Goal: Check status: Check status

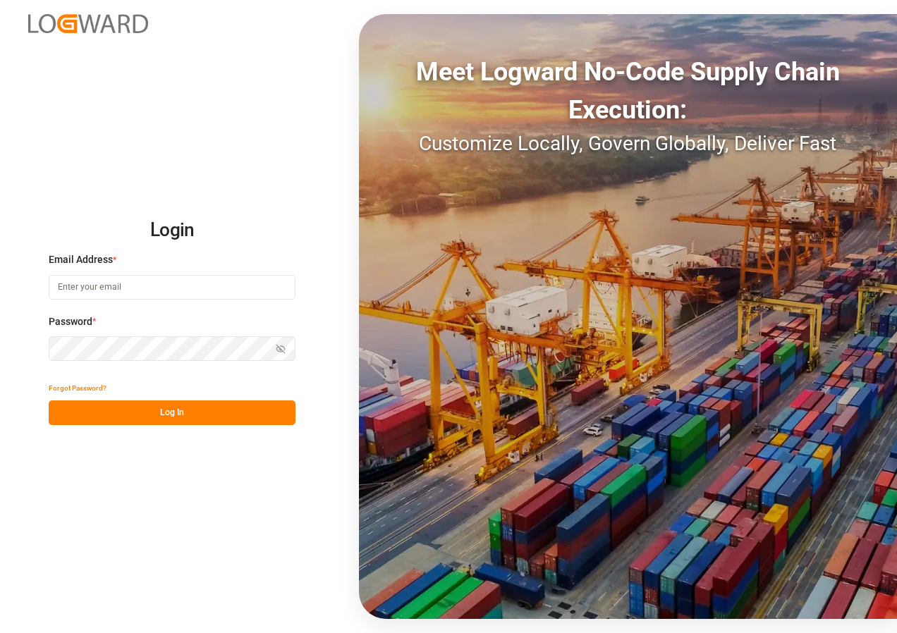
type input "[EMAIL_ADDRESS][DOMAIN_NAME]"
click at [152, 410] on button "Log In" at bounding box center [172, 412] width 247 height 25
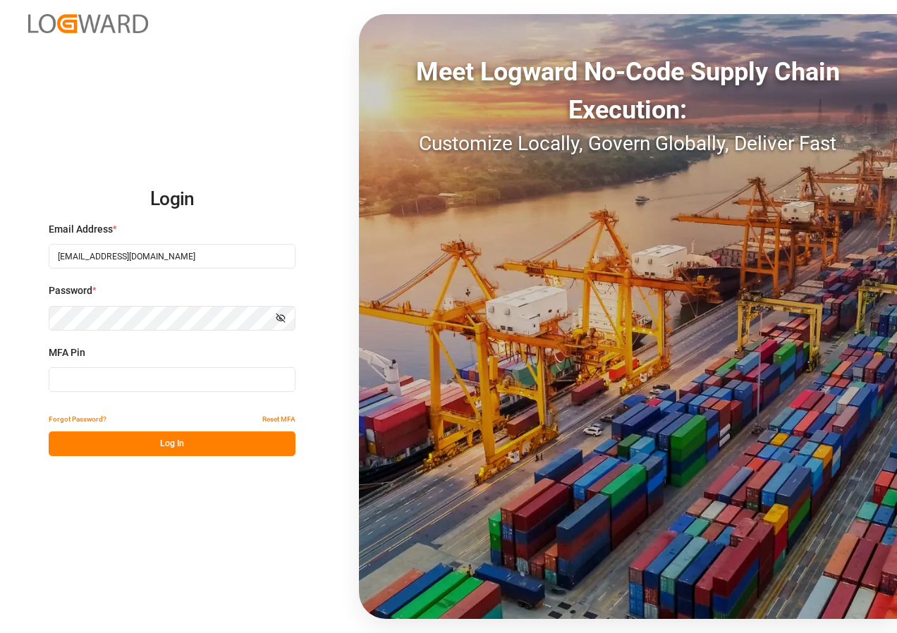
click at [148, 378] on input at bounding box center [172, 379] width 247 height 25
type input "551329"
click at [166, 448] on button "Log In" at bounding box center [172, 443] width 247 height 25
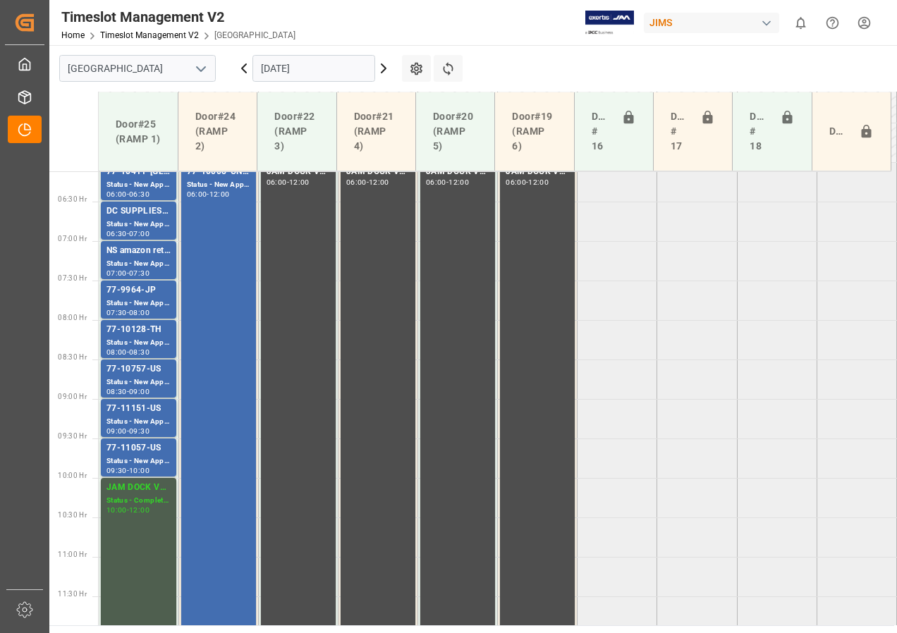
scroll to position [362, 0]
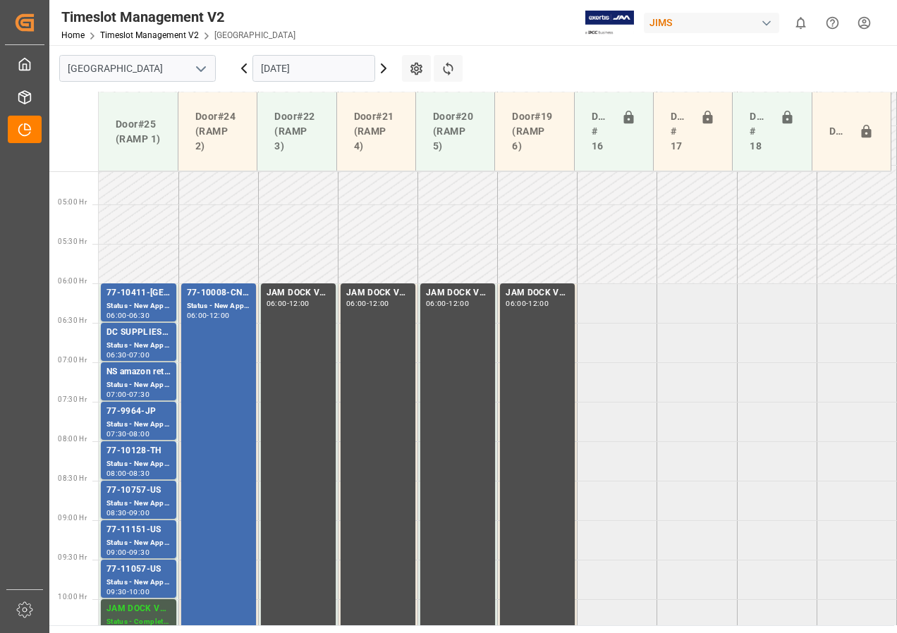
click at [282, 66] on input "[DATE]" at bounding box center [313, 68] width 123 height 27
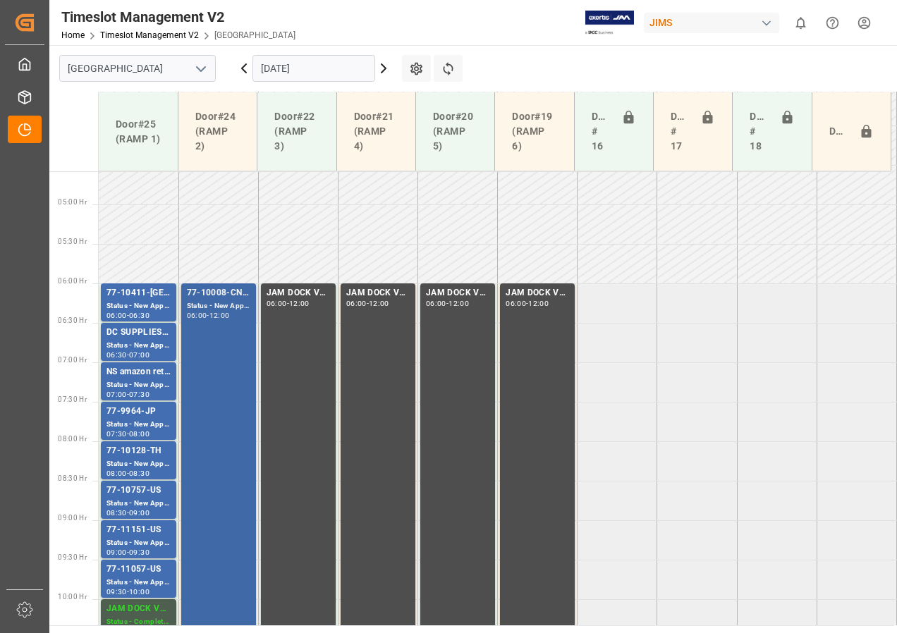
click at [212, 323] on div "77-10008-CN(IN07/228 lines) Status - New Appointment 06:00 - 12:00" at bounding box center [218, 519] width 63 height 467
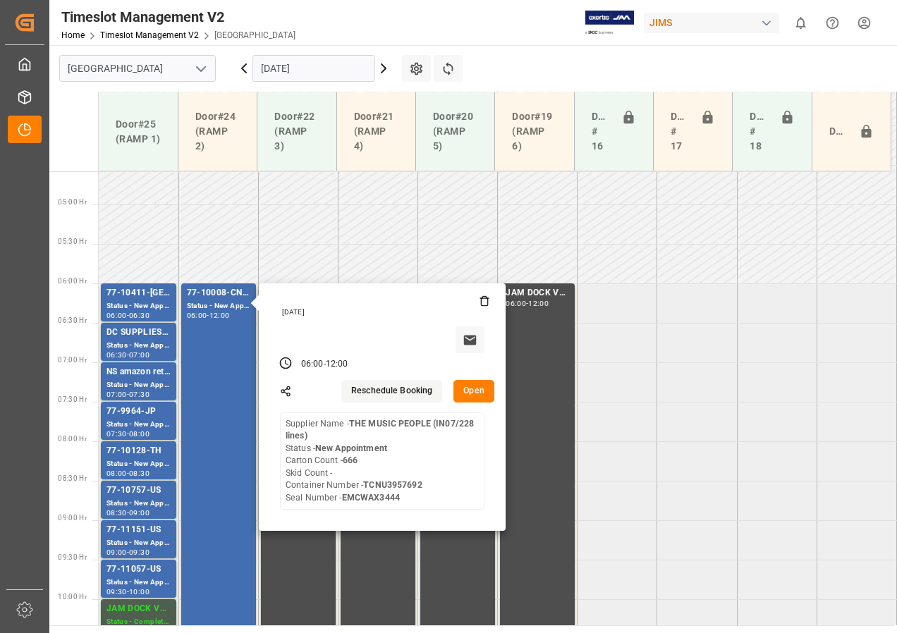
click at [265, 61] on input "[DATE]" at bounding box center [313, 68] width 123 height 27
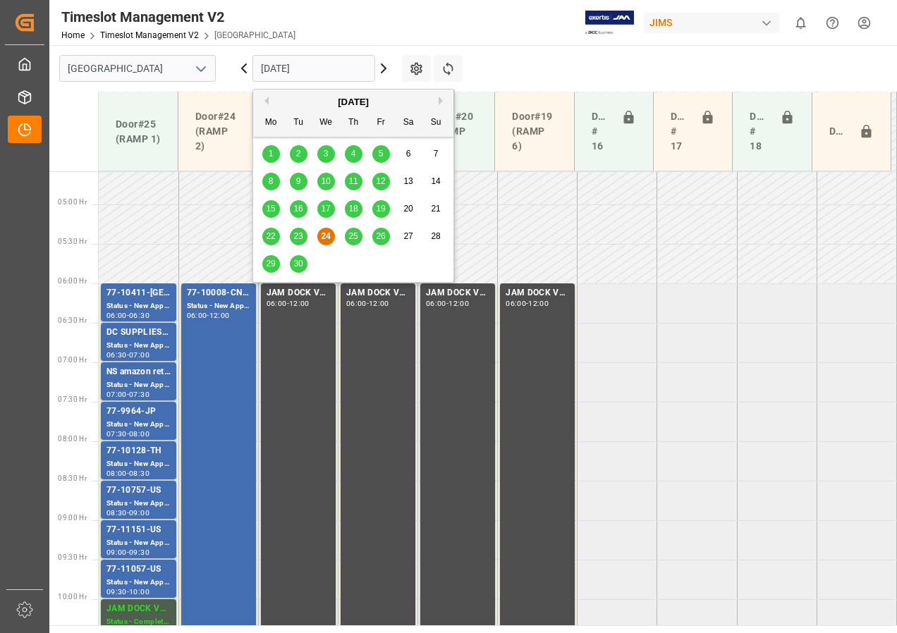
click at [355, 237] on span "25" at bounding box center [352, 236] width 9 height 10
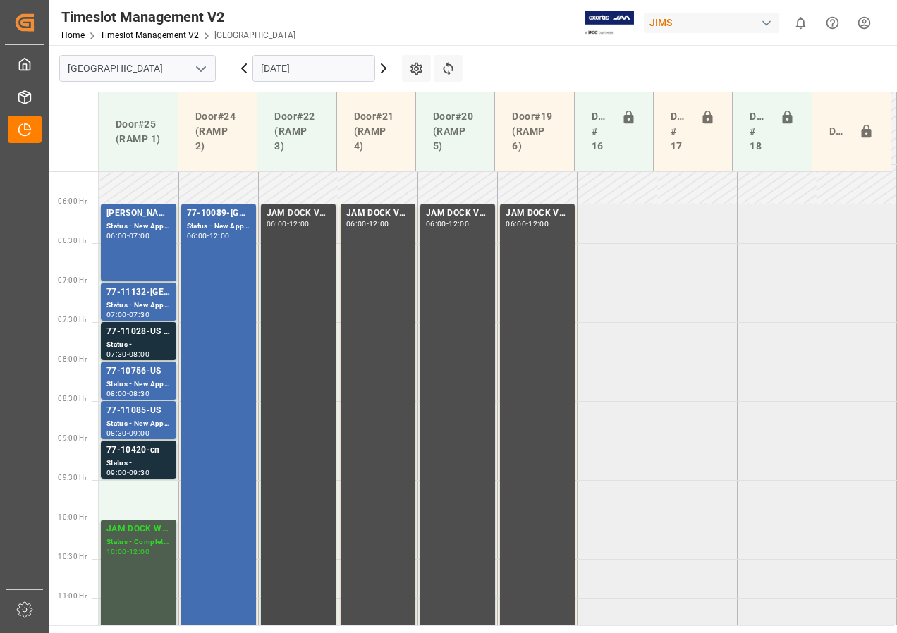
scroll to position [432, 0]
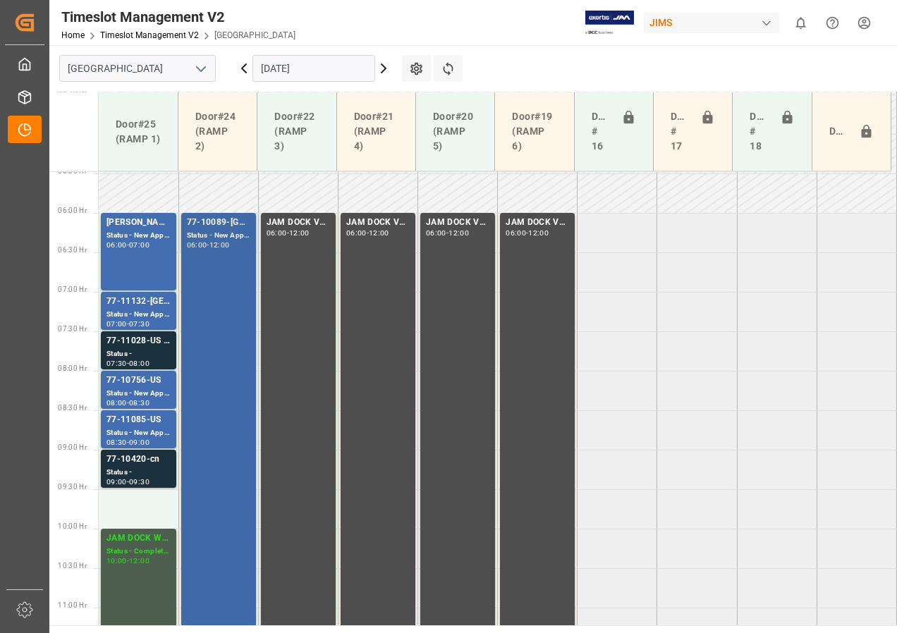
click at [228, 269] on div "77-10089-GB(IN01/76 lines) Status - New Appointment 06:00 - 12:00" at bounding box center [218, 449] width 63 height 467
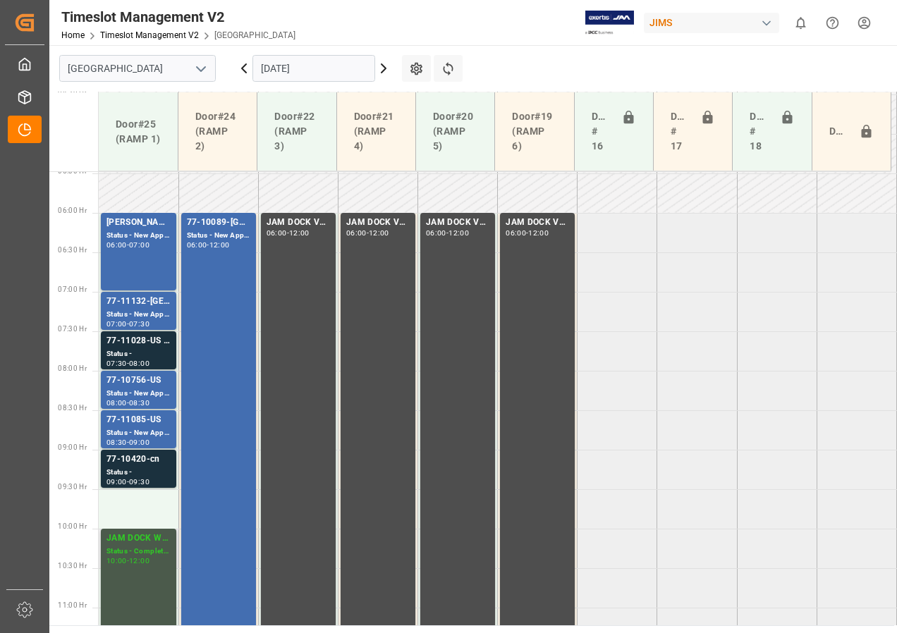
click at [136, 546] on div "Status - Completed" at bounding box center [138, 552] width 64 height 12
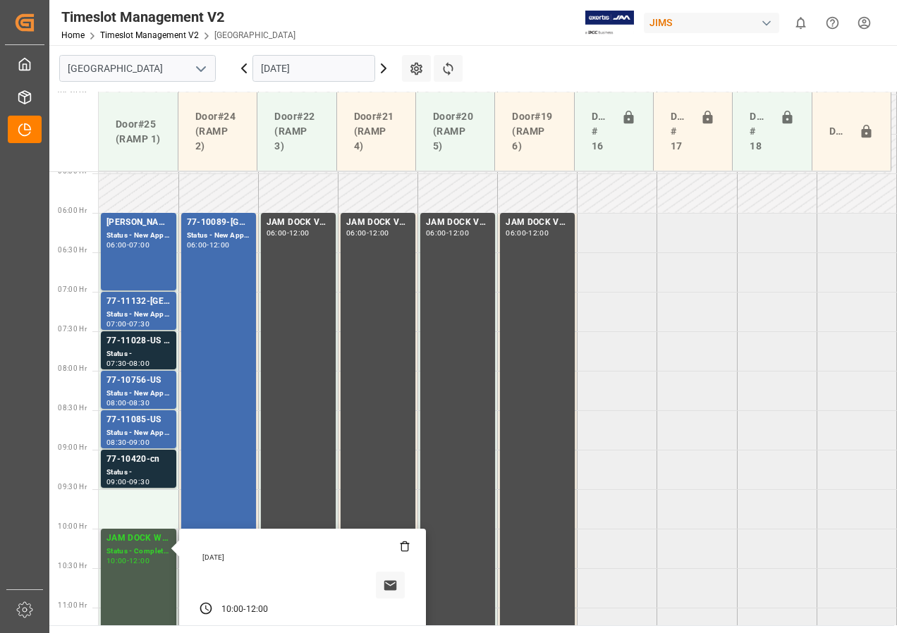
scroll to position [573, 0]
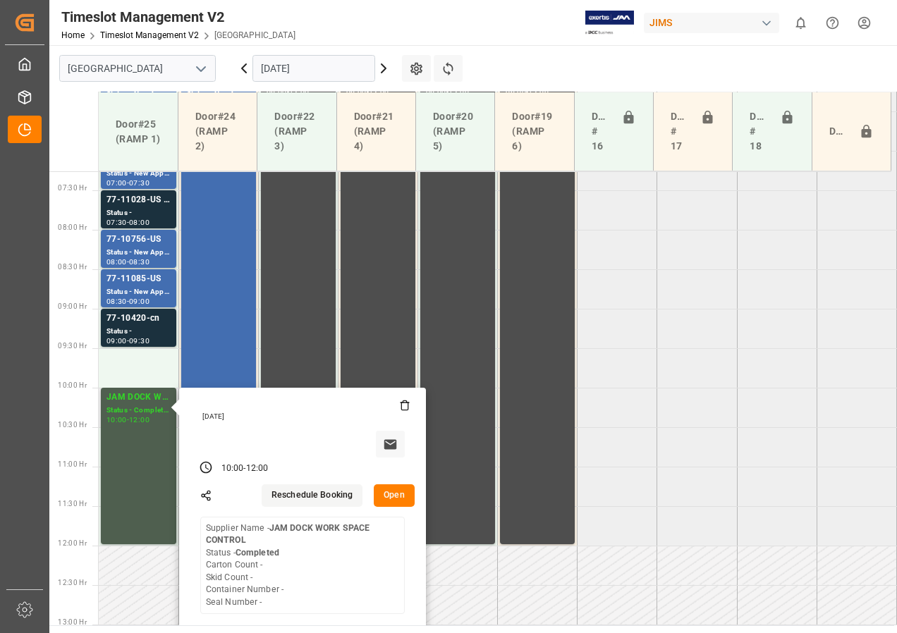
click at [390, 501] on button "Open" at bounding box center [394, 495] width 41 height 23
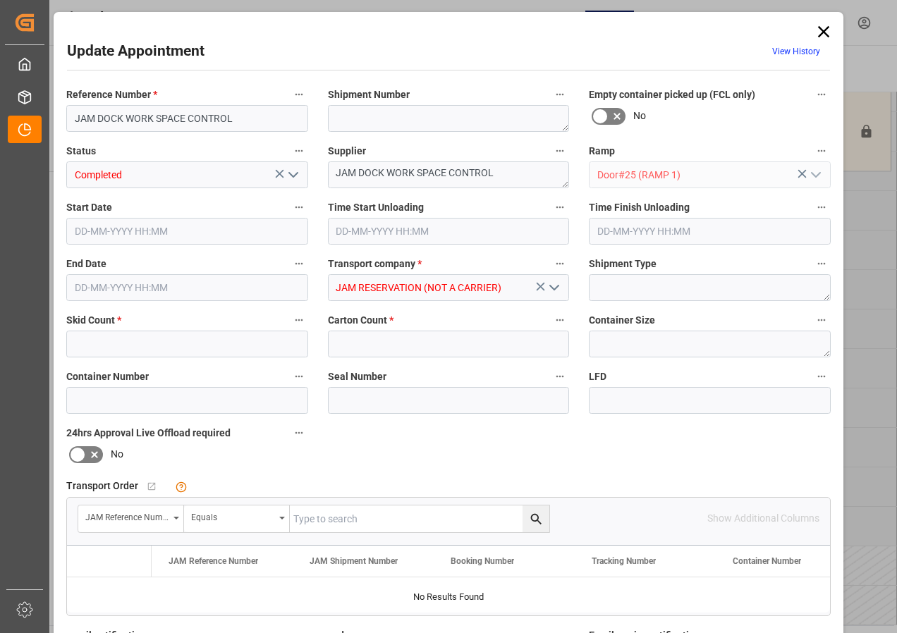
type input "0"
type input "[DATE] 10:00"
type input "[DATE] 12:00"
type input "[DATE] 17:33"
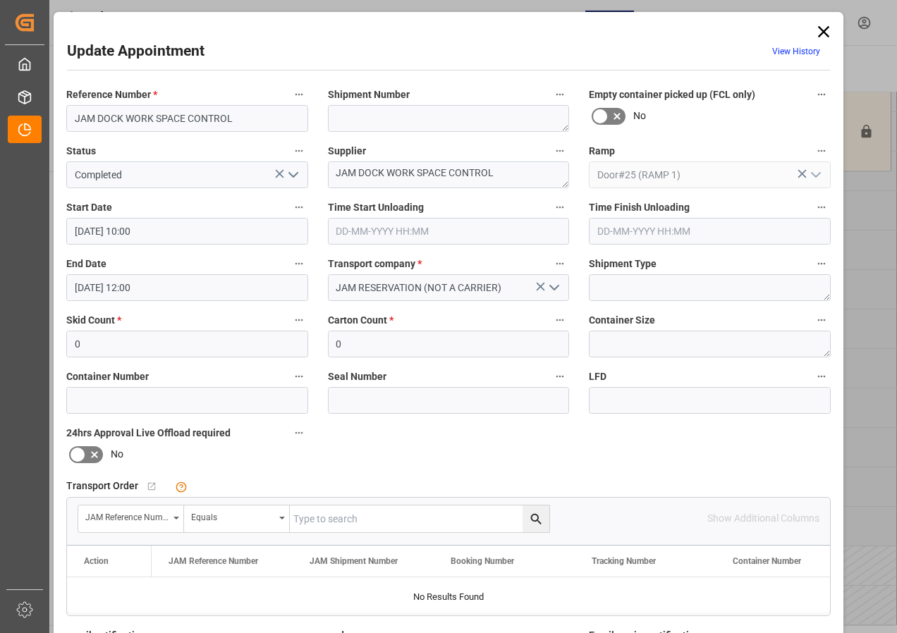
click at [103, 228] on input "[DATE] 10:00" at bounding box center [187, 231] width 242 height 27
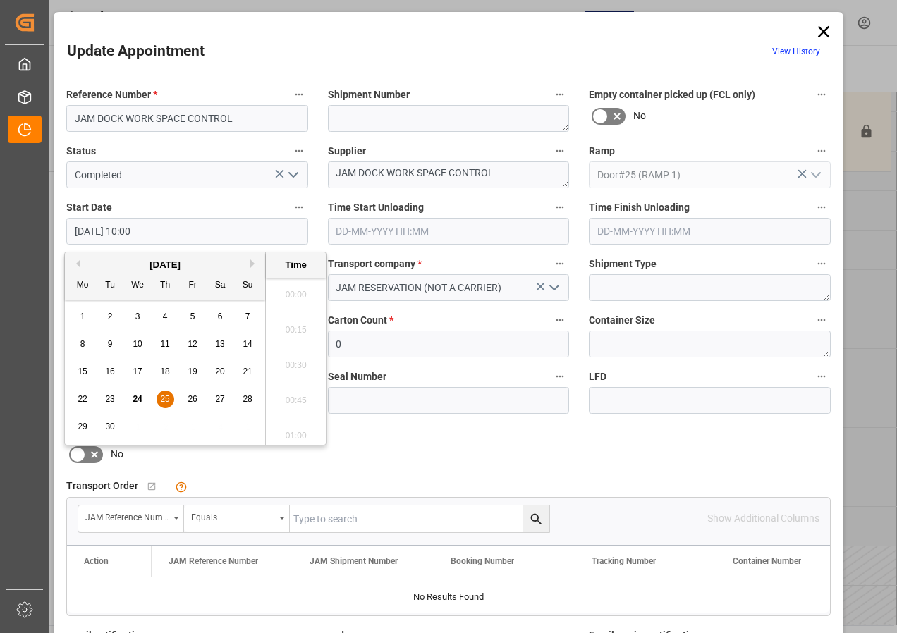
scroll to position [1344, 0]
click at [161, 401] on span "25" at bounding box center [164, 399] width 9 height 10
click at [292, 286] on li "09:30" at bounding box center [296, 290] width 60 height 35
type input "[DATE] 09:30"
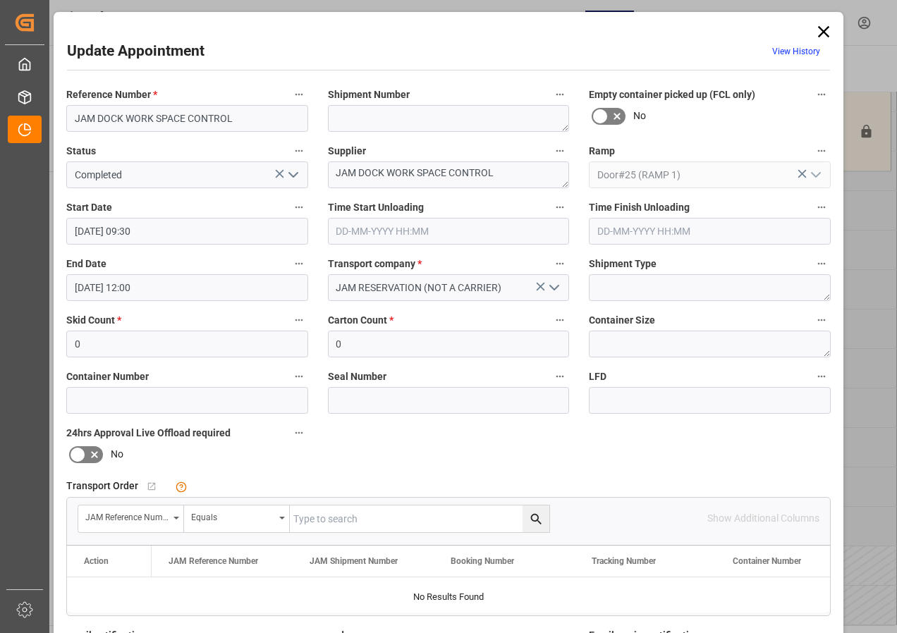
scroll to position [212, 0]
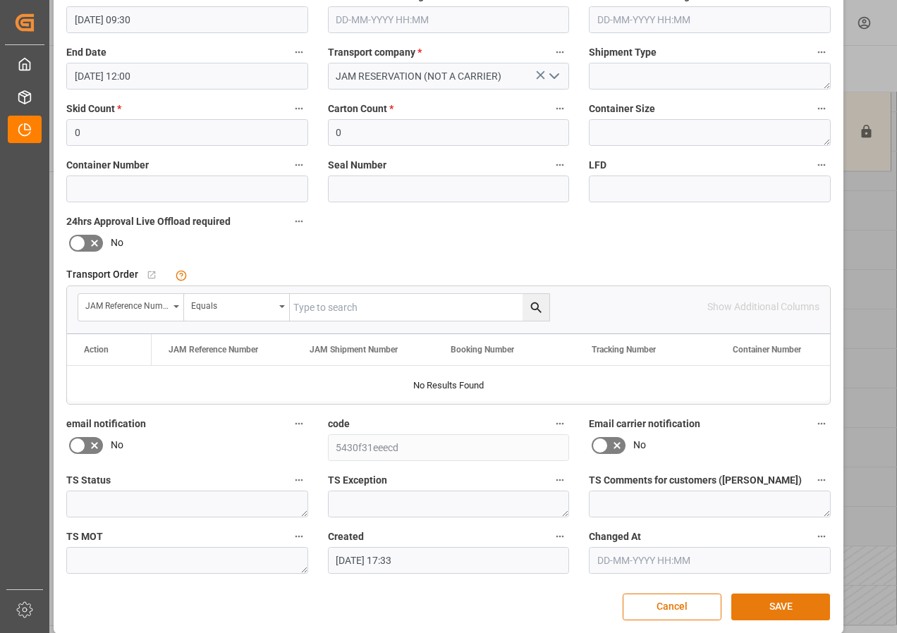
click at [772, 608] on button "SAVE" at bounding box center [780, 607] width 99 height 27
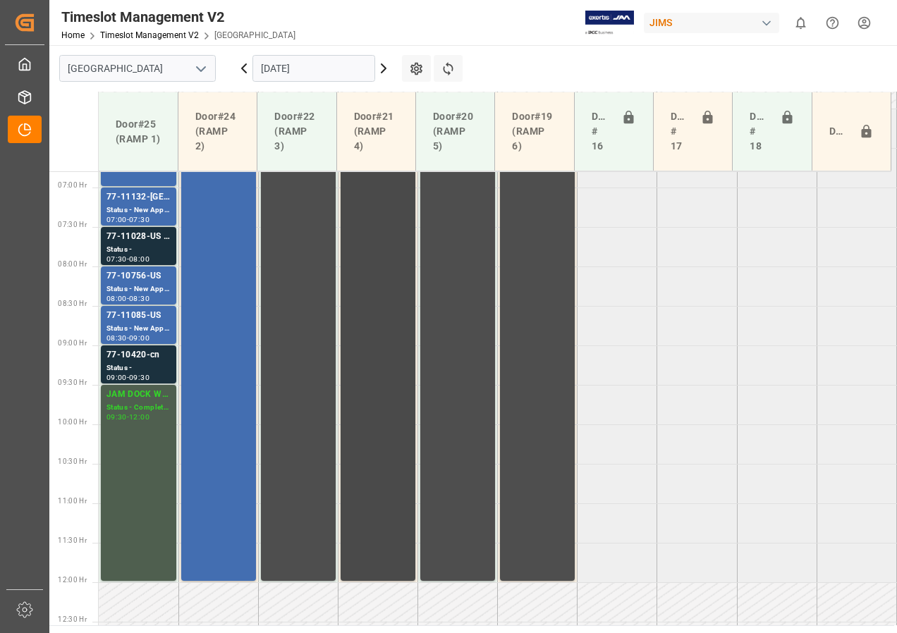
scroll to position [511, 0]
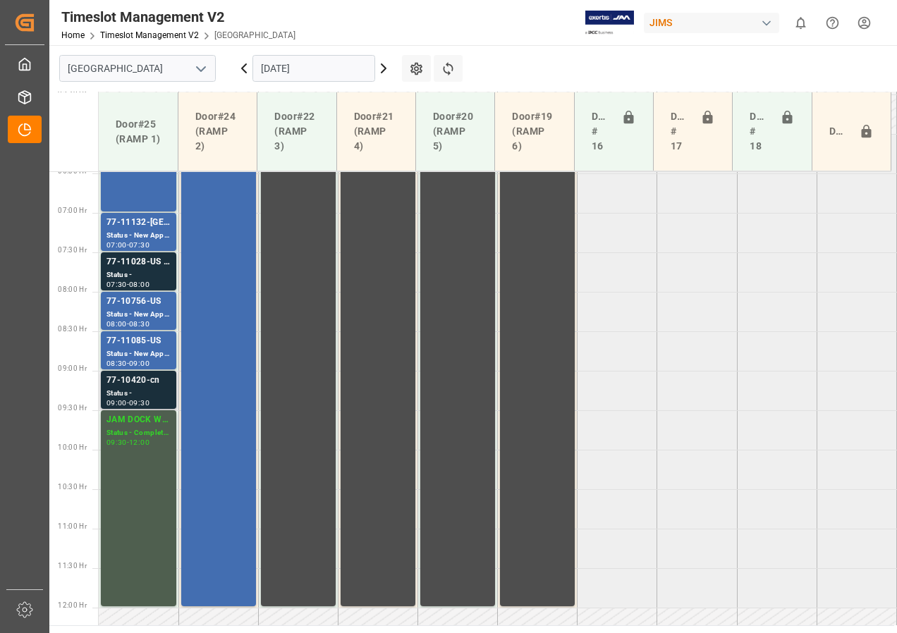
click at [134, 383] on div "77-10420-cn" at bounding box center [138, 381] width 64 height 14
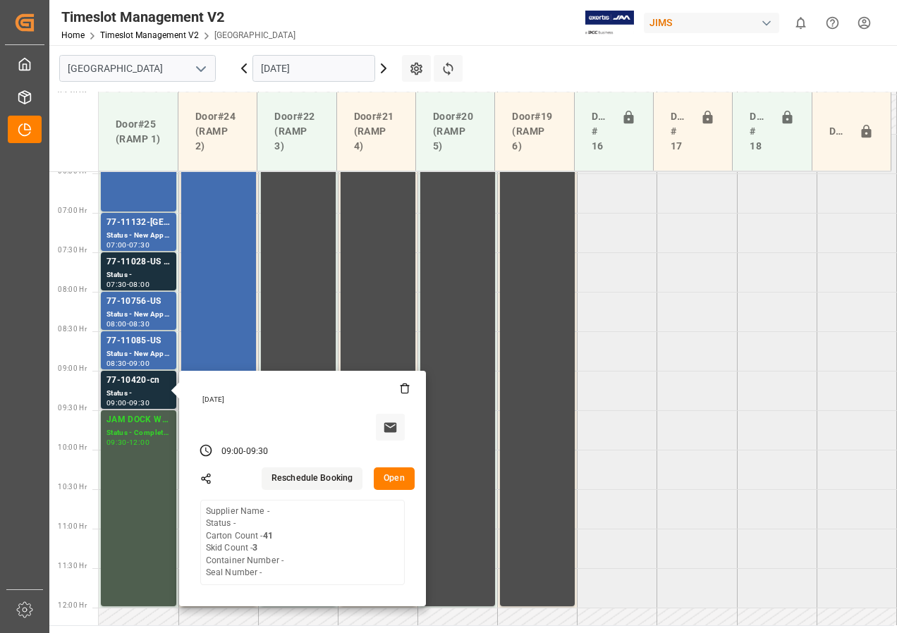
click at [393, 480] on button "Open" at bounding box center [394, 478] width 41 height 23
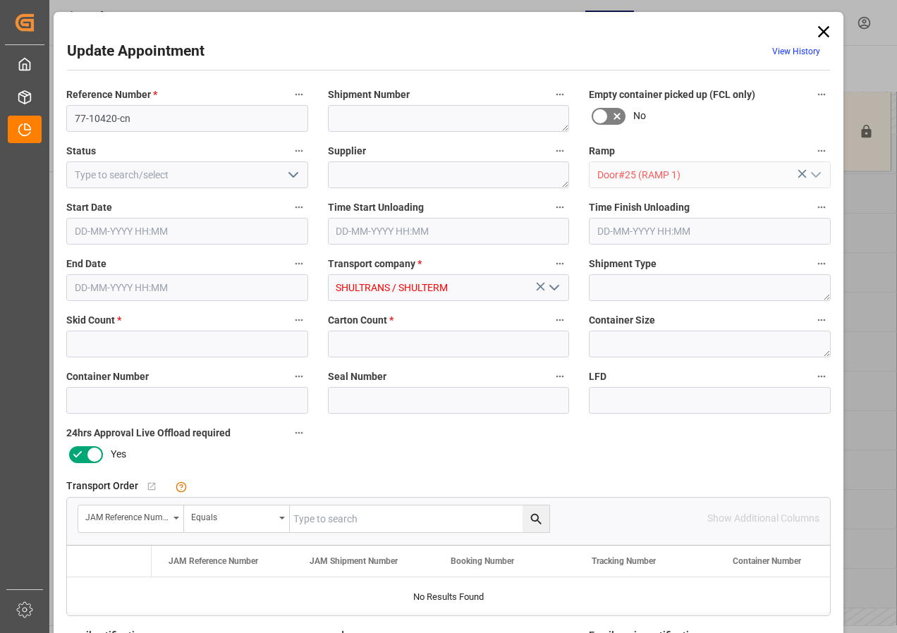
type input "3"
type input "41"
type input "[DATE] 09:00"
type input "[DATE] 09:30"
type input "[DATE] 12:19"
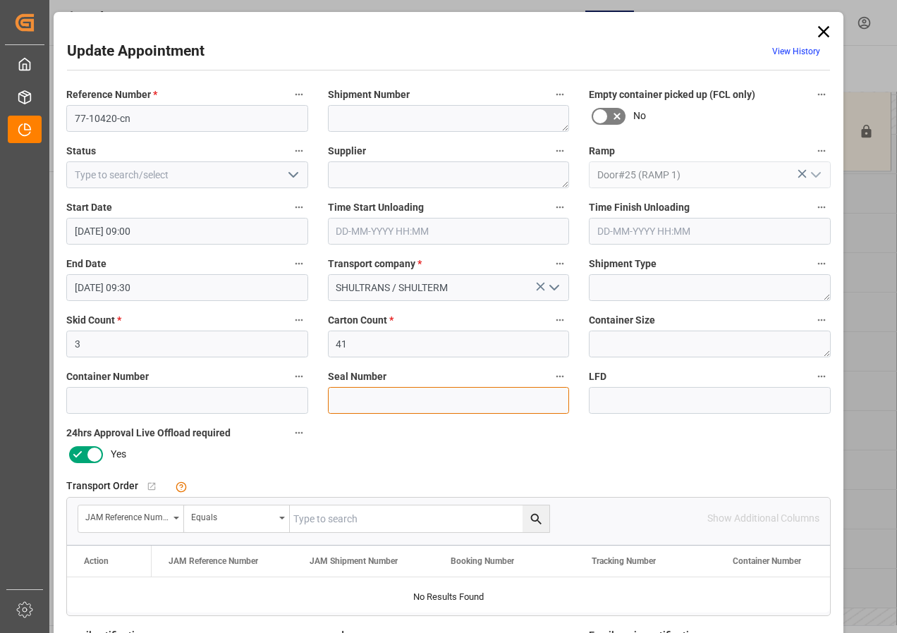
click at [355, 410] on input at bounding box center [449, 400] width 242 height 27
click at [326, 521] on input "text" at bounding box center [419, 519] width 259 height 27
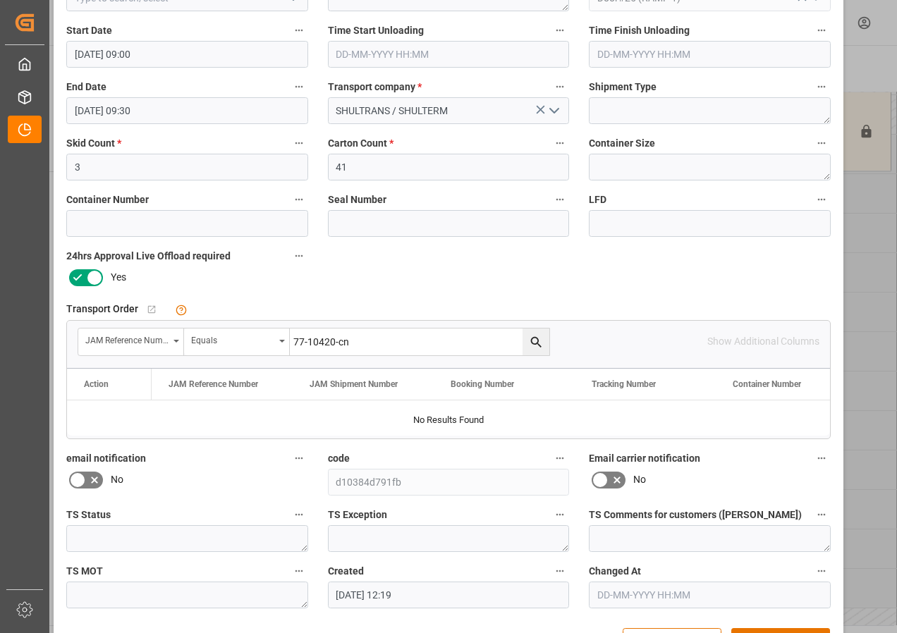
scroll to position [212, 0]
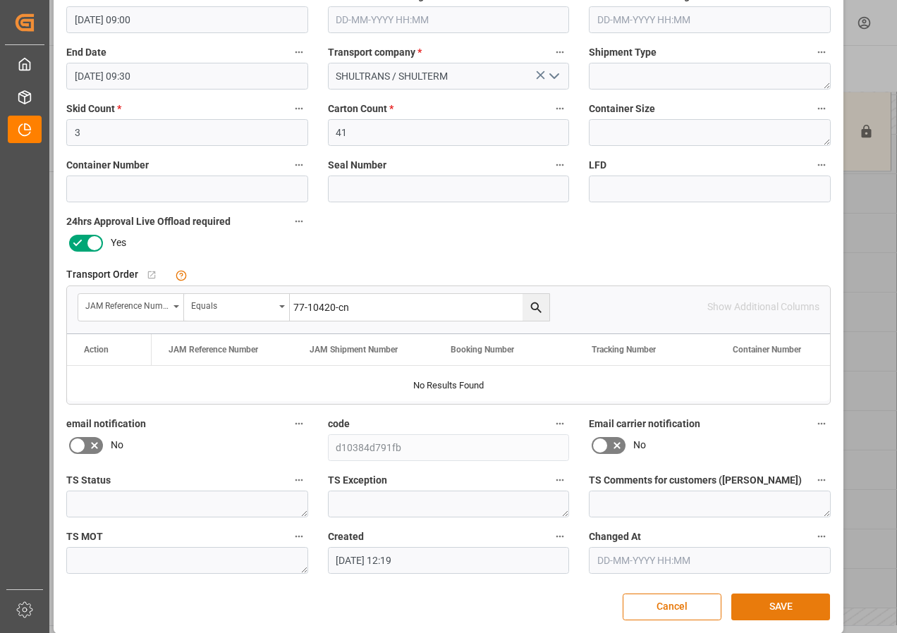
type input "77-10420-cn"
click at [786, 603] on button "SAVE" at bounding box center [780, 607] width 99 height 27
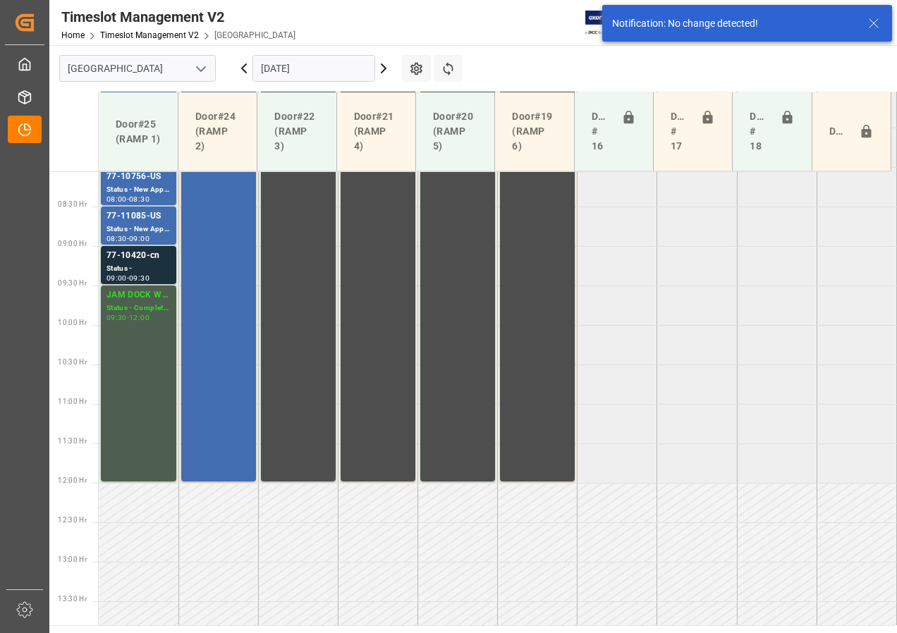
scroll to position [652, 0]
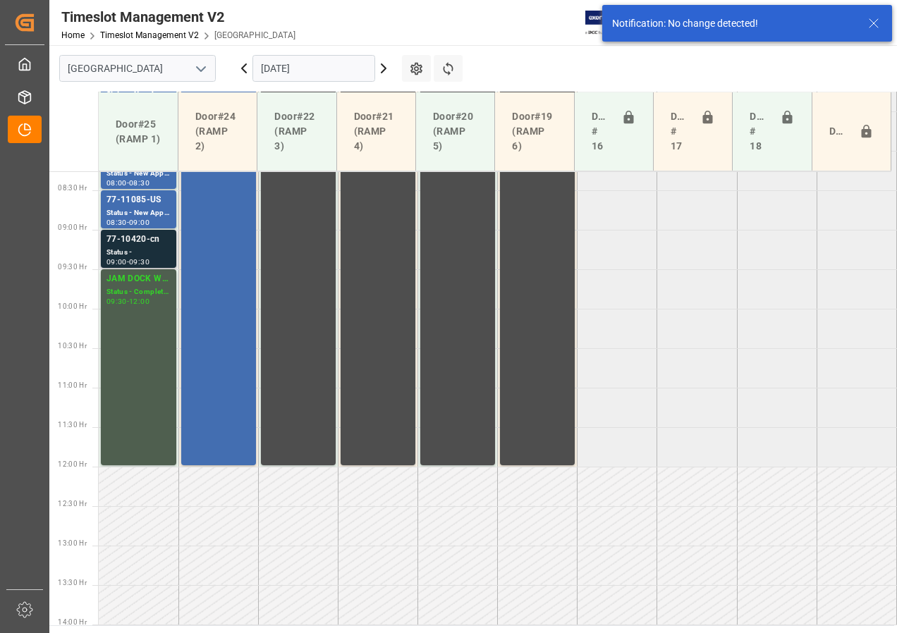
click at [140, 238] on div "77-10420-cn" at bounding box center [138, 240] width 64 height 14
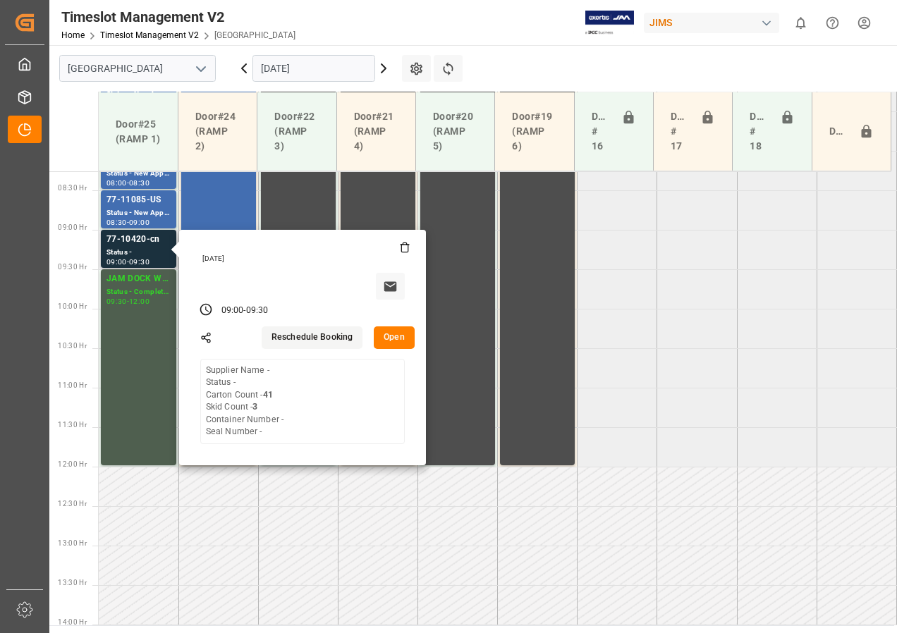
click at [397, 339] on button "Open" at bounding box center [394, 337] width 41 height 23
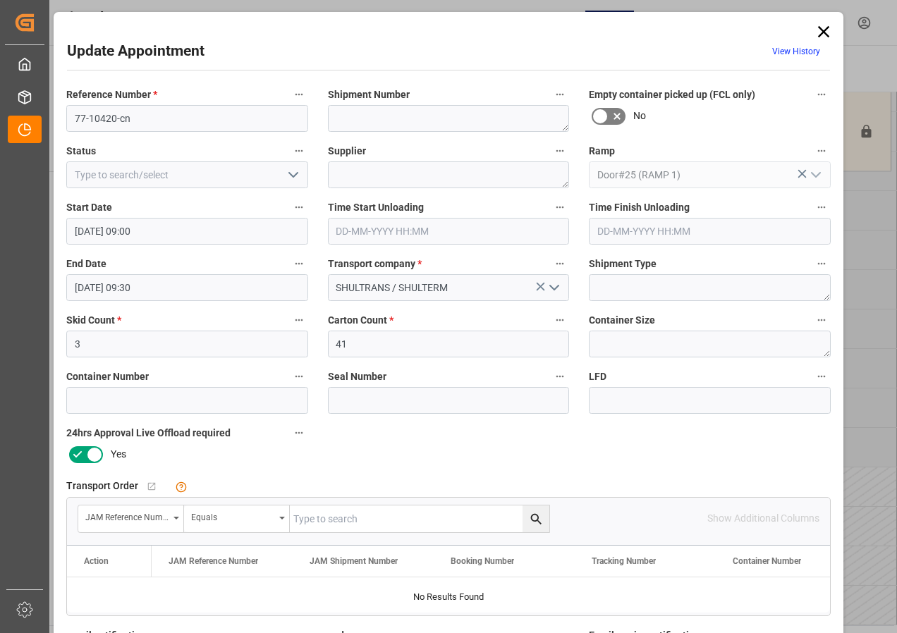
click at [310, 517] on input "text" at bounding box center [419, 519] width 259 height 27
click at [529, 516] on icon "search button" at bounding box center [536, 519] width 15 height 15
click at [329, 521] on input "77-1042-cn" at bounding box center [419, 519] width 259 height 27
click at [327, 519] on input "77-1042-cn" at bounding box center [419, 519] width 259 height 27
type input "77-10420-cn"
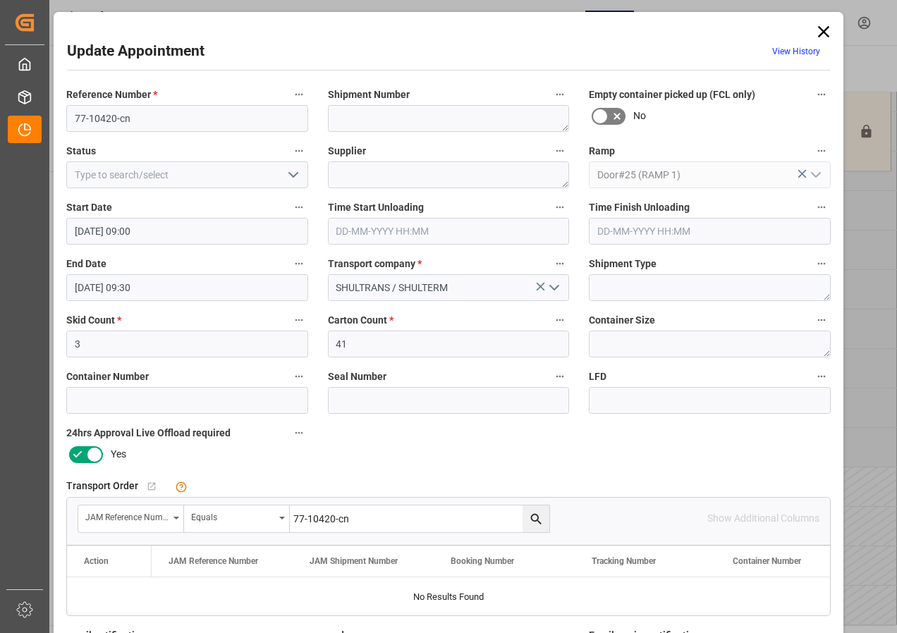
click at [539, 522] on icon "search button" at bounding box center [536, 519] width 15 height 15
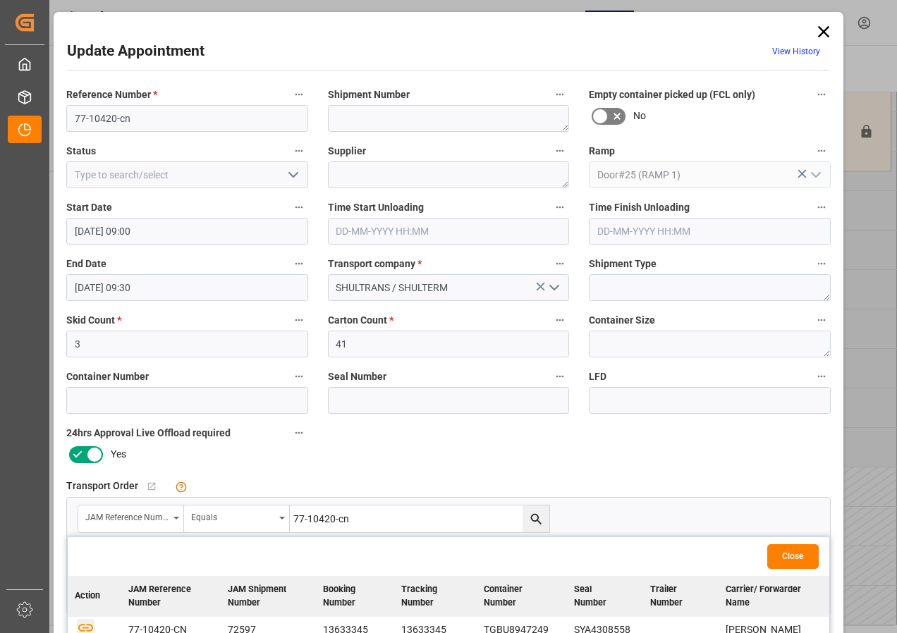
scroll to position [141, 0]
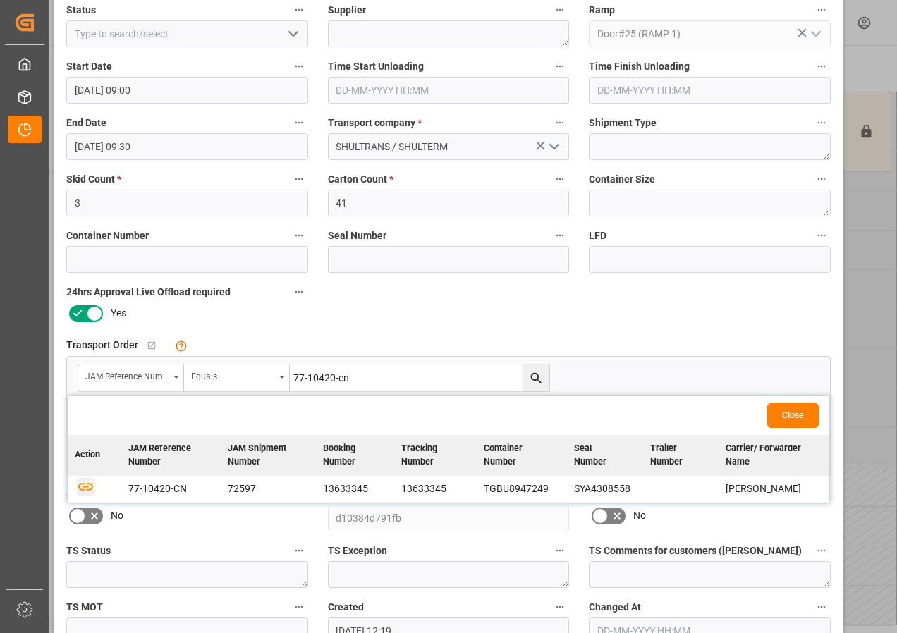
click at [80, 486] on icon "button" at bounding box center [86, 486] width 18 height 18
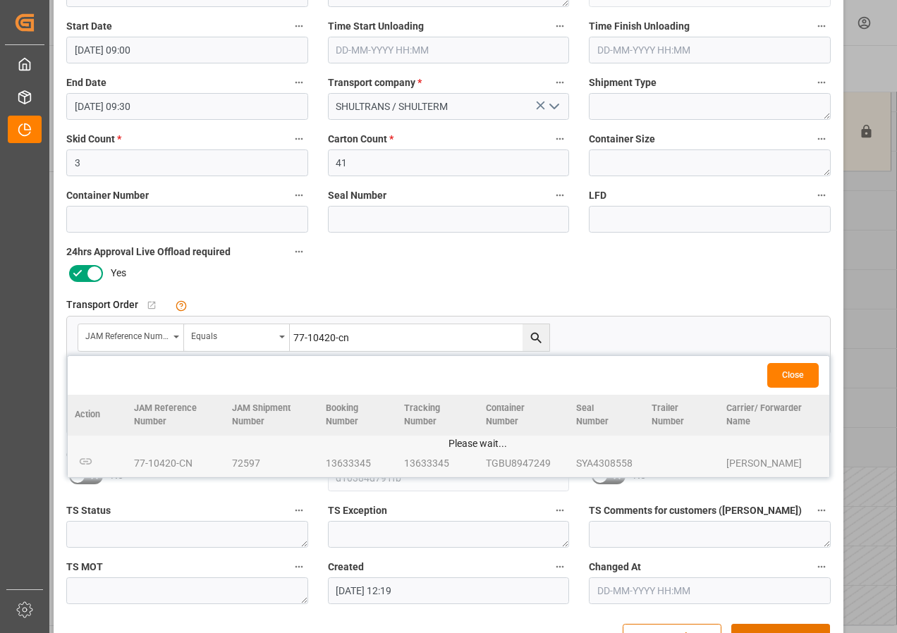
scroll to position [224, 0]
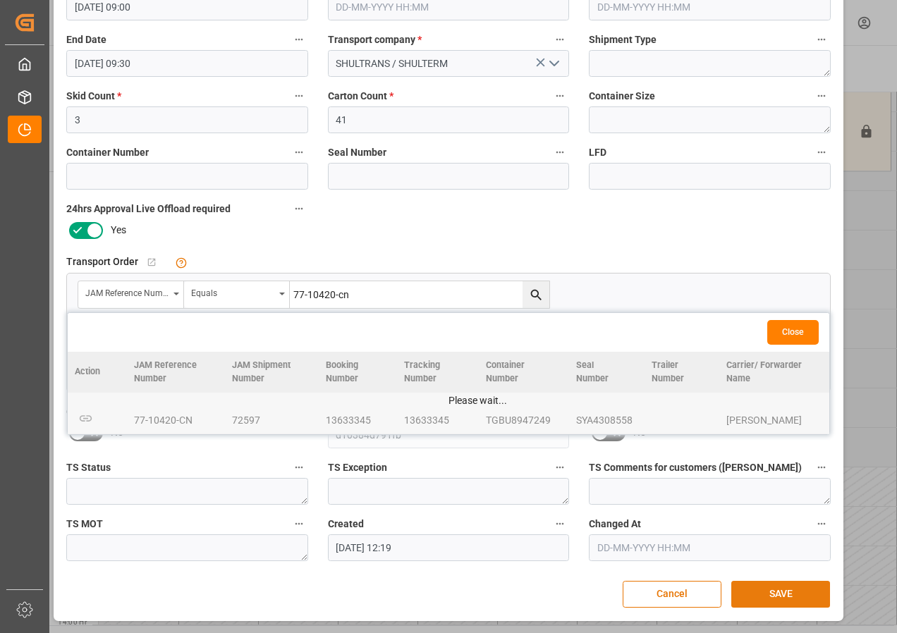
click at [752, 592] on button "SAVE" at bounding box center [780, 594] width 99 height 27
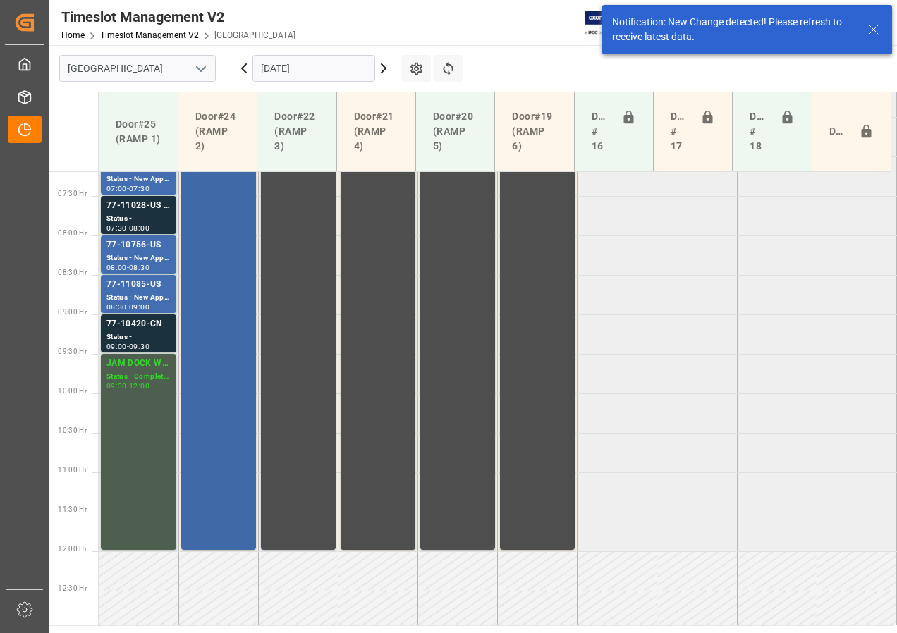
scroll to position [511, 0]
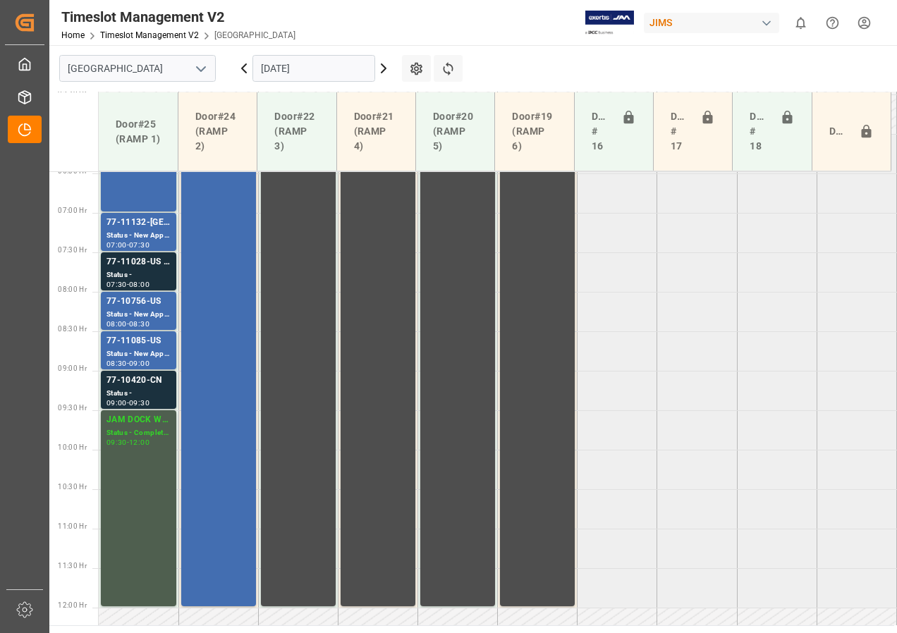
click at [245, 68] on icon at bounding box center [243, 68] width 17 height 17
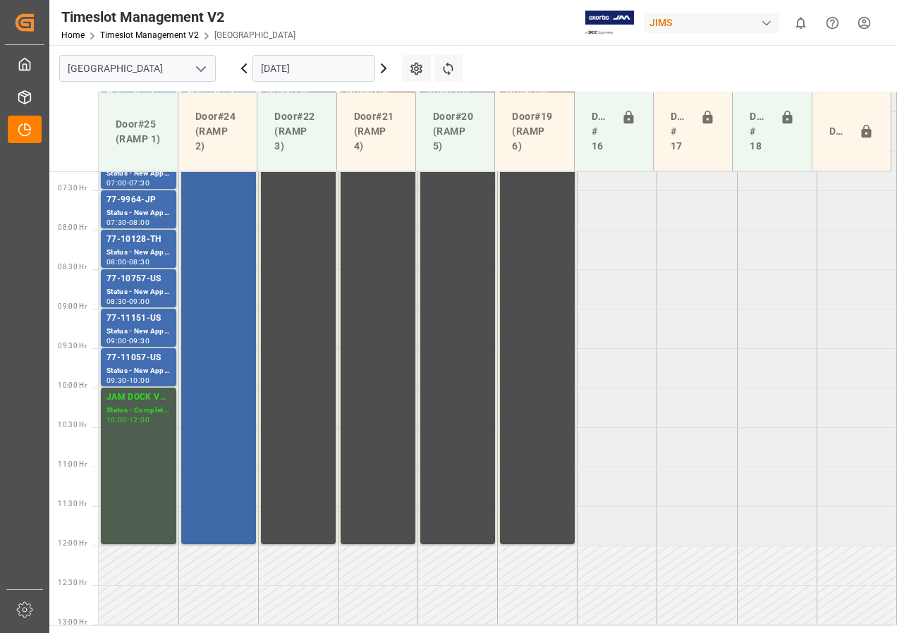
scroll to position [432, 0]
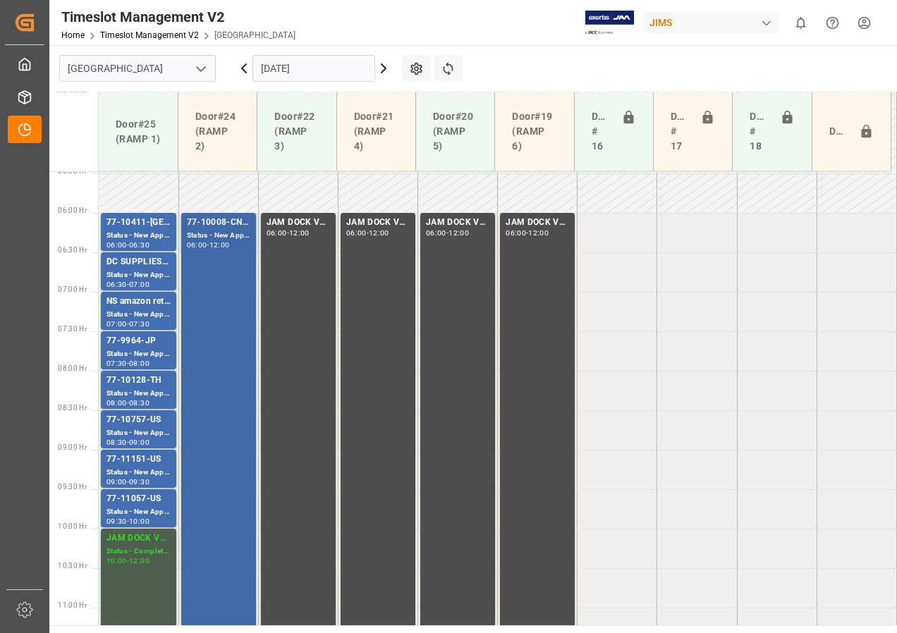
click at [221, 252] on div "77-10008-CN(IN07/228 lines) Status - New Appointment 06:00 - 12:00" at bounding box center [218, 449] width 63 height 467
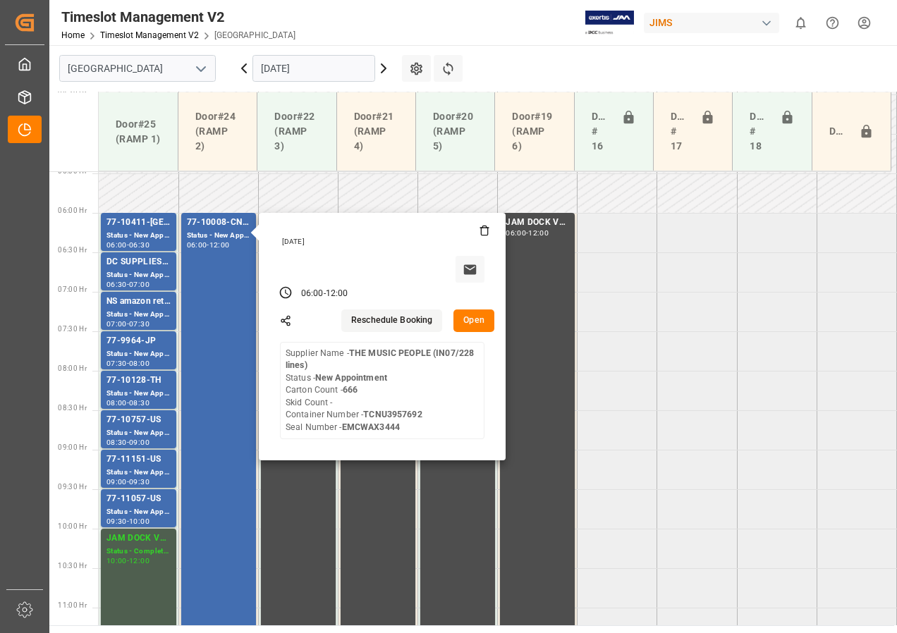
click at [288, 70] on input "[DATE]" at bounding box center [313, 68] width 123 height 27
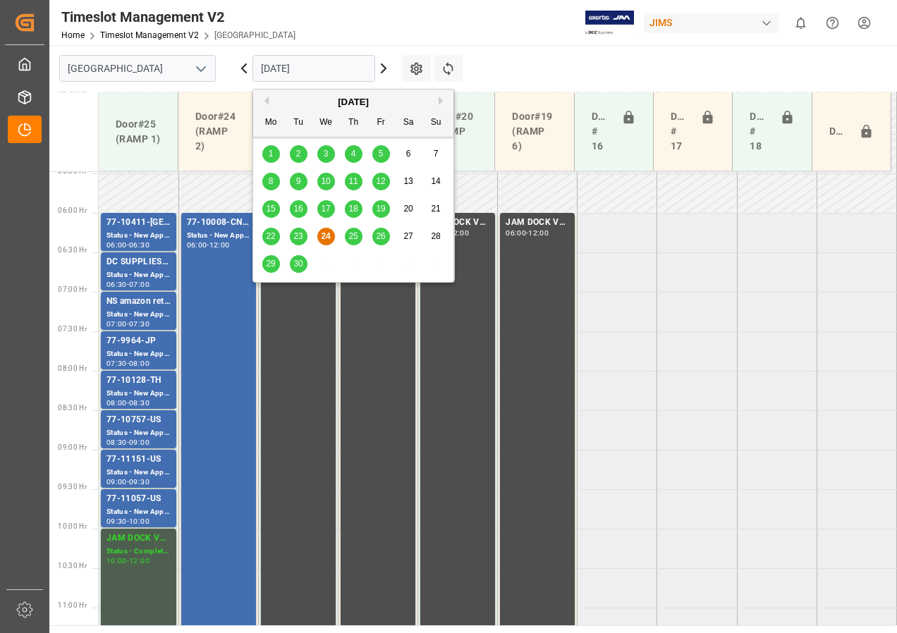
click at [355, 228] on div "25" at bounding box center [354, 237] width 18 height 18
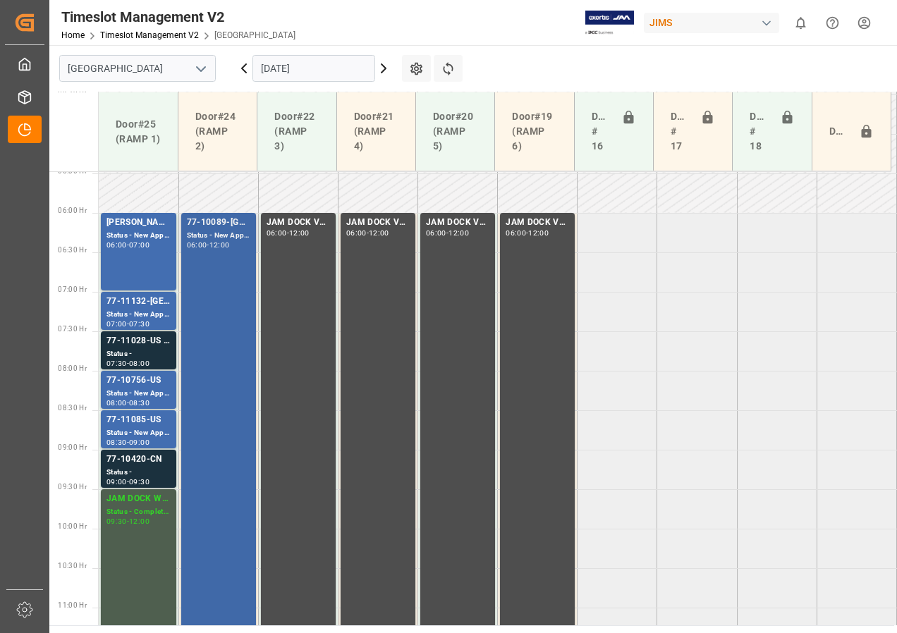
click at [237, 283] on div "77-10089-GB(IN01/76 lines) Status - New Appointment 06:00 - 12:00" at bounding box center [218, 449] width 63 height 467
click at [226, 235] on div "Status - New Appointment" at bounding box center [218, 236] width 63 height 12
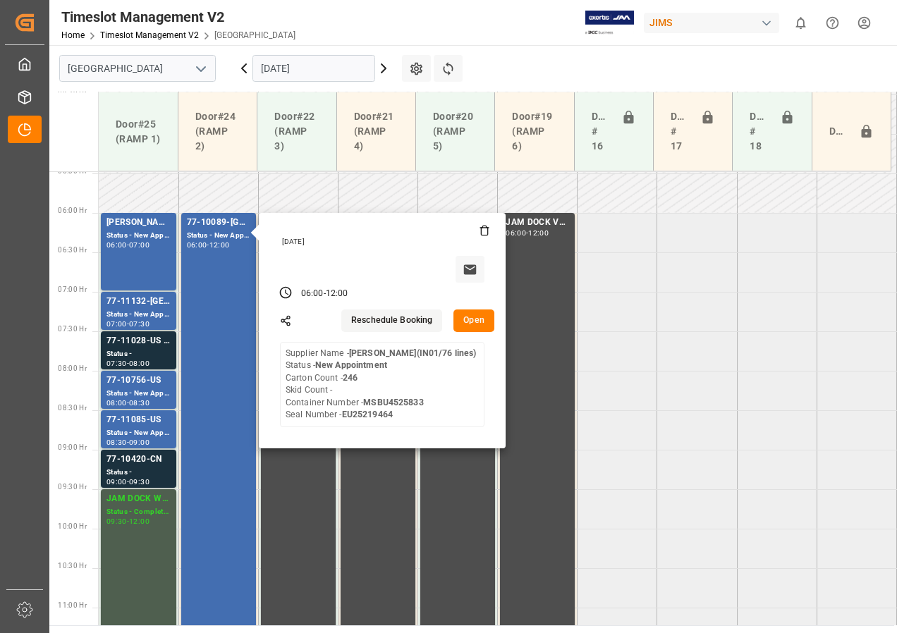
click at [272, 73] on input "[DATE]" at bounding box center [313, 68] width 123 height 27
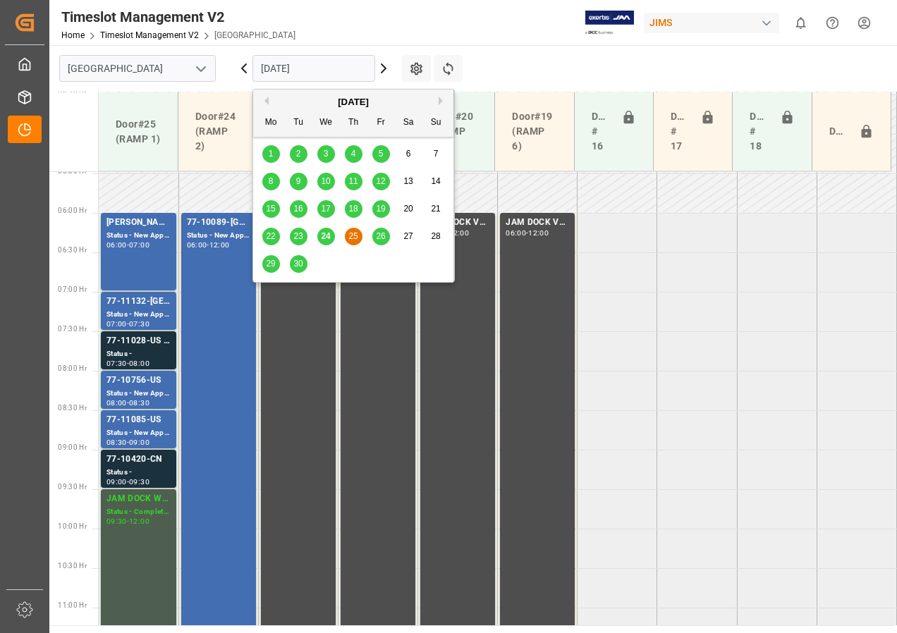
click at [351, 234] on span "25" at bounding box center [352, 236] width 9 height 10
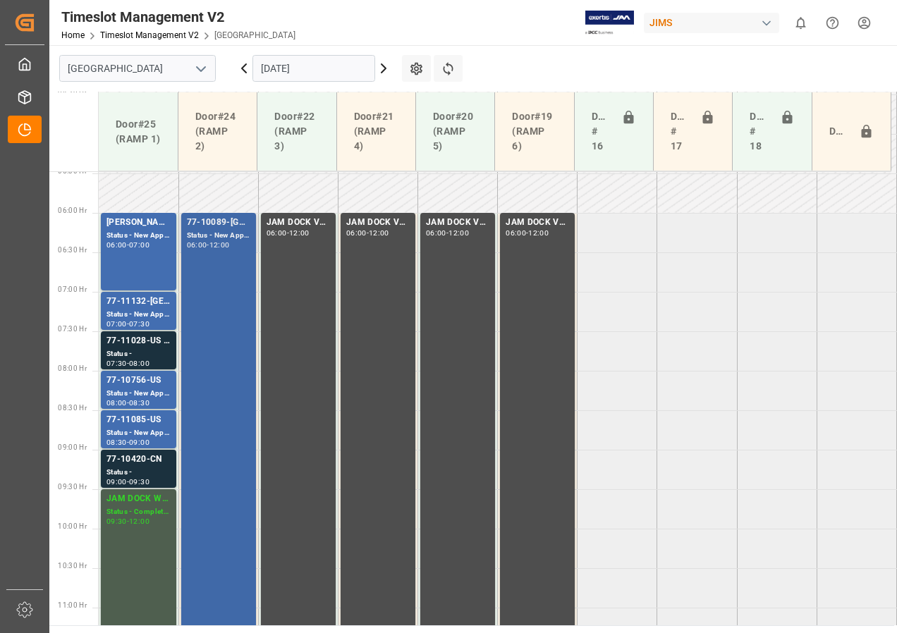
click at [228, 252] on div "77-10089-GB(IN01/76 lines) Status - New Appointment 06:00 - 12:00" at bounding box center [218, 449] width 63 height 467
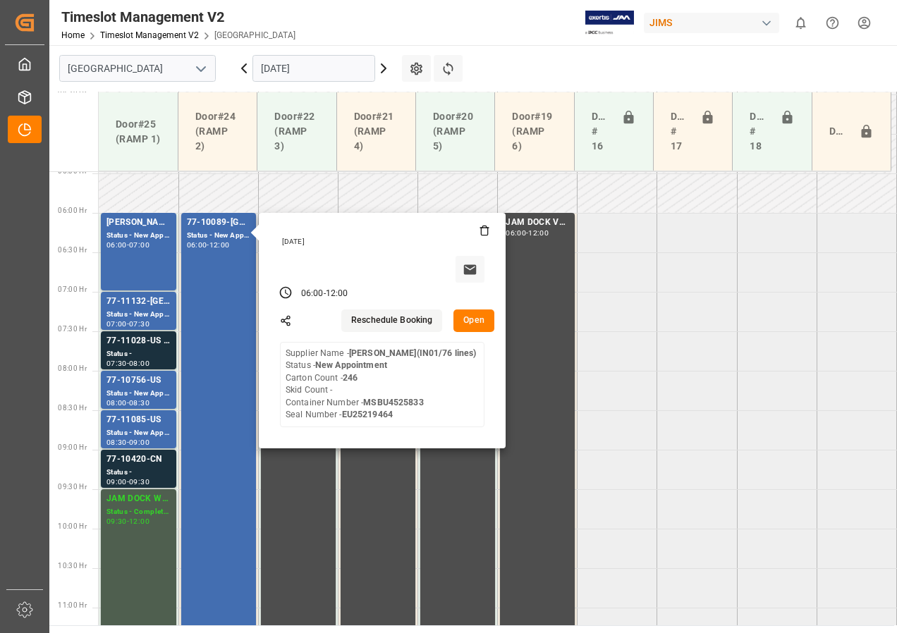
click at [466, 319] on button "Open" at bounding box center [473, 321] width 41 height 23
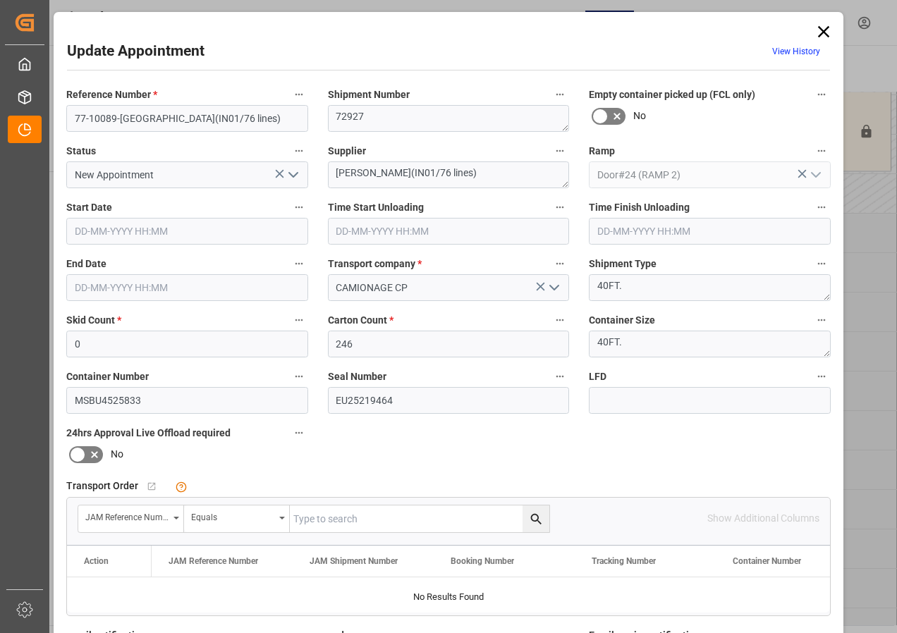
type input "[DATE] 06:00"
type input "[DATE] 12:00"
type input "[DATE] 20:05"
drag, startPoint x: 550, startPoint y: 34, endPoint x: 422, endPoint y: 37, distance: 128.4
click at [422, 37] on div "Update Appointment View History Reference Number * 77-10089-GB(IN01/76 lines) S…" at bounding box center [448, 429] width 783 height 826
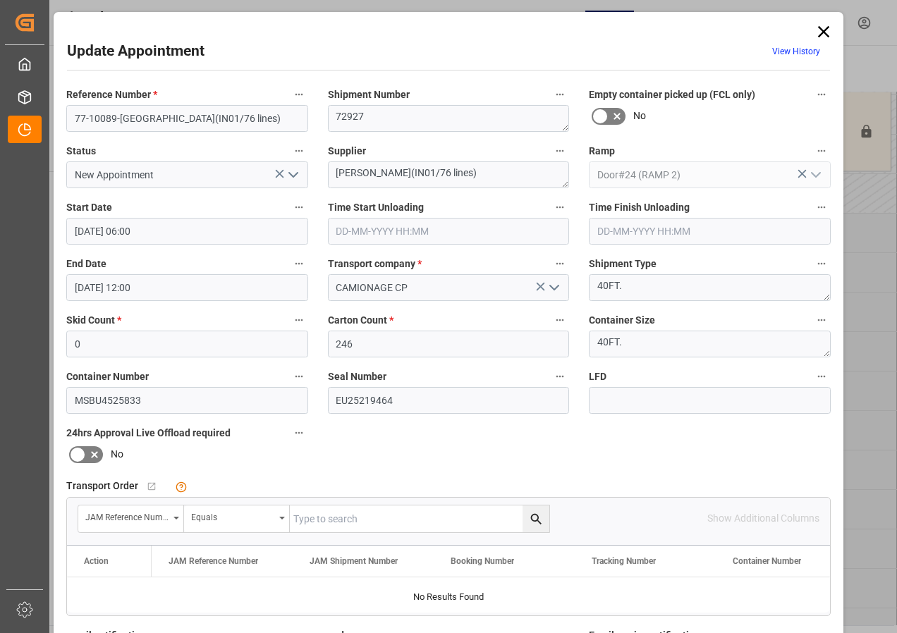
click at [816, 30] on icon at bounding box center [824, 32] width 20 height 20
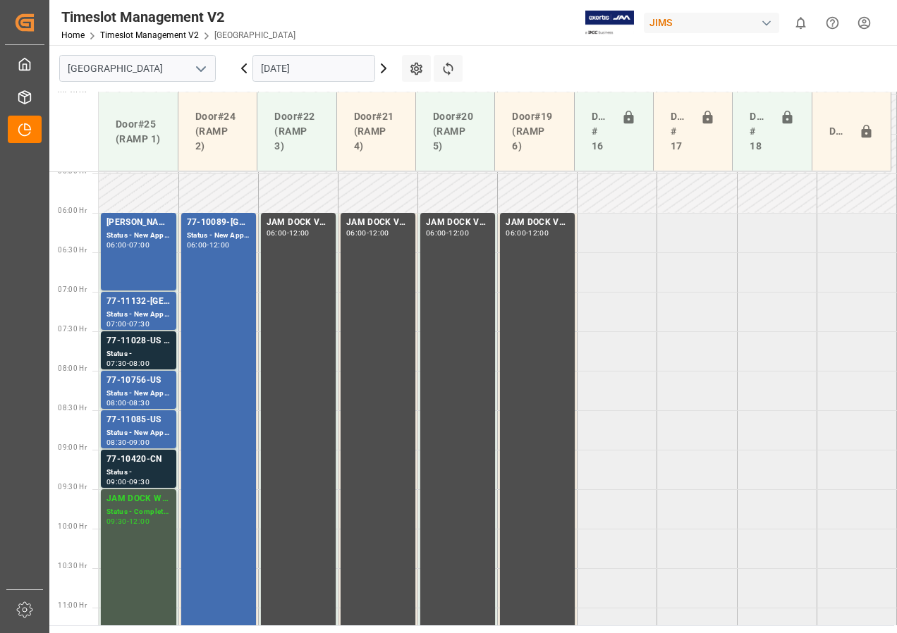
click at [293, 70] on input "[DATE]" at bounding box center [313, 68] width 123 height 27
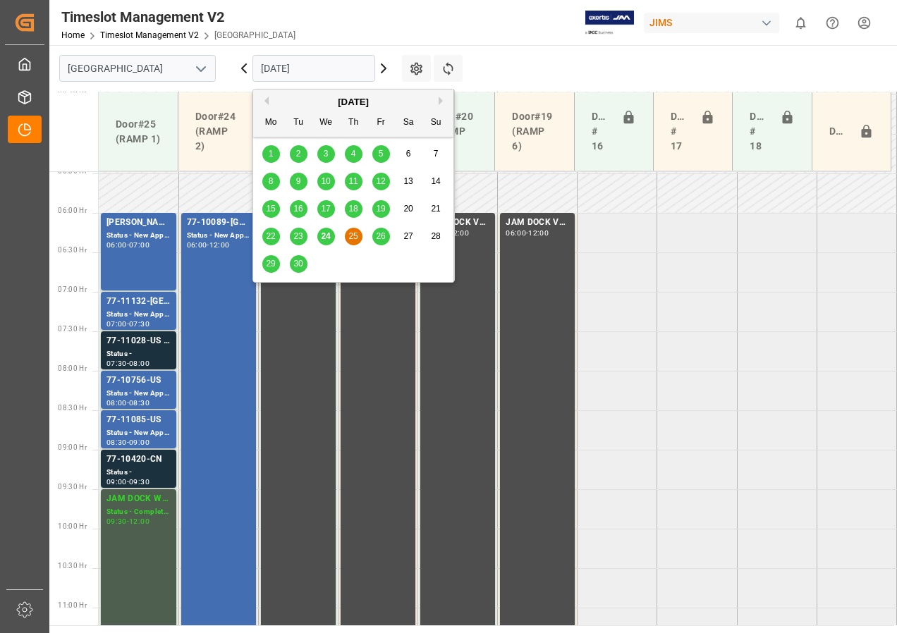
click at [327, 235] on span "24" at bounding box center [325, 236] width 9 height 10
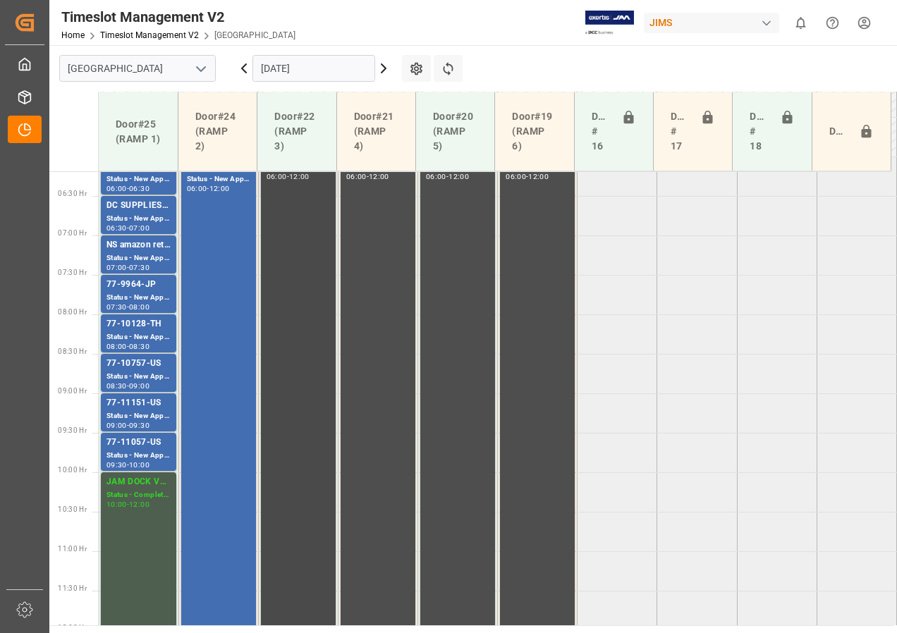
scroll to position [370, 0]
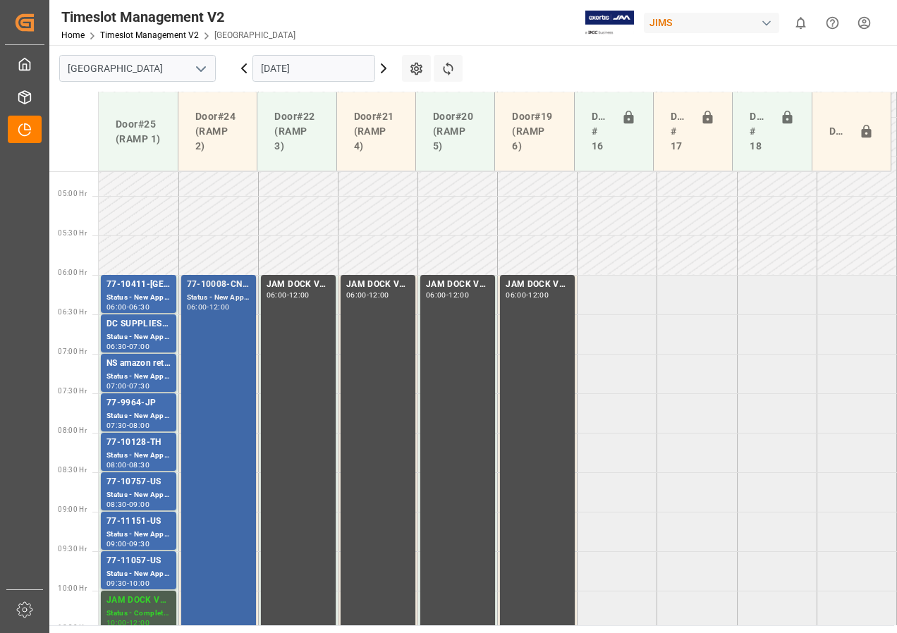
click at [207, 300] on div "Status - New Appointment" at bounding box center [218, 298] width 63 height 12
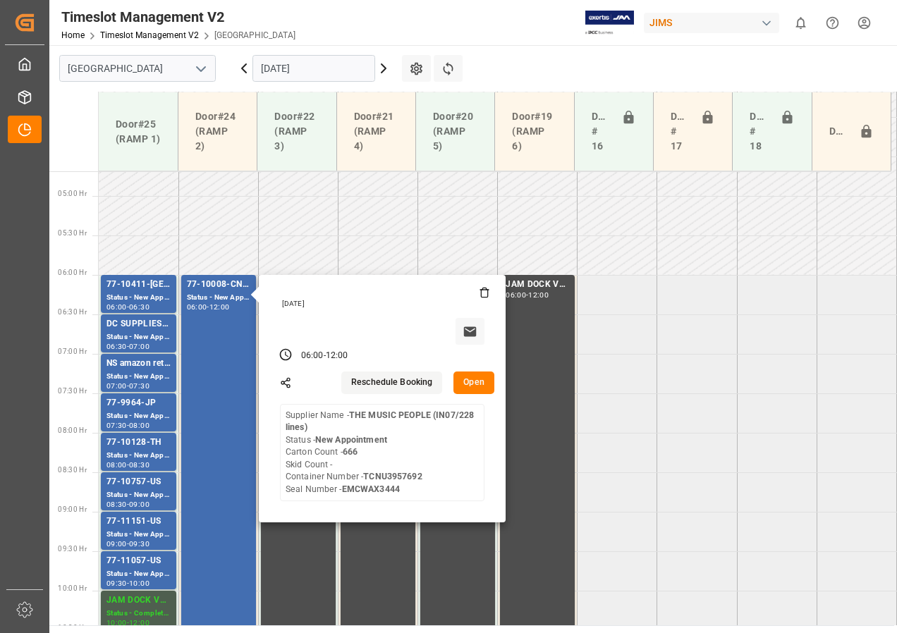
click at [471, 384] on button "Open" at bounding box center [473, 383] width 41 height 23
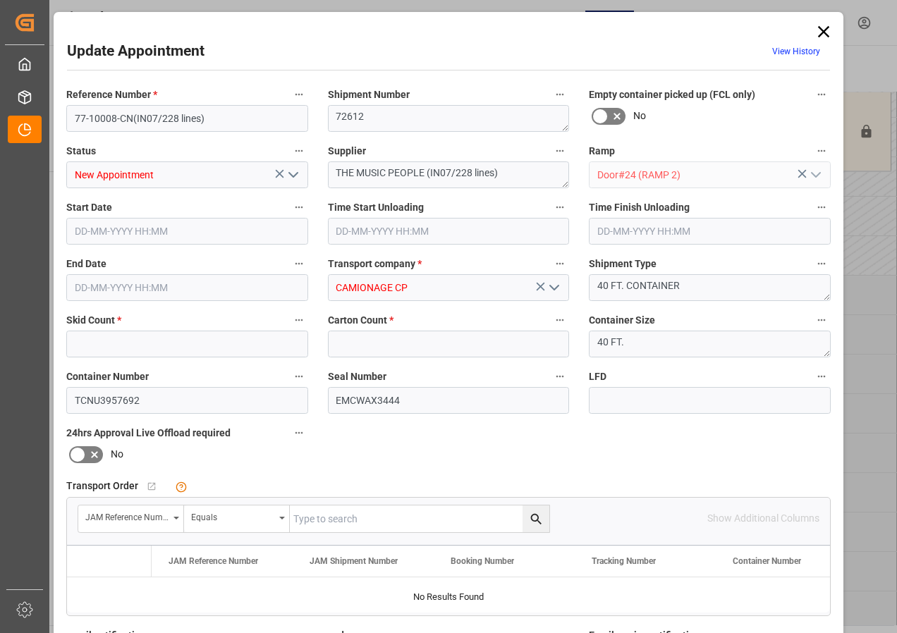
type input "0"
type input "666"
type input "[DATE] 06:00"
type input "[DATE] 12:00"
type input "[DATE] 20:04"
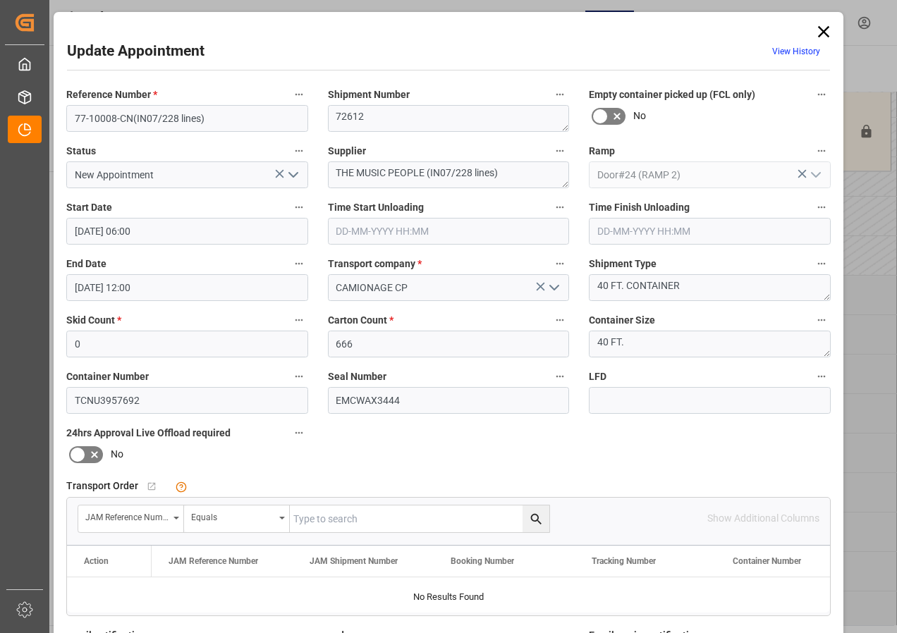
click at [820, 27] on icon at bounding box center [824, 32] width 20 height 20
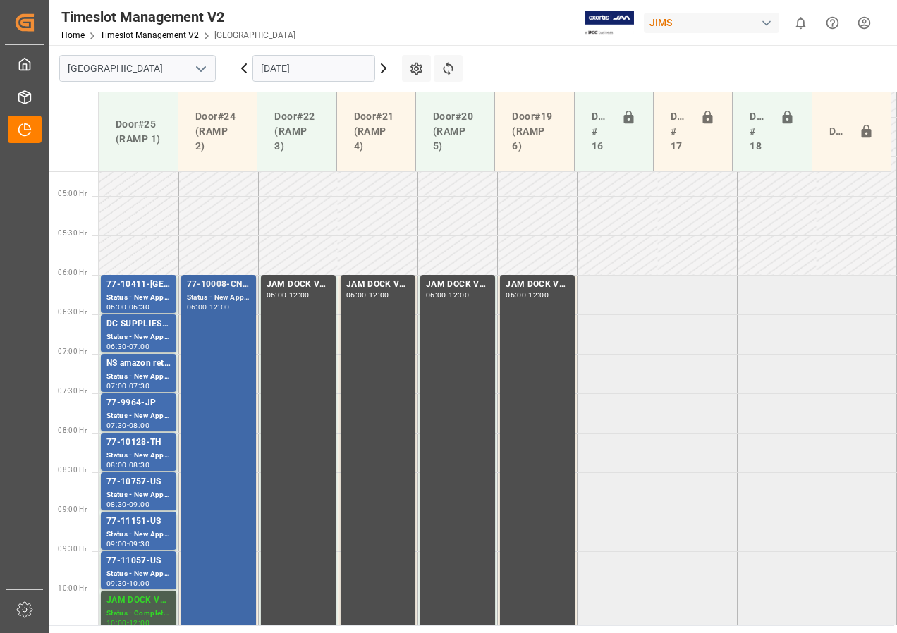
click at [216, 345] on div "77-10008-CN(IN07/228 lines) Status - New Appointment 06:00 - 12:00" at bounding box center [218, 511] width 63 height 467
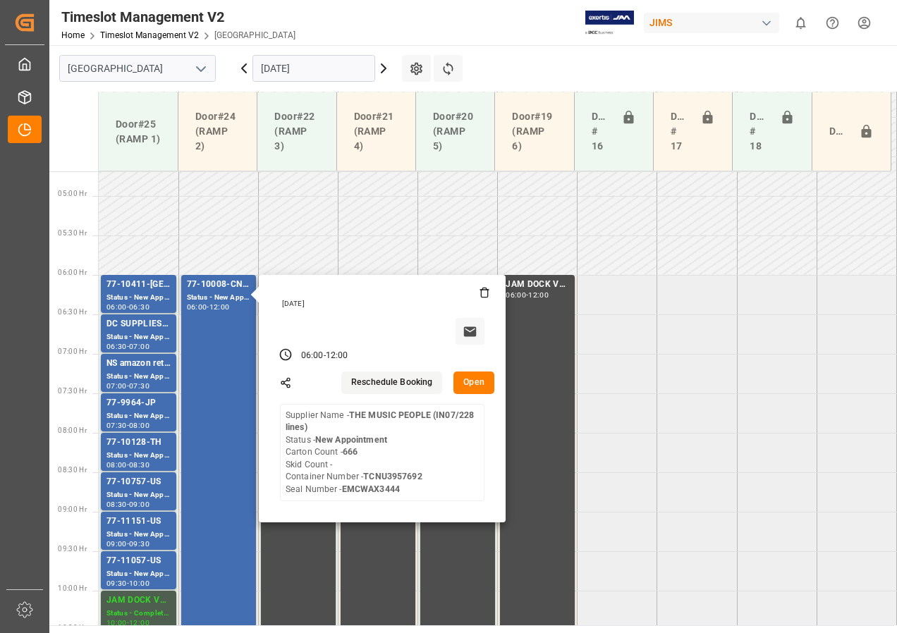
click at [477, 385] on button "Open" at bounding box center [473, 383] width 41 height 23
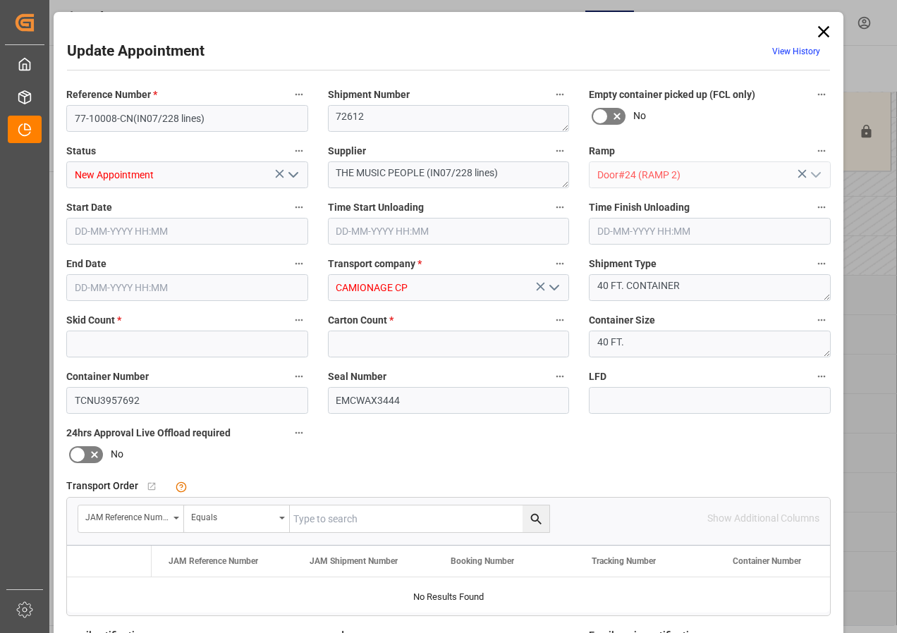
type input "0"
type input "666"
type input "[DATE] 06:00"
type input "[DATE] 12:00"
type input "[DATE] 20:04"
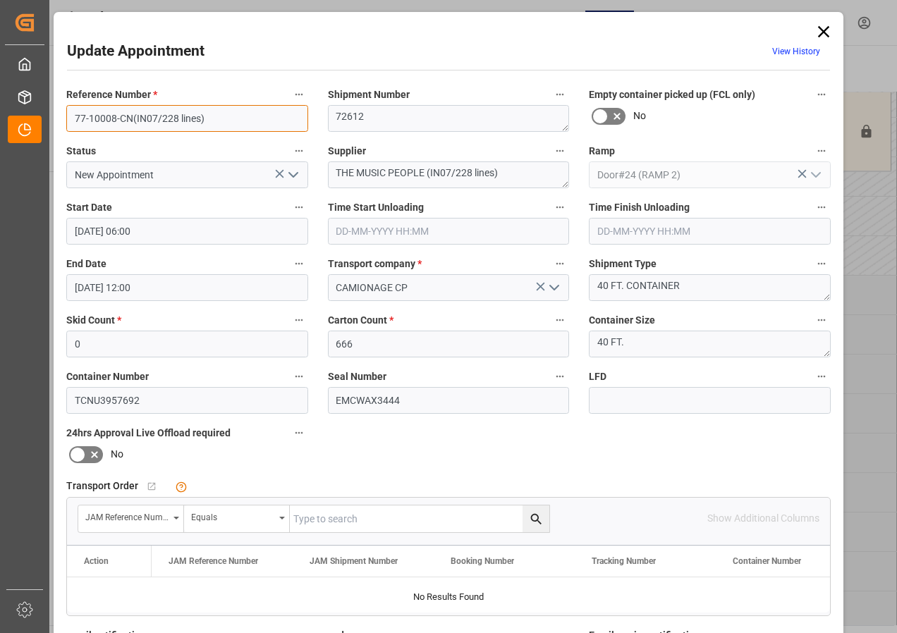
drag, startPoint x: 75, startPoint y: 118, endPoint x: 128, endPoint y: 120, distance: 52.9
click at [128, 120] on input "77-10008-CN(IN07/228 lines)" at bounding box center [187, 118] width 242 height 27
click at [114, 116] on input "77-10089(IN07/228 lines)" at bounding box center [187, 118] width 242 height 27
drag, startPoint x: 206, startPoint y: 116, endPoint x: 128, endPoint y: 113, distance: 77.6
click at [128, 113] on input "77-10089-[GEOGRAPHIC_DATA](IN07/228 lines)" at bounding box center [187, 118] width 242 height 27
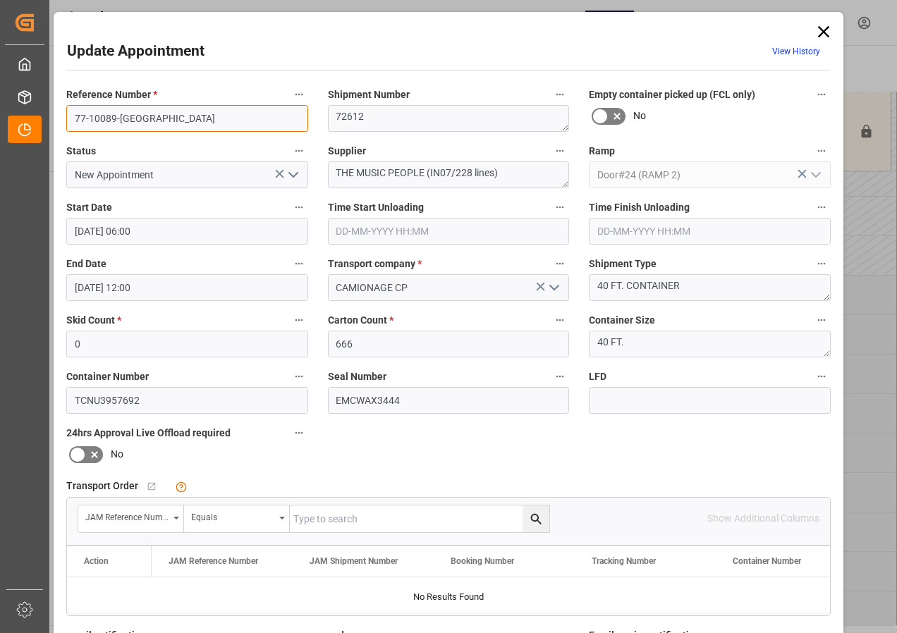
type input "77-10089-[GEOGRAPHIC_DATA]"
click at [818, 22] on icon at bounding box center [824, 32] width 20 height 20
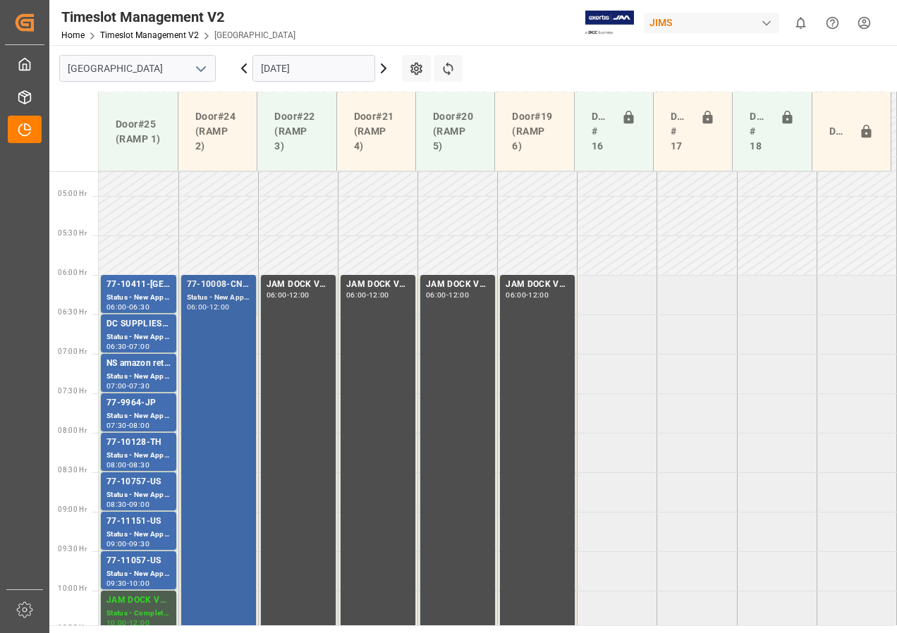
click at [216, 304] on div "12:00" at bounding box center [219, 307] width 20 height 6
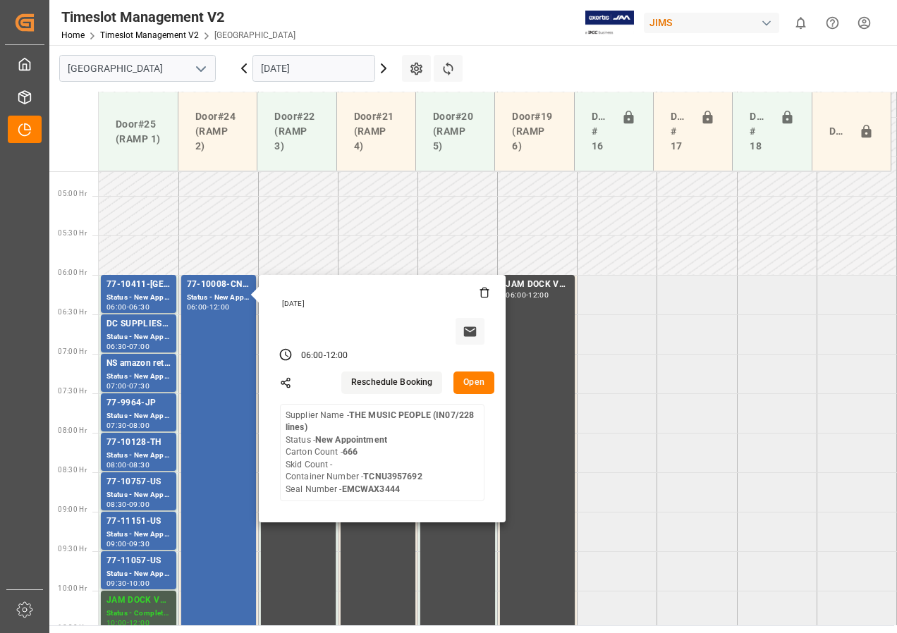
click at [480, 381] on button "Open" at bounding box center [473, 383] width 41 height 23
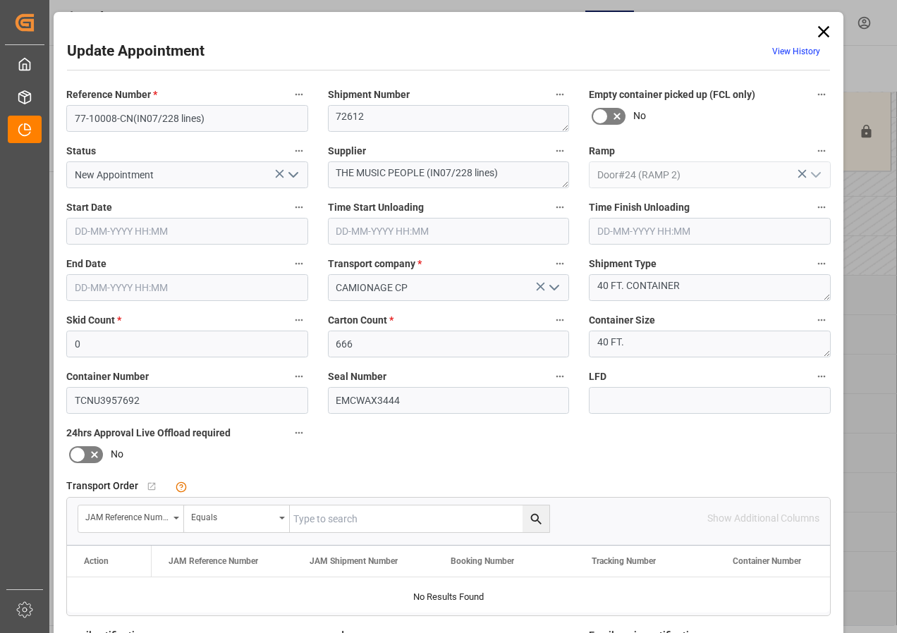
type input "[DATE] 06:00"
type input "[DATE] 12:00"
type input "[DATE] 20:04"
drag, startPoint x: 71, startPoint y: 117, endPoint x: 209, endPoint y: 117, distance: 138.9
click at [209, 117] on input "77-10008-CN(IN07/228 lines)" at bounding box center [187, 118] width 242 height 27
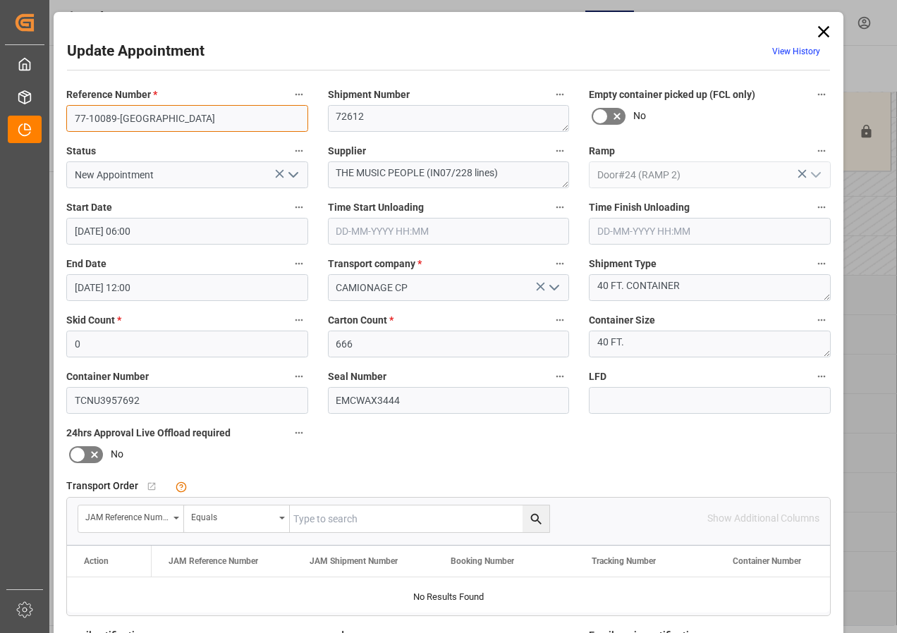
type input "77-10089-[GEOGRAPHIC_DATA]"
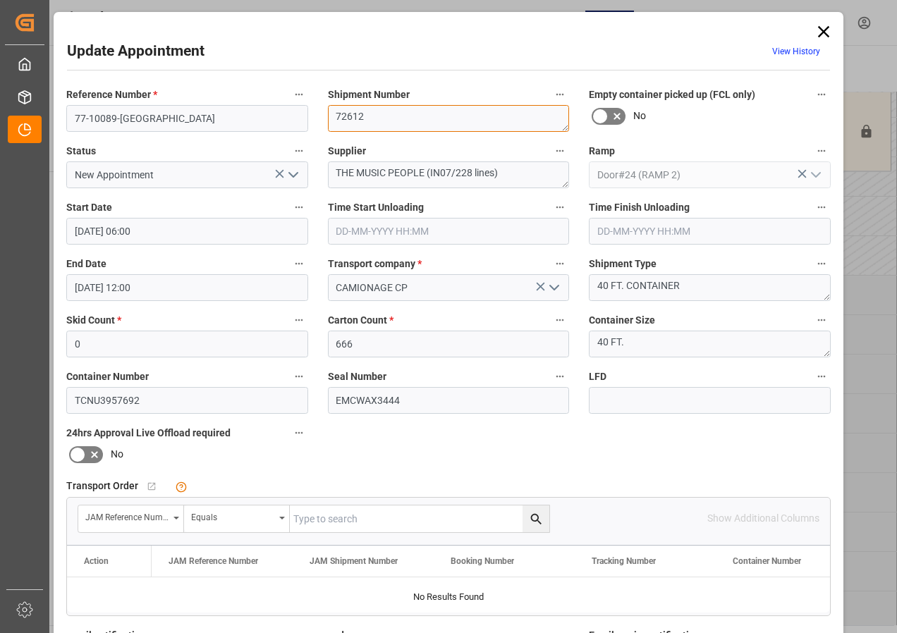
drag, startPoint x: 374, startPoint y: 117, endPoint x: 327, endPoint y: 117, distance: 46.5
click at [328, 117] on textarea "72612" at bounding box center [449, 118] width 242 height 27
type textarea "72927"
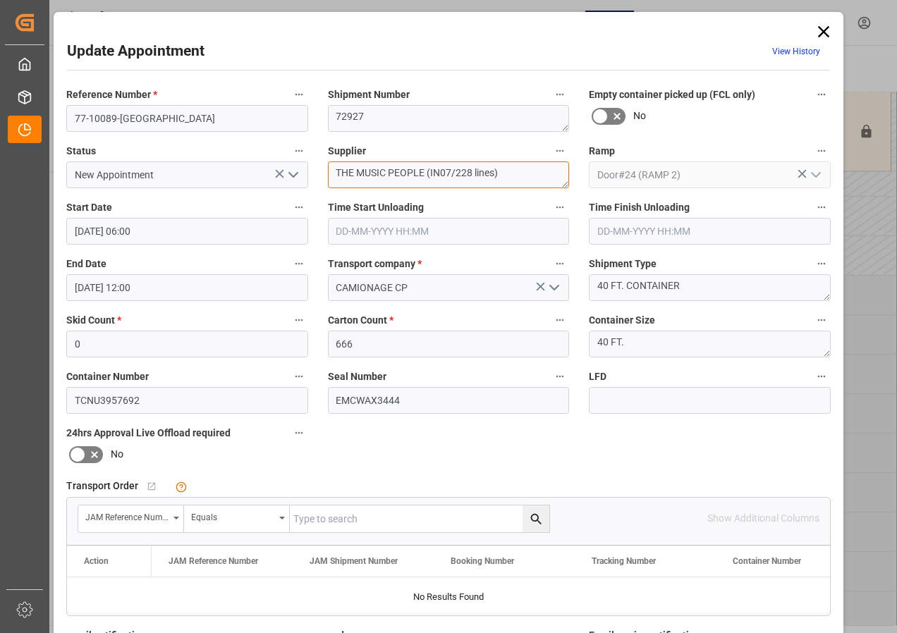
drag, startPoint x: 338, startPoint y: 175, endPoint x: 556, endPoint y: 171, distance: 218.6
click at [556, 171] on textarea "THE MUSIC PEOPLE (IN07/228 lines)" at bounding box center [449, 174] width 242 height 27
type textarea "T"
type textarea "[PERSON_NAME] IN01(76)"
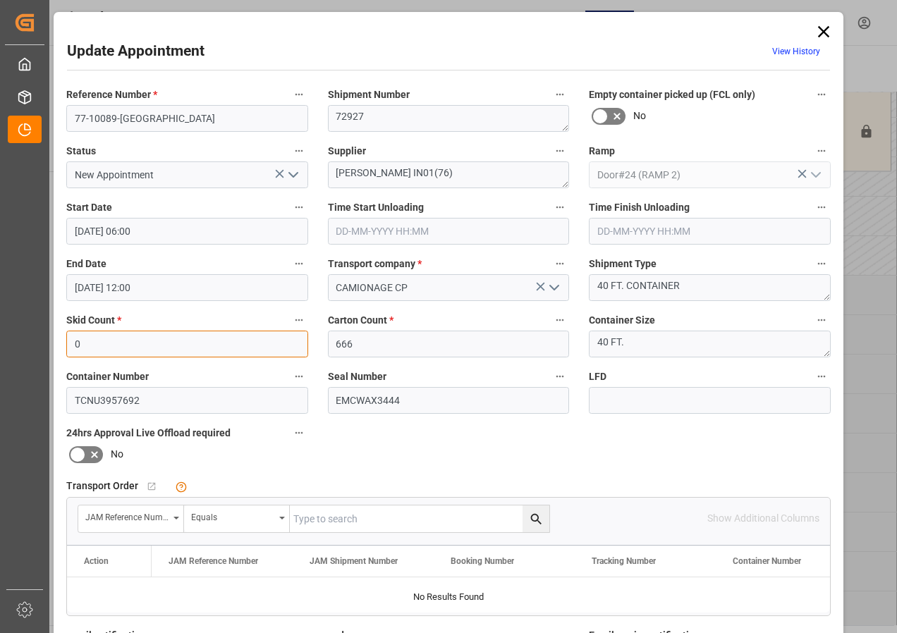
click at [81, 342] on input "0" at bounding box center [187, 344] width 242 height 27
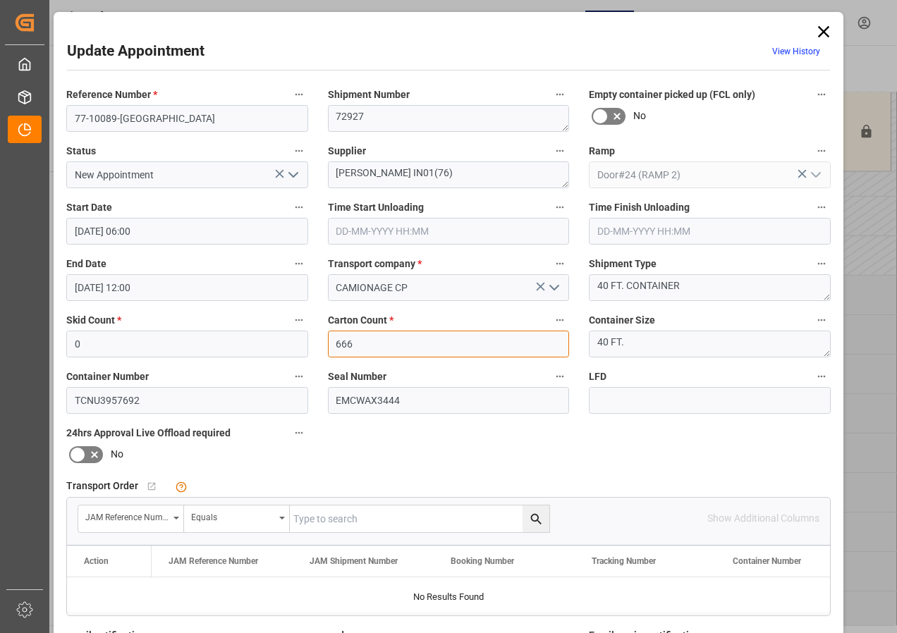
drag, startPoint x: 350, startPoint y: 344, endPoint x: 331, endPoint y: 344, distance: 19.0
click at [331, 344] on input "666" at bounding box center [449, 344] width 242 height 27
type input "246"
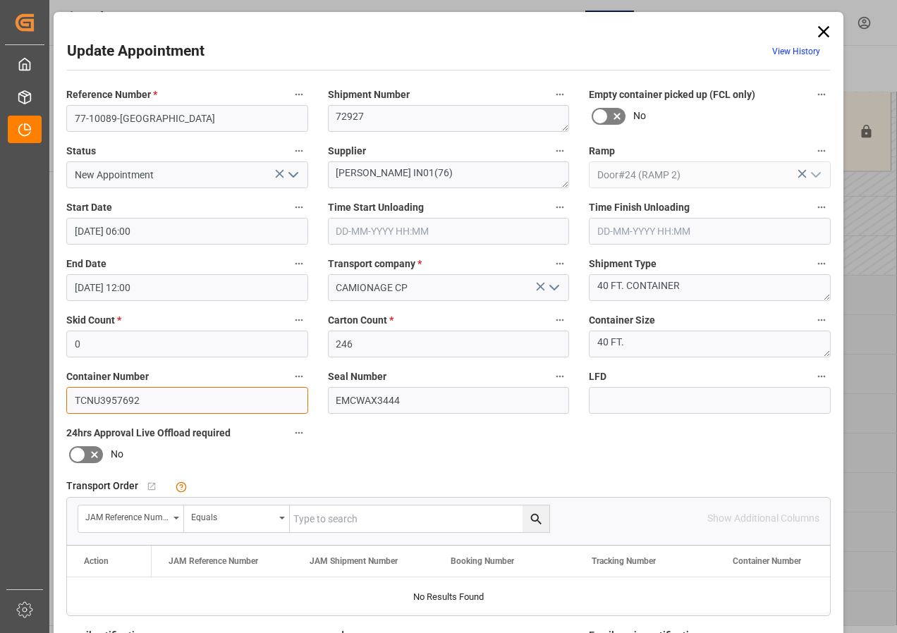
drag, startPoint x: 143, startPoint y: 402, endPoint x: 61, endPoint y: 407, distance: 81.9
click at [61, 407] on div "Container Number TCNU3957692" at bounding box center [187, 390] width 262 height 56
type input "MSBU4525833"
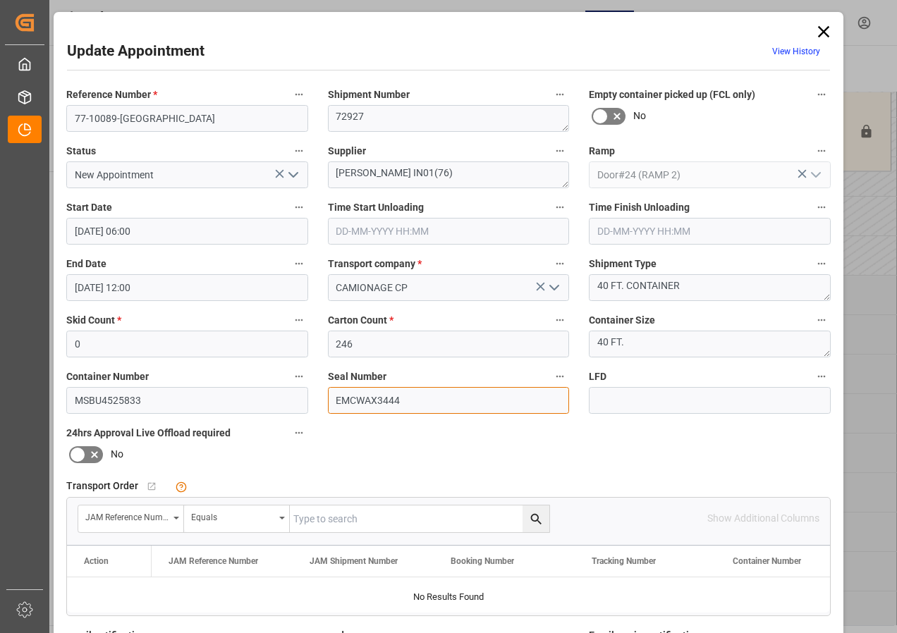
drag, startPoint x: 404, startPoint y: 401, endPoint x: 314, endPoint y: 396, distance: 90.4
click at [321, 400] on div "Seal Number EMCWAX3444" at bounding box center [449, 390] width 262 height 56
type input "EU25219464"
click at [484, 452] on div "Reference Number * 77-10089-GB Shipment Number 72927 Empty container picked up …" at bounding box center [448, 435] width 784 height 710
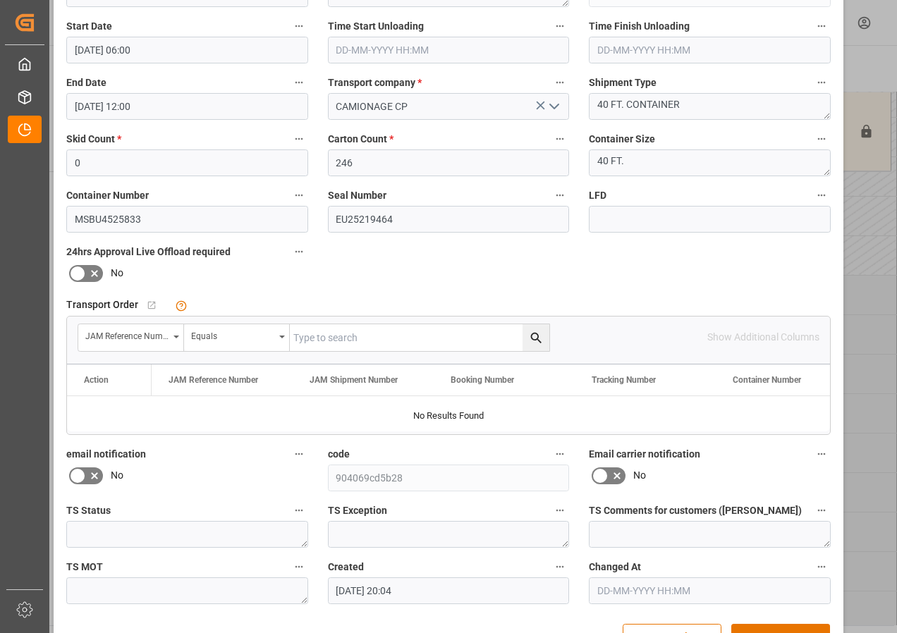
scroll to position [224, 0]
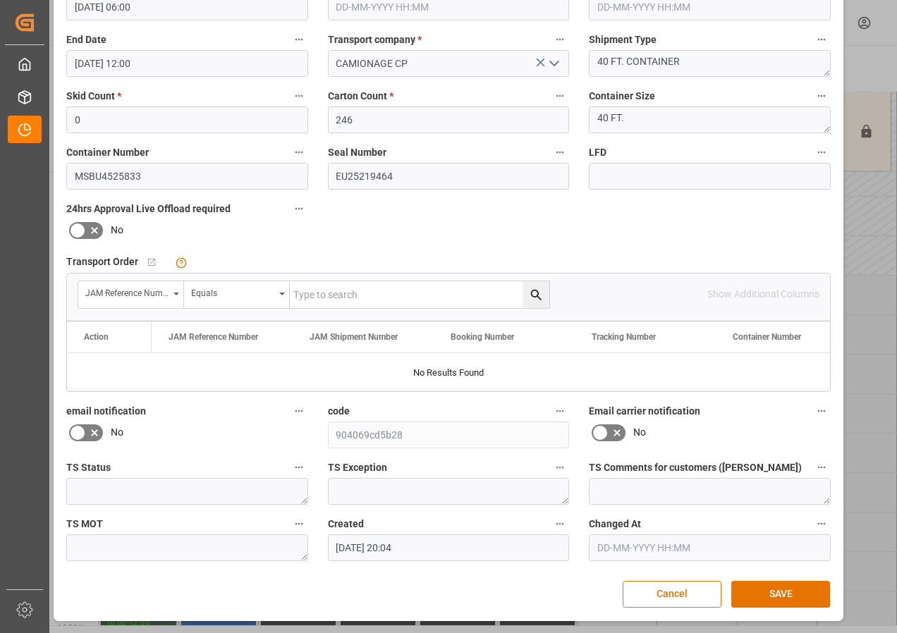
click at [309, 289] on input "text" at bounding box center [419, 294] width 259 height 27
type input "77-10008-CN"
click at [536, 295] on icon "search button" at bounding box center [536, 295] width 15 height 15
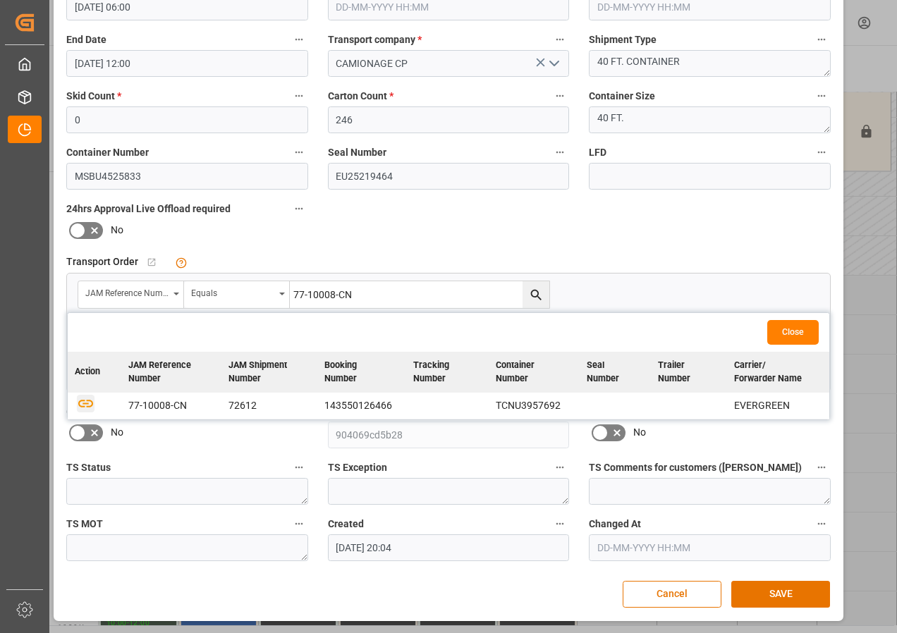
click at [81, 401] on icon "button" at bounding box center [85, 404] width 15 height 8
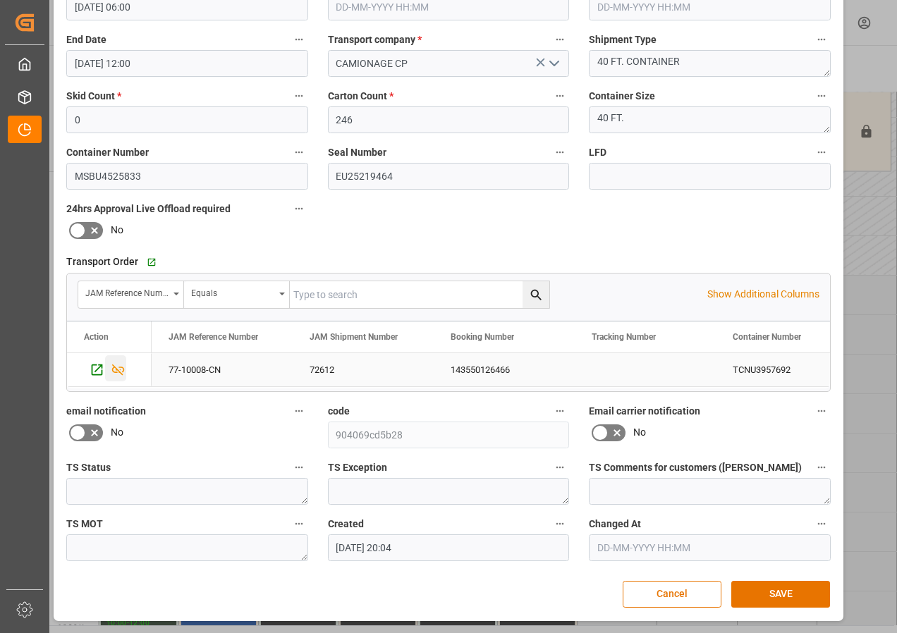
click at [118, 368] on icon "Press SPACE to select this row." at bounding box center [118, 369] width 15 height 15
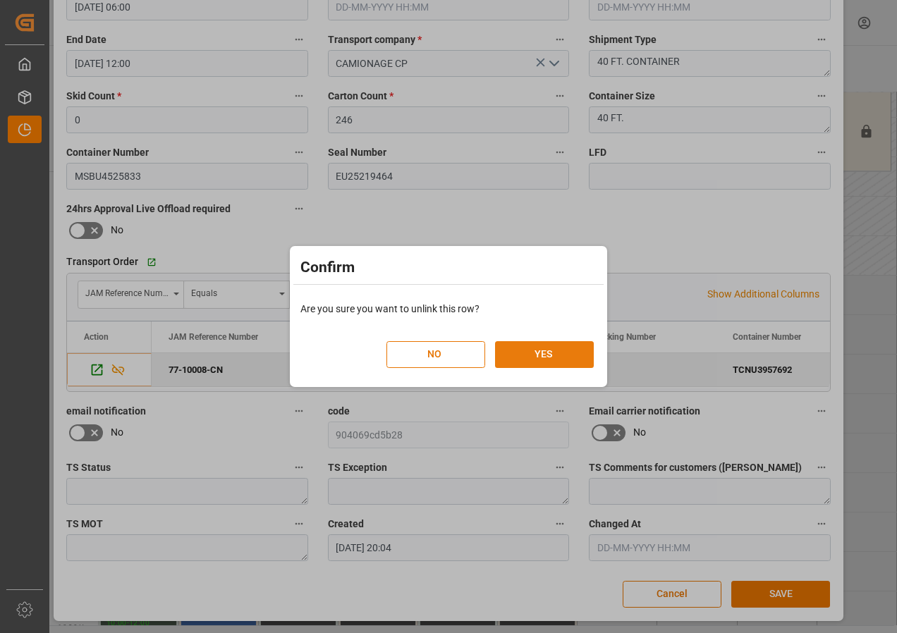
click at [534, 357] on button "YES" at bounding box center [544, 354] width 99 height 27
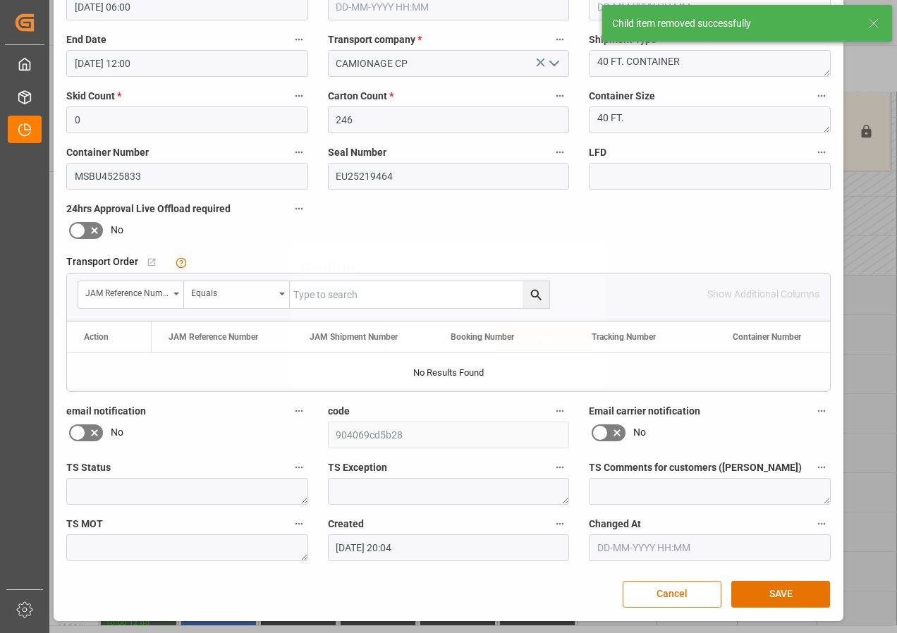
click at [538, 355] on div "NO YES" at bounding box center [448, 332] width 310 height 61
click at [340, 297] on input "text" at bounding box center [419, 294] width 259 height 27
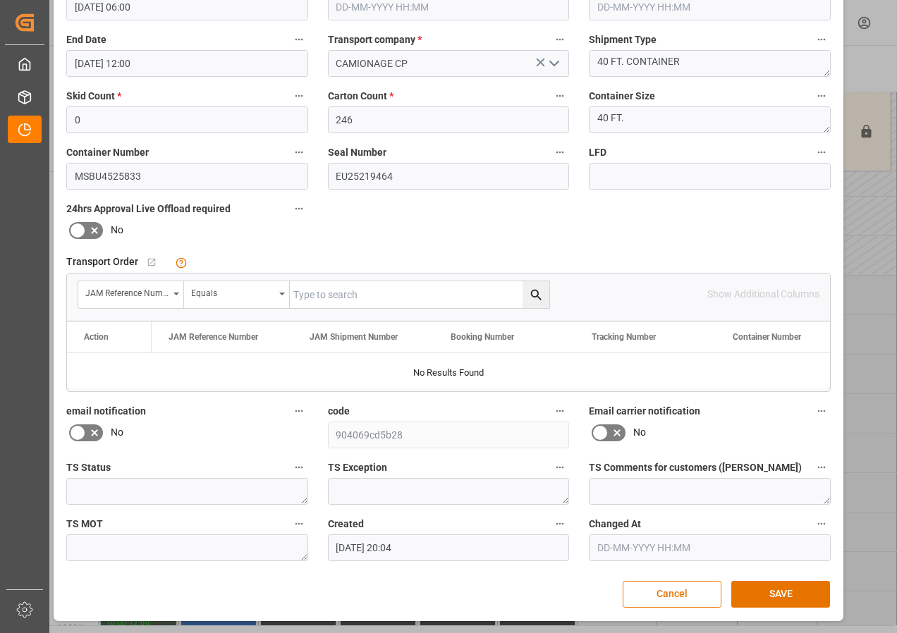
scroll to position [83, 0]
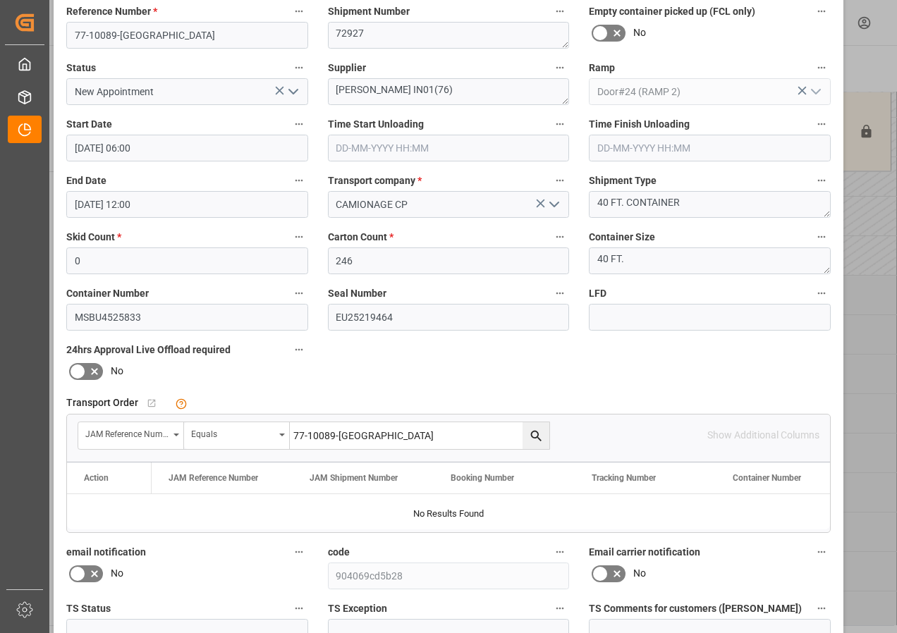
type input "77-10089-[GEOGRAPHIC_DATA]"
click at [532, 434] on icon "search button" at bounding box center [536, 436] width 15 height 15
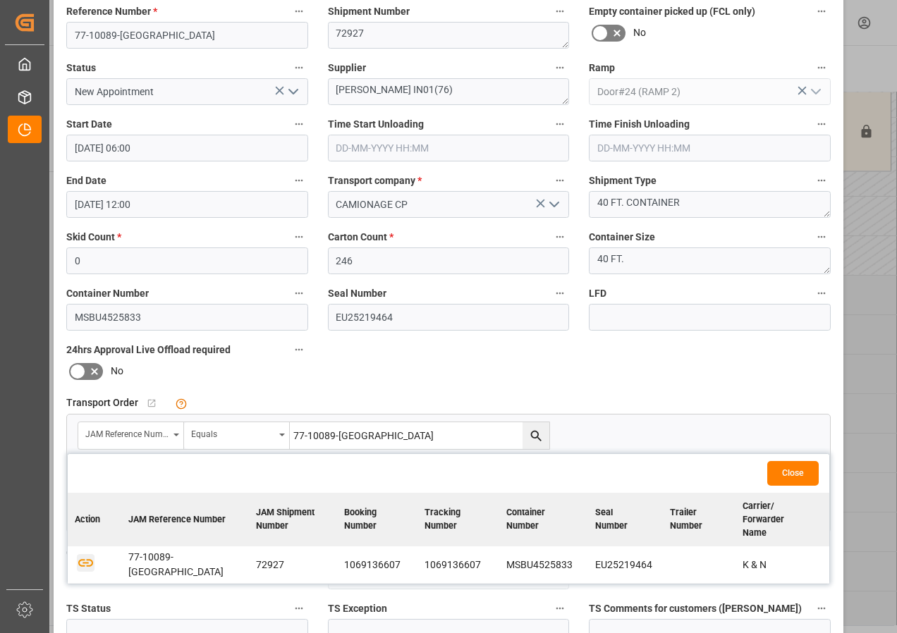
click at [81, 554] on icon "button" at bounding box center [86, 563] width 18 height 18
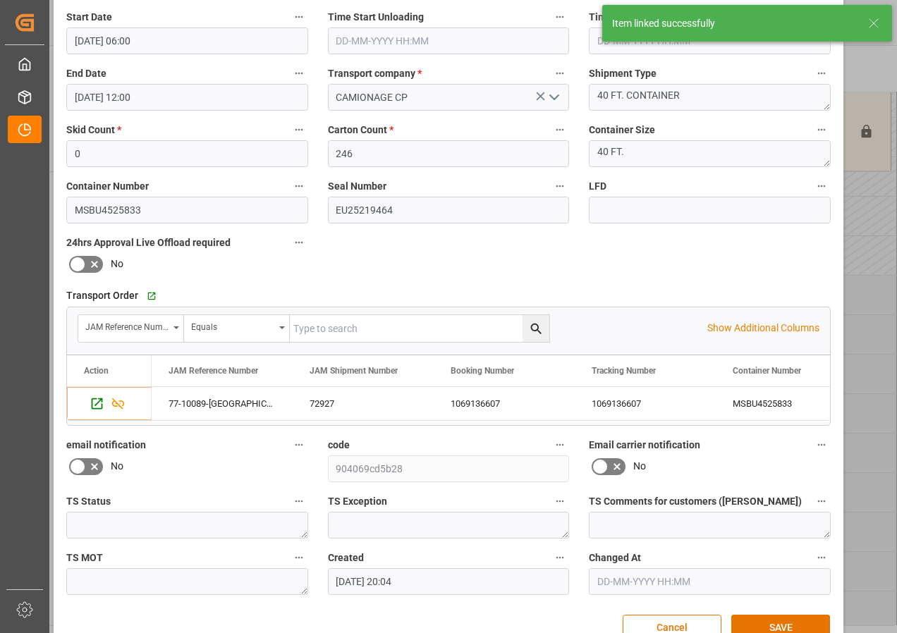
scroll to position [224, 0]
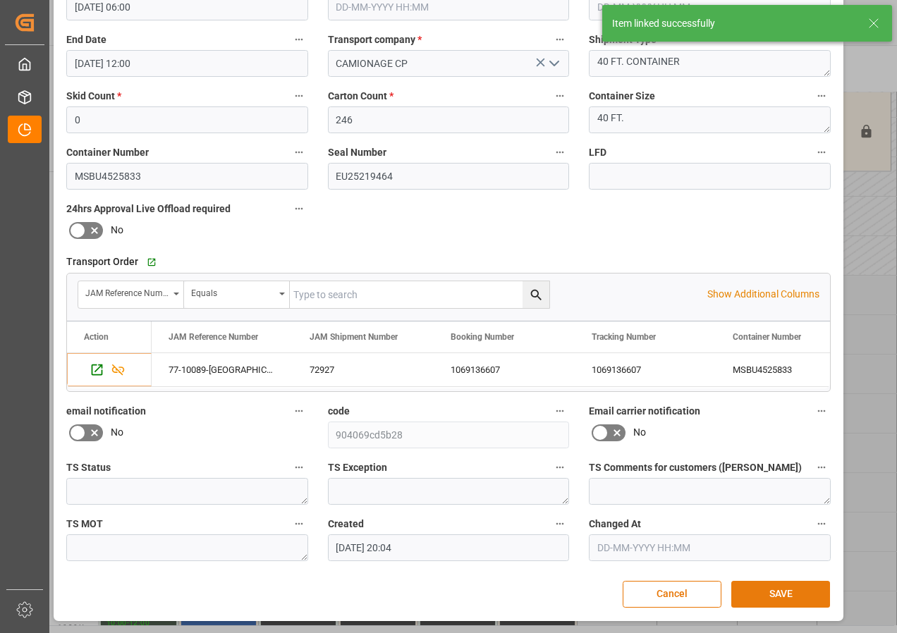
click at [790, 593] on button "SAVE" at bounding box center [780, 594] width 99 height 27
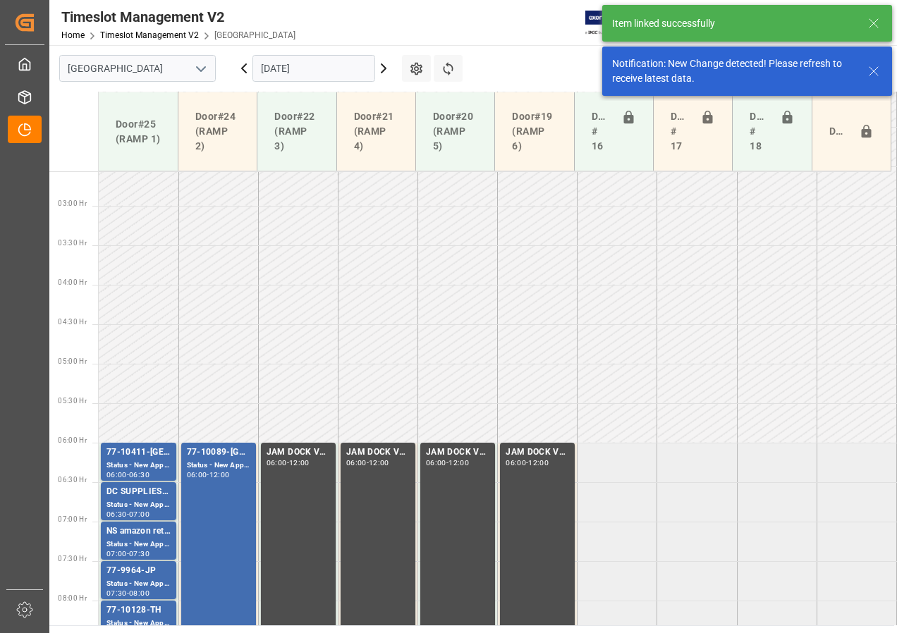
scroll to position [415, 0]
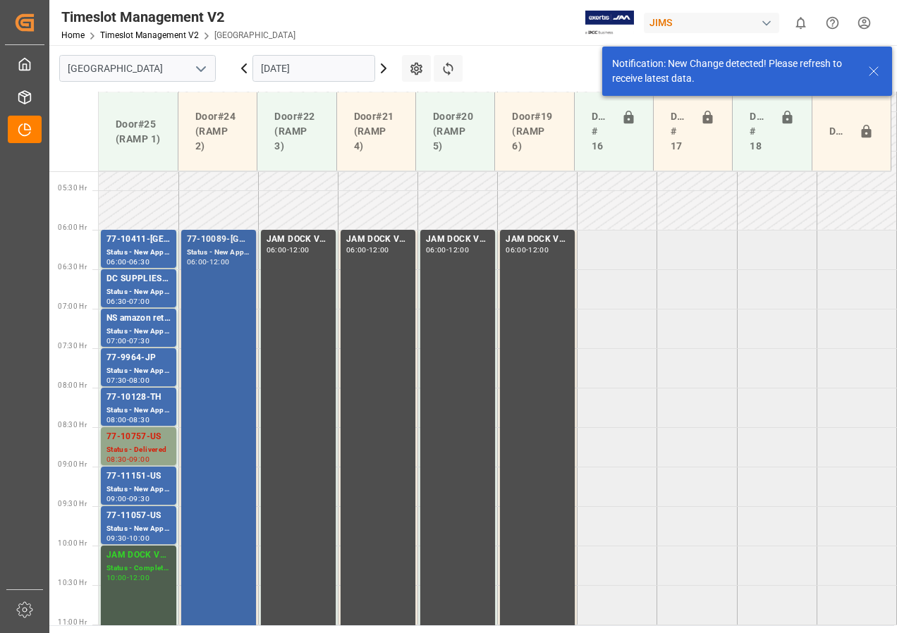
click at [221, 274] on div "77-10089-GB Status - New Appointment 06:00 - 12:00" at bounding box center [218, 466] width 63 height 467
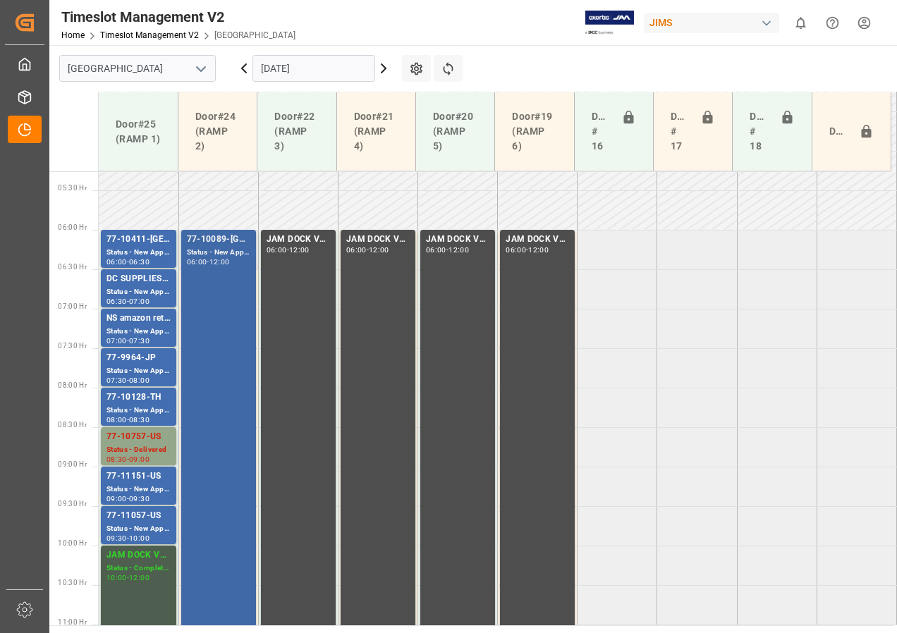
click at [233, 337] on div "77-10089-GB Status - New Appointment 06:00 - 12:00" at bounding box center [218, 466] width 63 height 467
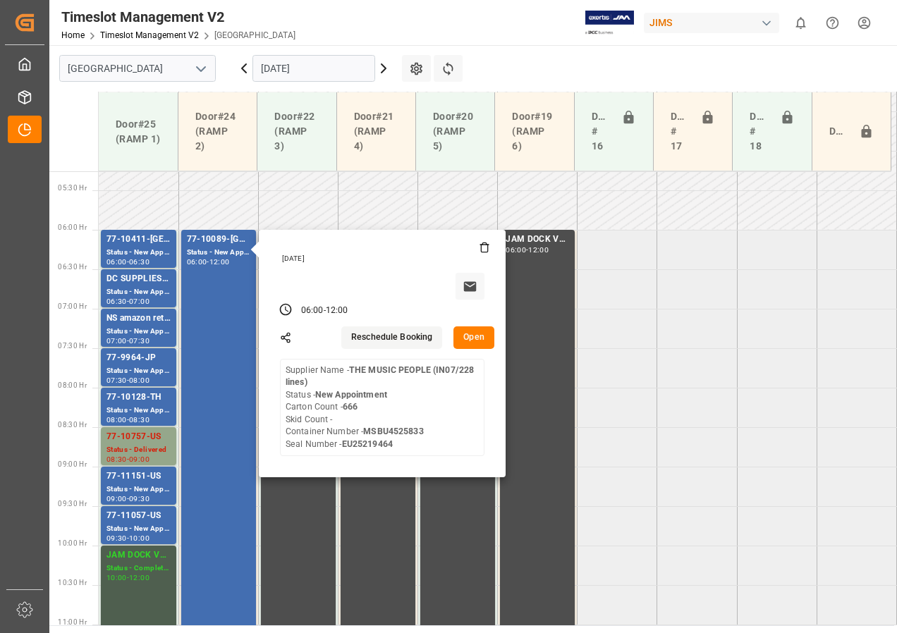
click at [467, 342] on button "Open" at bounding box center [473, 337] width 41 height 23
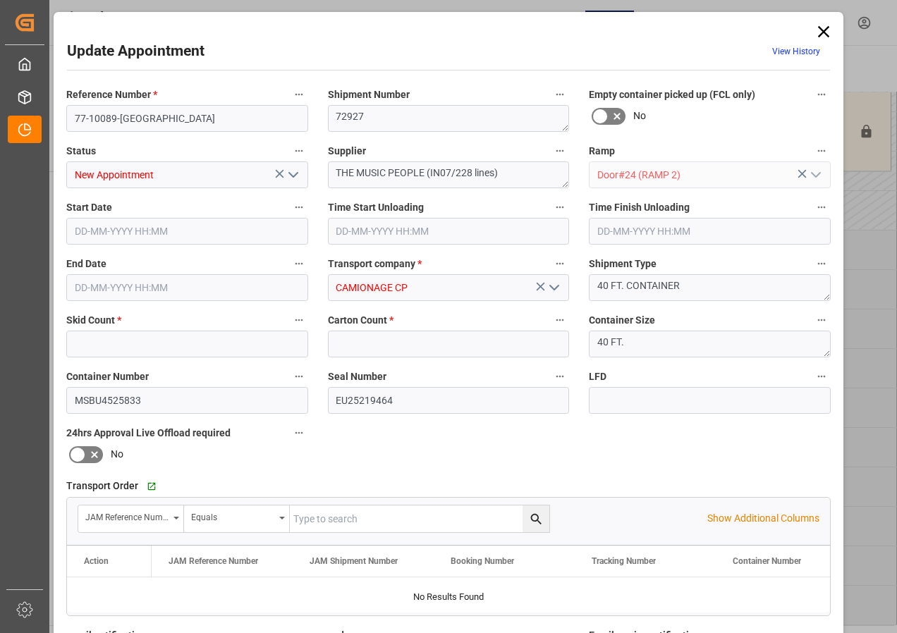
type input "0"
type input "666"
type input "[DATE] 06:00"
type input "[DATE] 12:00"
type input "[DATE] 20:04"
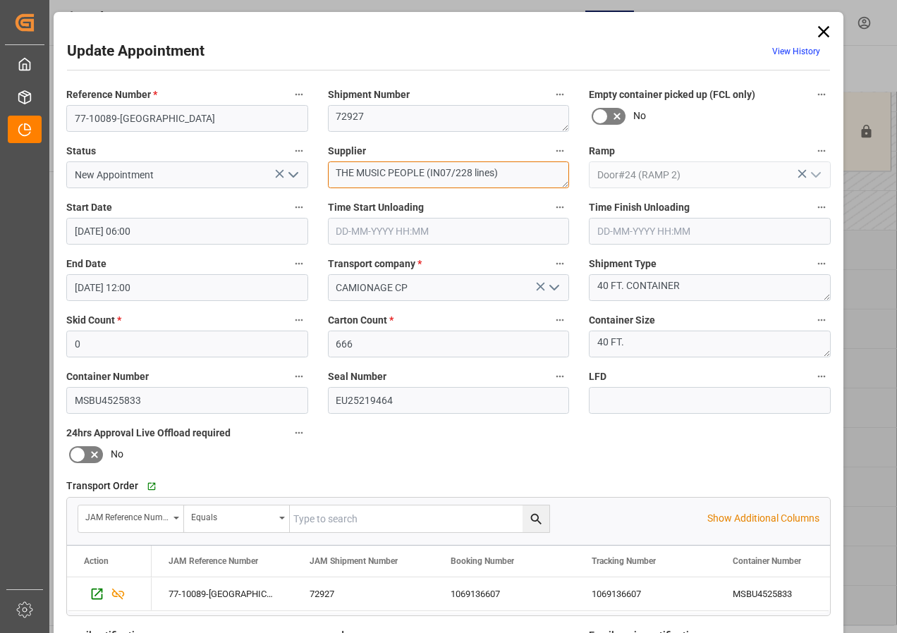
click at [332, 173] on textarea "THE MUSIC PEOPLE (IN07/228 lines)" at bounding box center [449, 174] width 242 height 27
drag, startPoint x: 332, startPoint y: 173, endPoint x: 422, endPoint y: 171, distance: 90.3
click at [422, 171] on textarea "THE MUSIC PEOPLE (IN07/228 lines)" at bounding box center [449, 174] width 242 height 27
drag, startPoint x: 386, startPoint y: 173, endPoint x: 491, endPoint y: 176, distance: 104.4
click at [491, 176] on textarea "[PERSON_NAME] (IN07/228 lines)" at bounding box center [449, 174] width 242 height 27
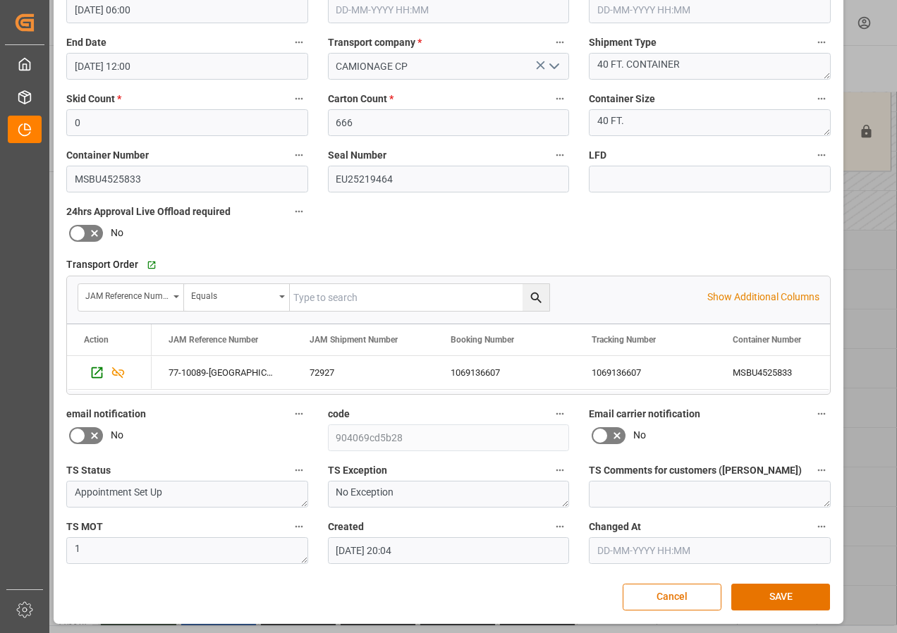
scroll to position [224, 0]
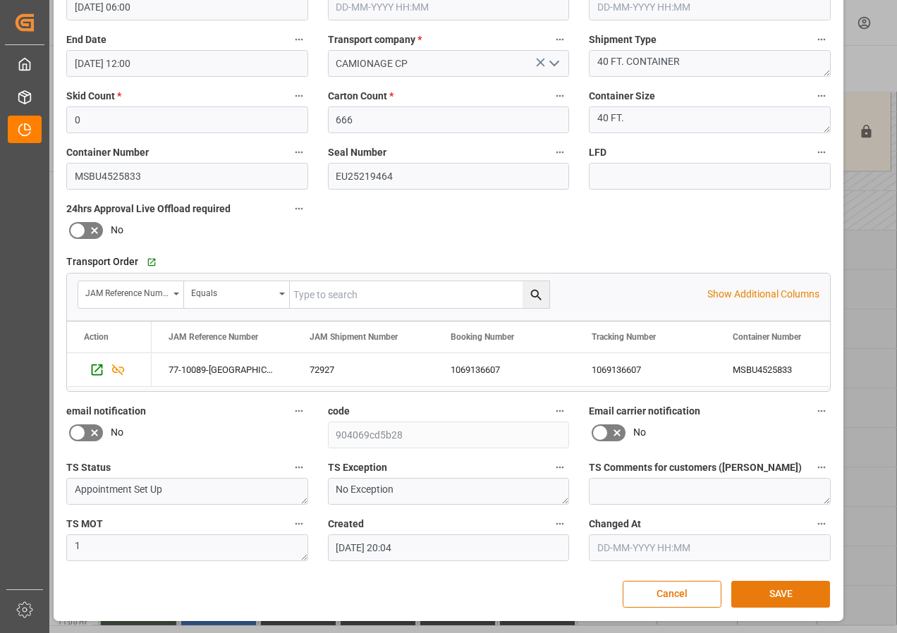
type textarea "[PERSON_NAME] IN01/76"
click at [771, 587] on button "SAVE" at bounding box center [780, 594] width 99 height 27
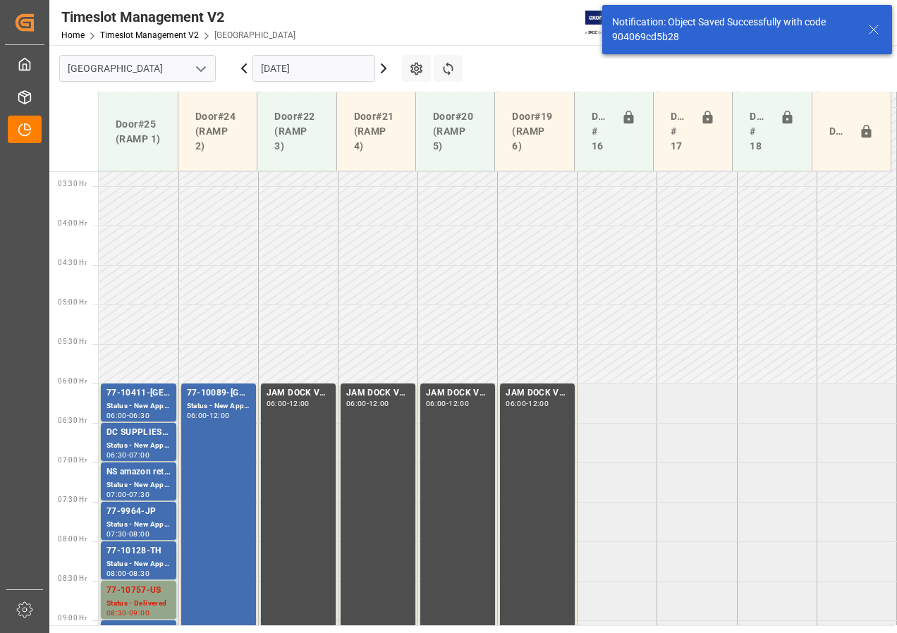
scroll to position [415, 0]
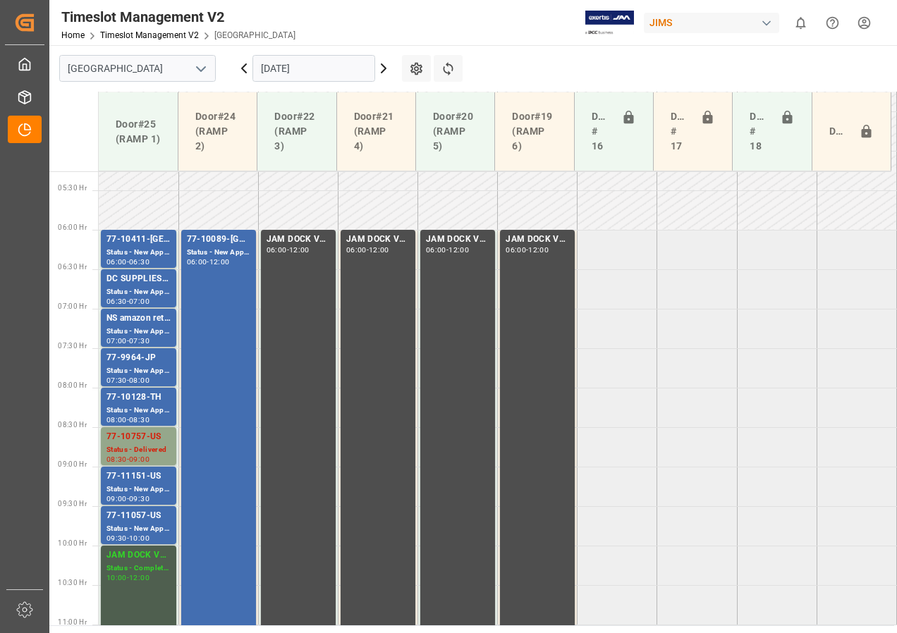
click at [388, 69] on icon at bounding box center [383, 68] width 17 height 17
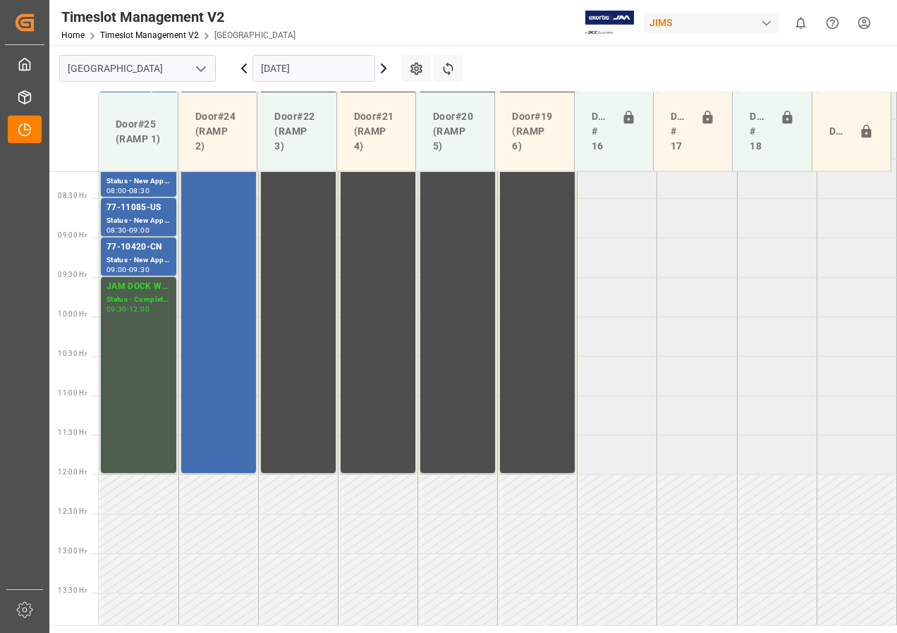
scroll to position [652, 0]
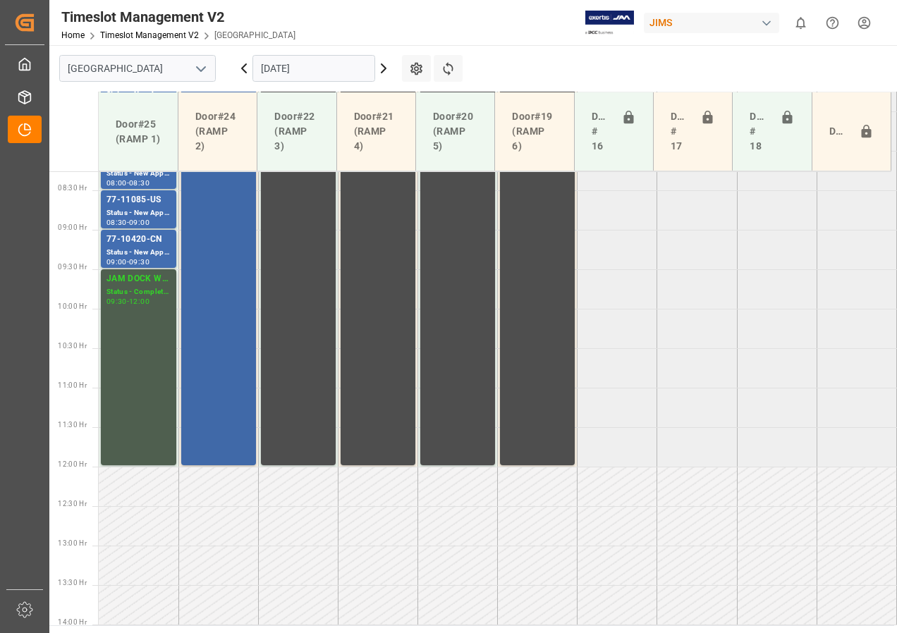
click at [233, 221] on div "77-10089-GB(IN01/76 lines) Status - New Appointment 06:00 - 12:00" at bounding box center [218, 229] width 63 height 467
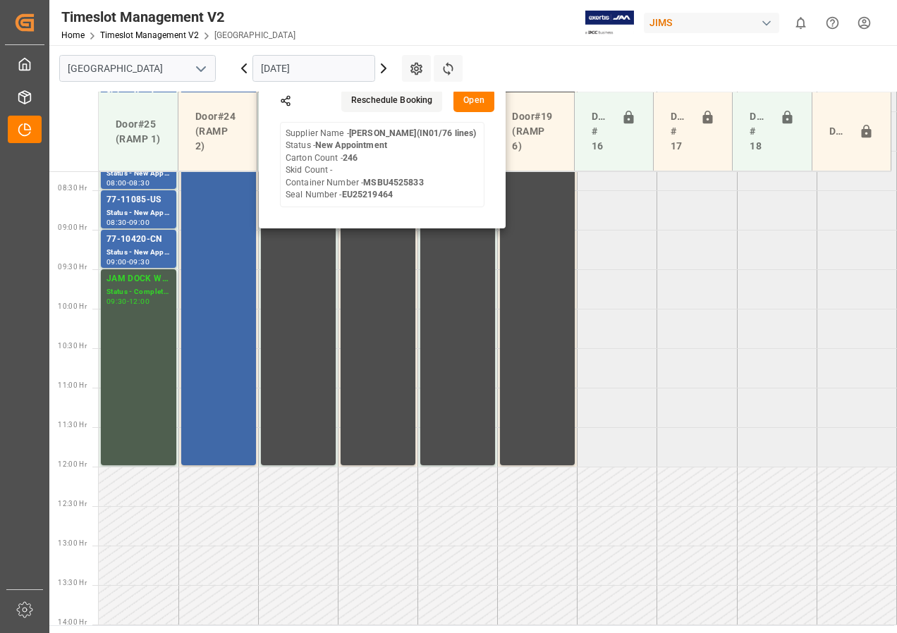
scroll to position [511, 0]
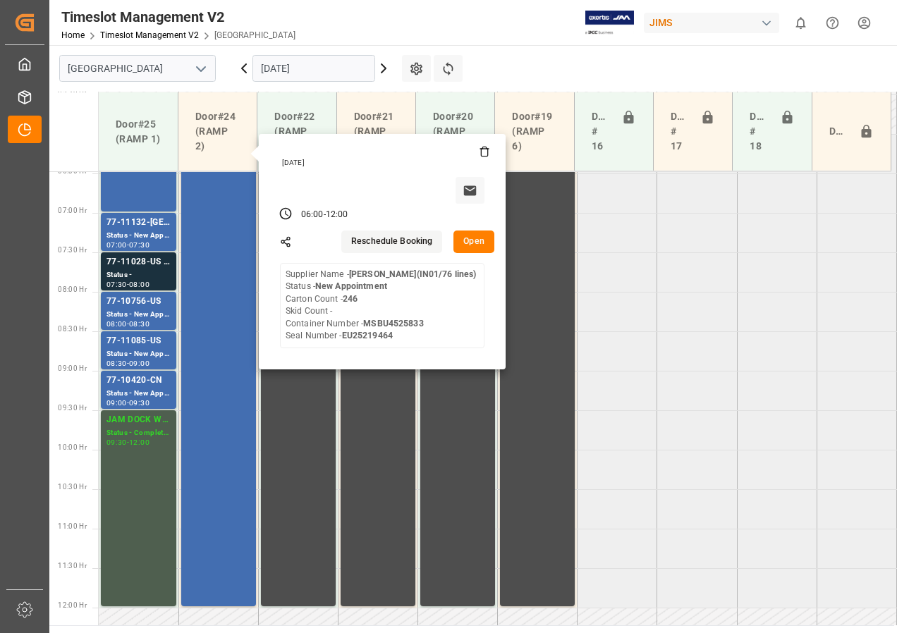
click at [477, 243] on button "Open" at bounding box center [473, 242] width 41 height 23
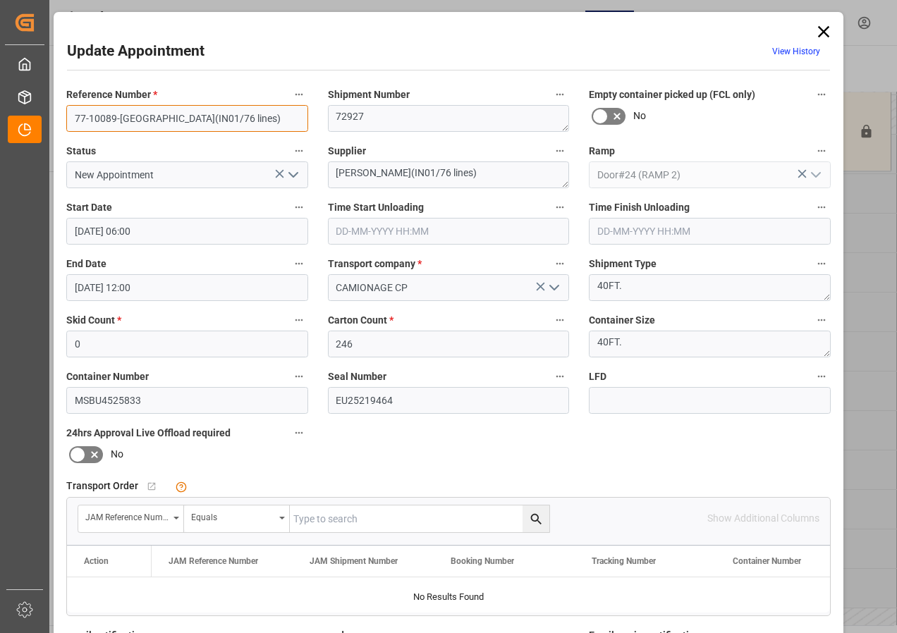
drag, startPoint x: 209, startPoint y: 123, endPoint x: 87, endPoint y: 120, distance: 122.0
click at [87, 120] on input "77-10089-[GEOGRAPHIC_DATA](IN01/76 lines)" at bounding box center [187, 118] width 242 height 27
type input "77-10008-CN"
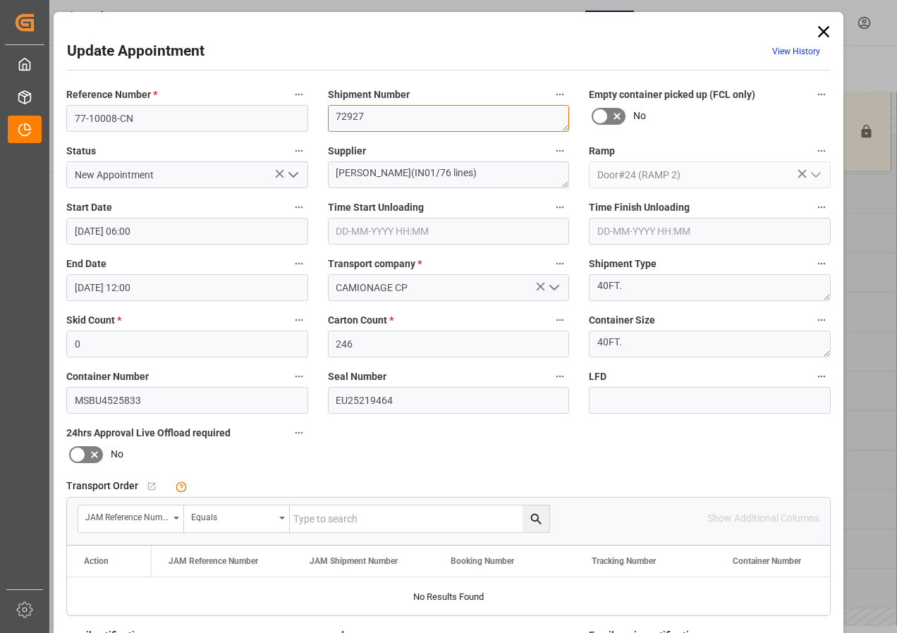
drag, startPoint x: 391, startPoint y: 119, endPoint x: 313, endPoint y: 115, distance: 77.7
click at [318, 116] on div "Shipment Number 72927" at bounding box center [449, 108] width 262 height 56
type textarea "72612"
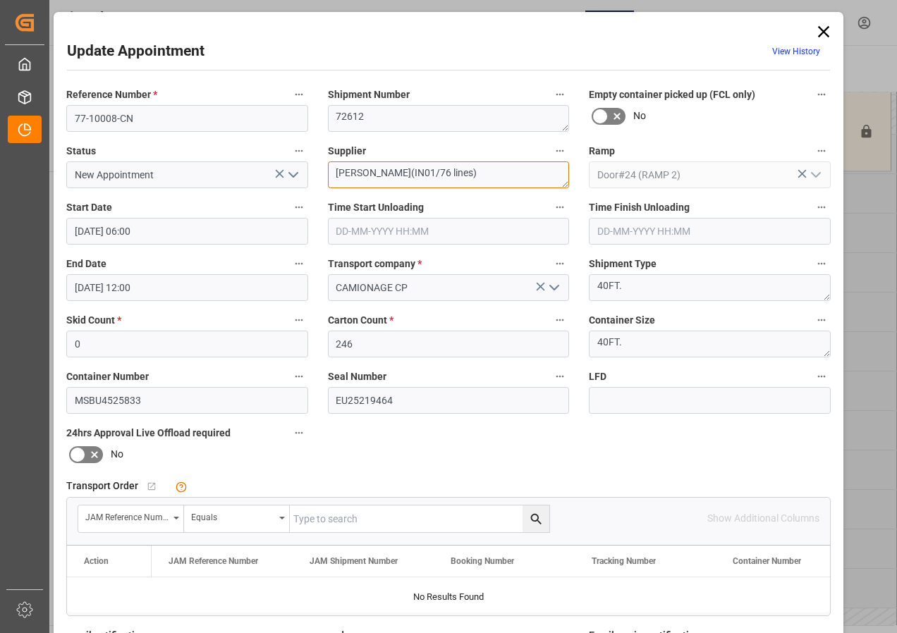
drag, startPoint x: 335, startPoint y: 173, endPoint x: 482, endPoint y: 173, distance: 146.6
click at [482, 173] on textarea "[PERSON_NAME](IN01/76 lines)" at bounding box center [449, 174] width 242 height 27
type textarea "TMP IN07/228"
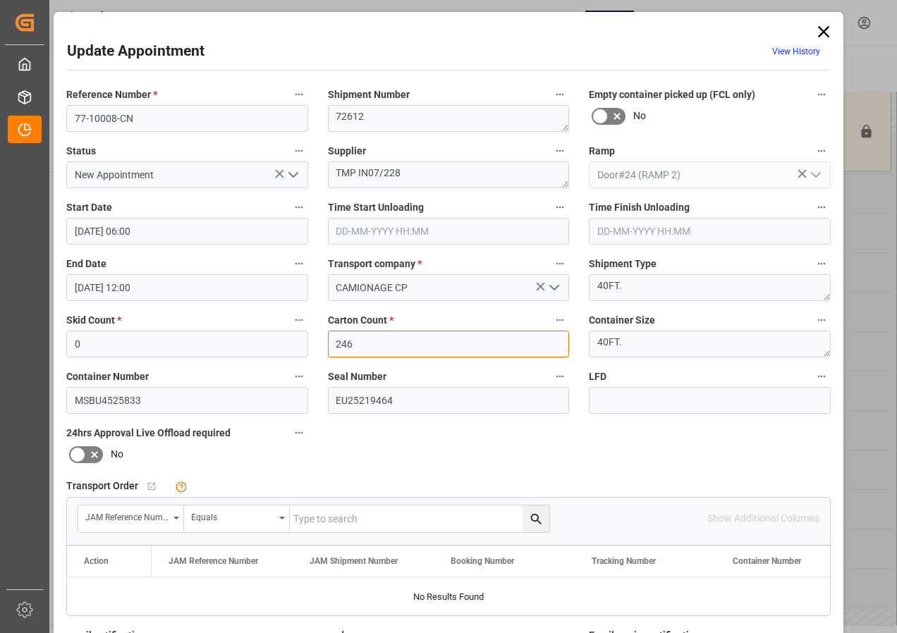
drag, startPoint x: 350, startPoint y: 341, endPoint x: 335, endPoint y: 342, distance: 15.6
click at [335, 342] on input "246" at bounding box center [449, 344] width 242 height 27
type input "2"
type input "0"
type input "666"
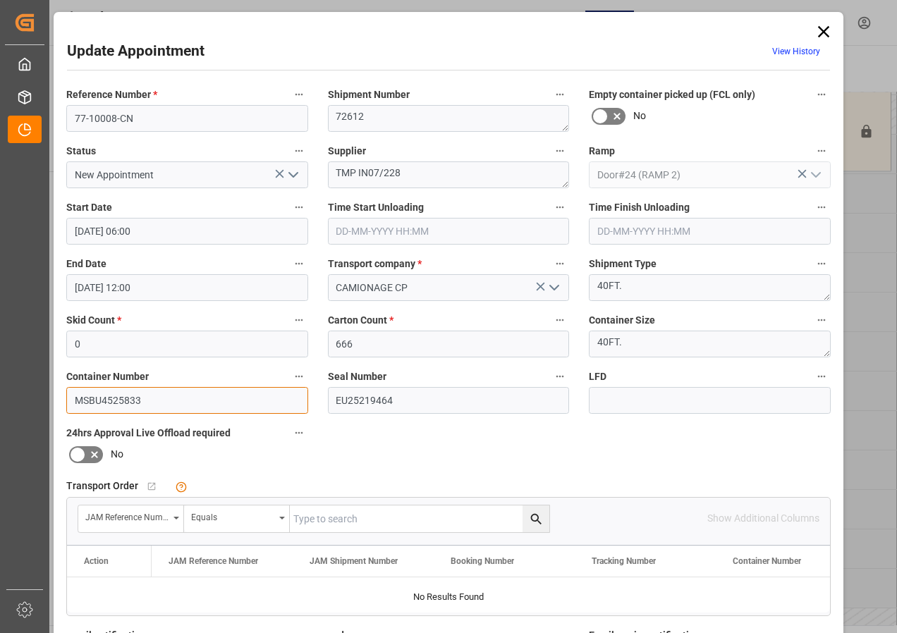
click at [156, 402] on input "MSBU4525833" at bounding box center [187, 400] width 242 height 27
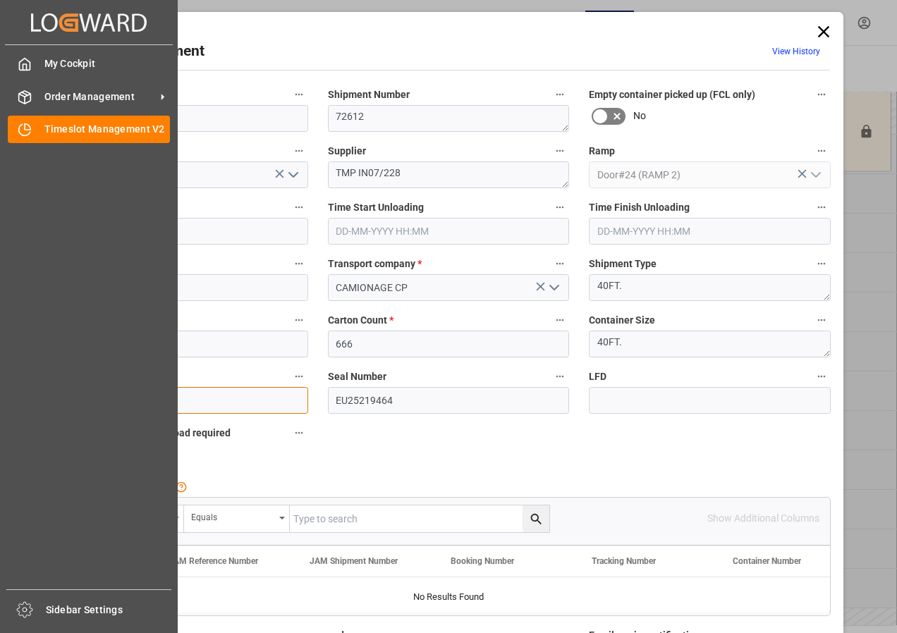
drag, startPoint x: 154, startPoint y: 400, endPoint x: 37, endPoint y: 400, distance: 117.0
click at [37, 400] on body "Created by potrace 1.15, written by [PERSON_NAME] [DATE]-[DATE] Created by potr…" at bounding box center [448, 316] width 897 height 633
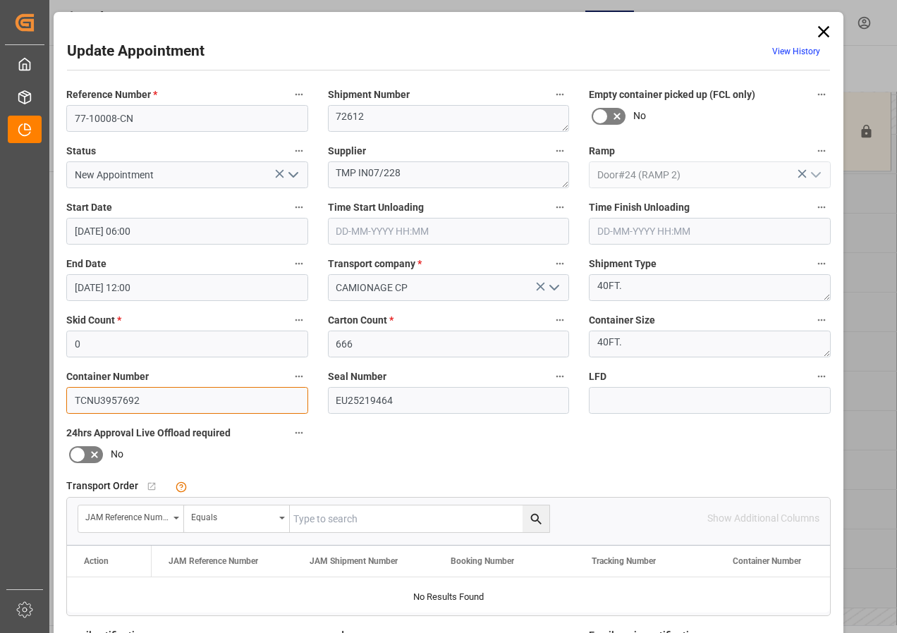
type input "TCNU3957692"
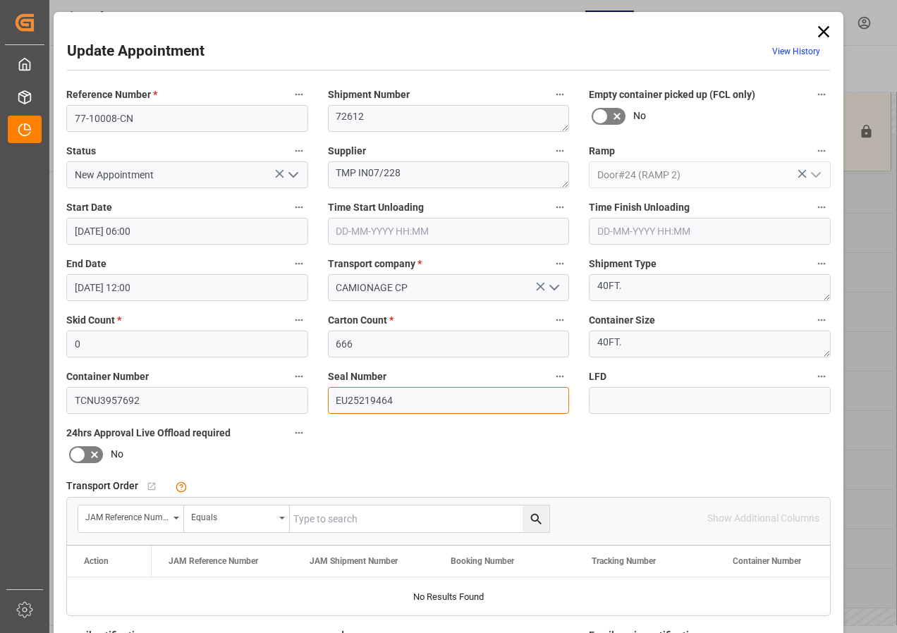
drag, startPoint x: 337, startPoint y: 400, endPoint x: 384, endPoint y: 403, distance: 47.3
click at [376, 403] on input "EU25219464" at bounding box center [449, 400] width 242 height 27
drag, startPoint x: 403, startPoint y: 400, endPoint x: 324, endPoint y: 400, distance: 79.0
click at [324, 400] on div "Seal Number EU25219464" at bounding box center [449, 390] width 262 height 56
type input "EMCWAX3444"
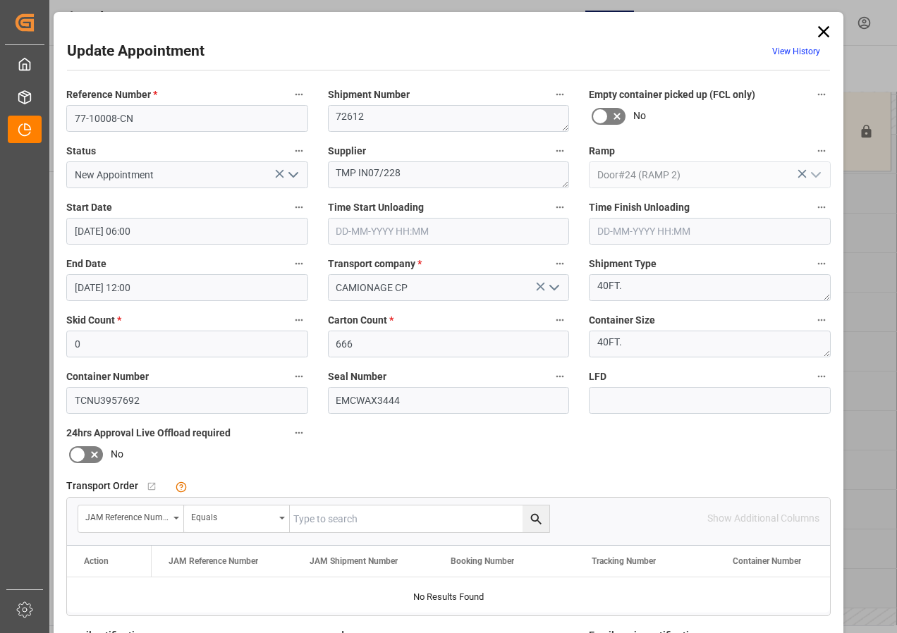
click at [396, 448] on div "Reference Number * 77-10008-CN Shipment Number 72612 Empty container picked up …" at bounding box center [448, 435] width 784 height 710
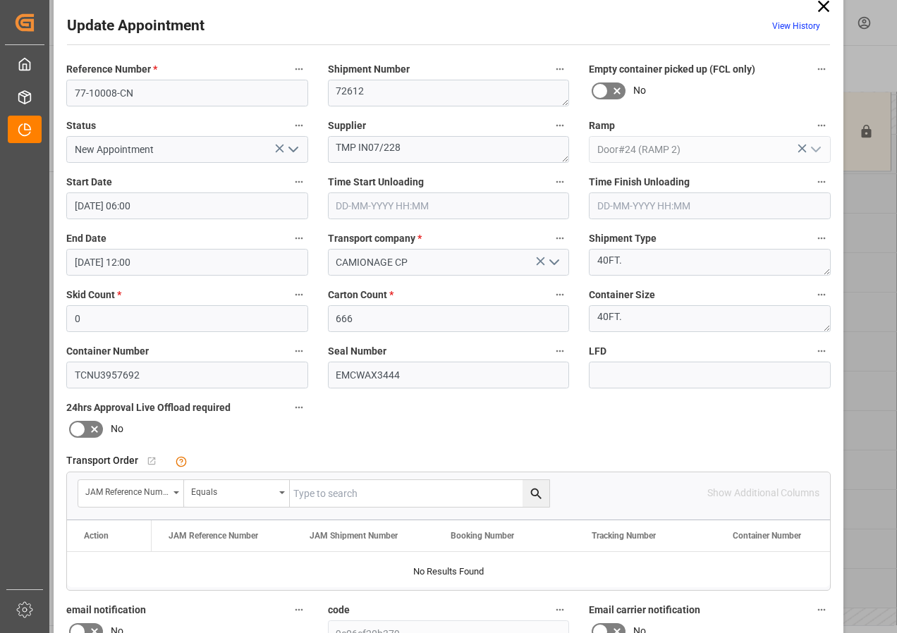
scroll to position [0, 0]
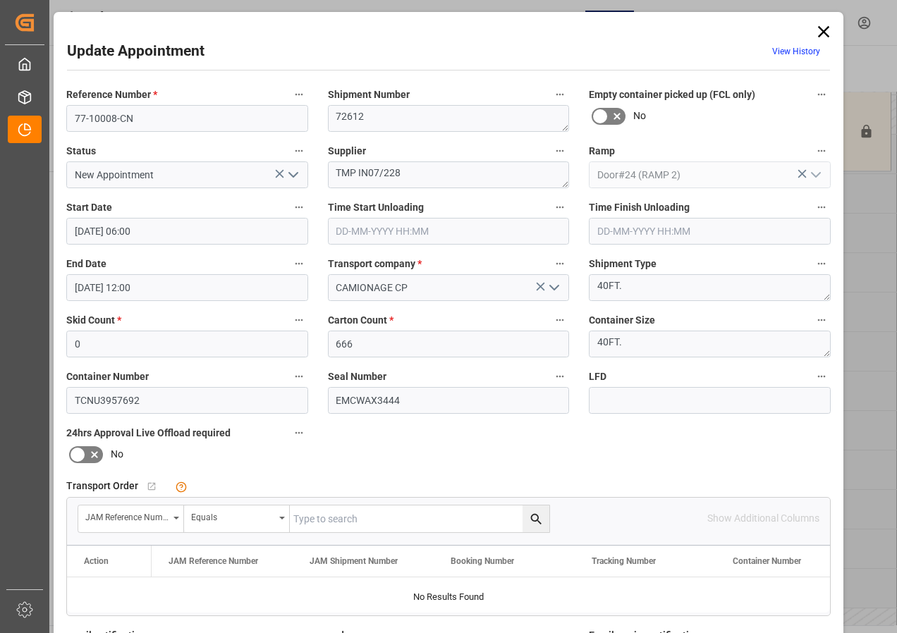
click at [313, 523] on input "text" at bounding box center [419, 519] width 259 height 27
type input "77-10008-CN"
click at [533, 514] on icon "search button" at bounding box center [535, 518] width 11 height 11
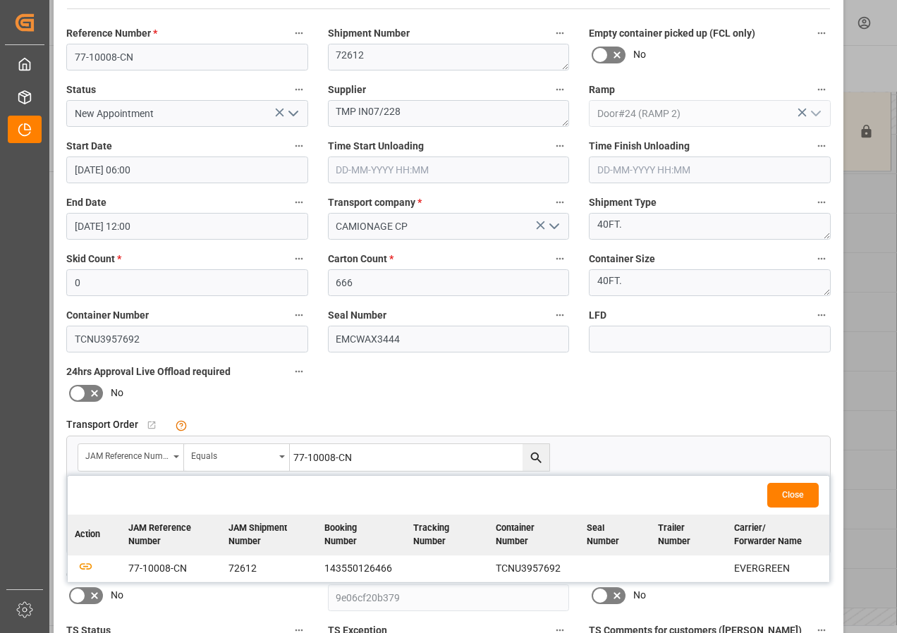
scroll to position [141, 0]
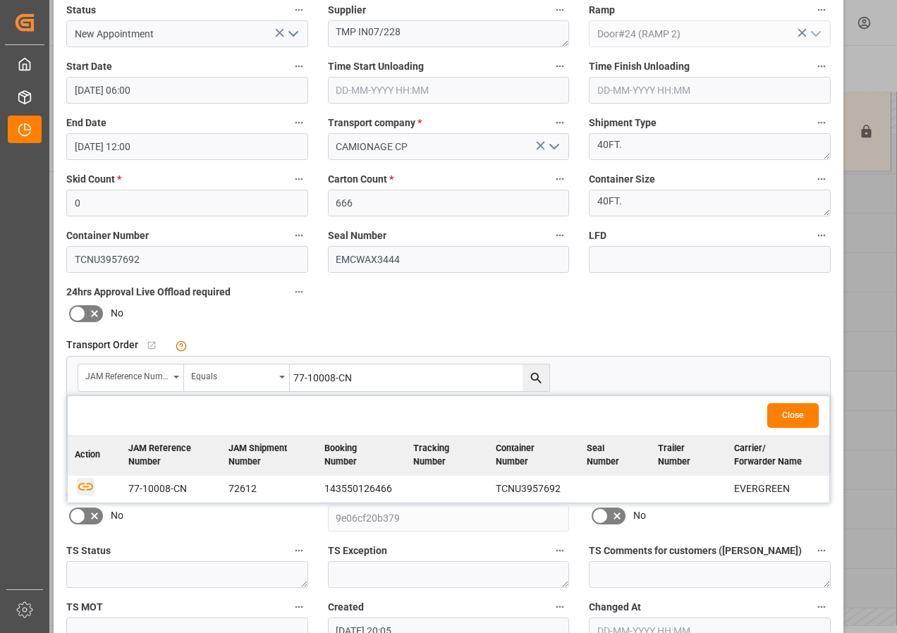
click at [79, 486] on icon "button" at bounding box center [86, 486] width 18 height 18
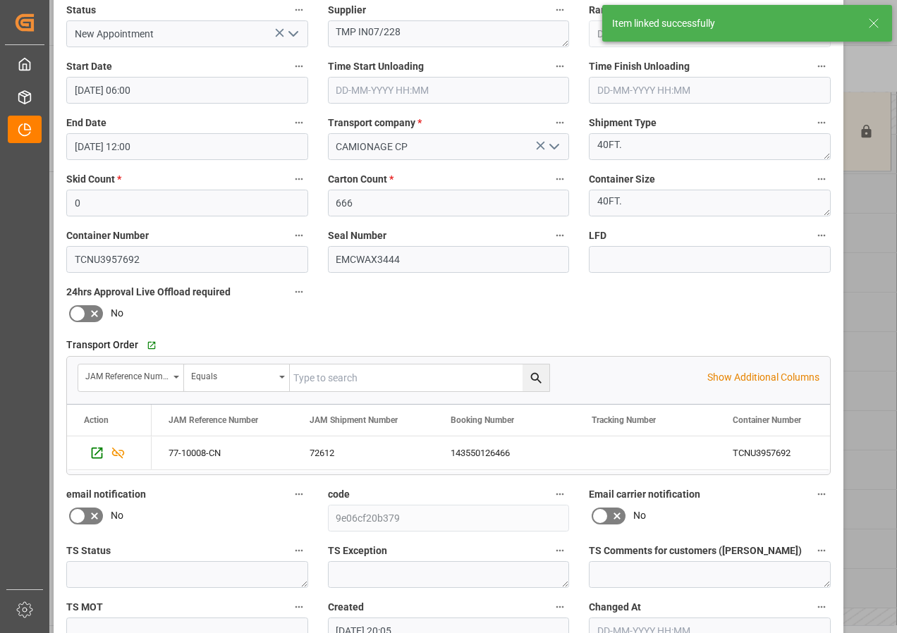
scroll to position [224, 0]
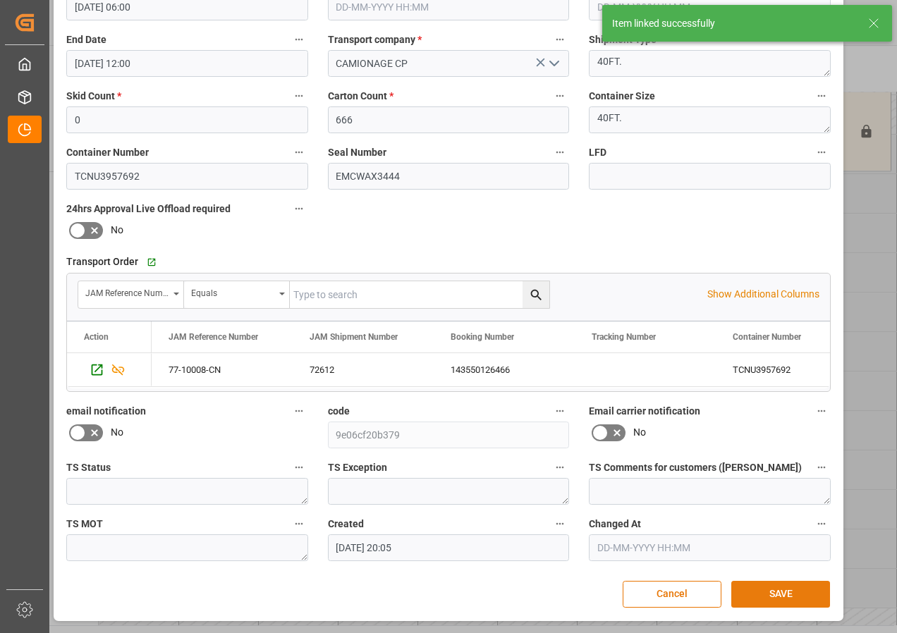
click at [752, 596] on button "SAVE" at bounding box center [780, 594] width 99 height 27
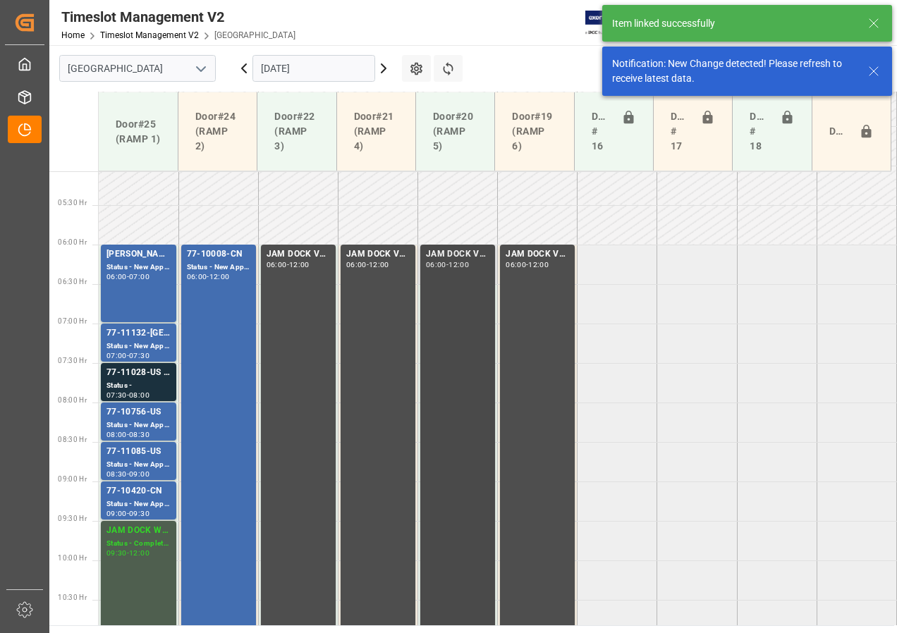
scroll to position [415, 0]
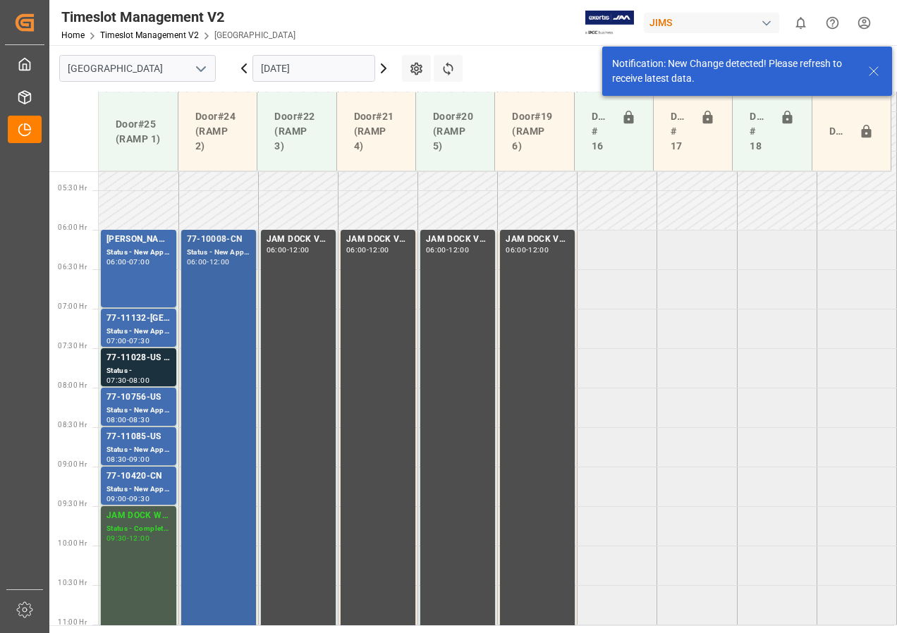
click at [207, 275] on div "77-10008-CN Status - New Appointment 06:00 - 12:00" at bounding box center [218, 466] width 63 height 467
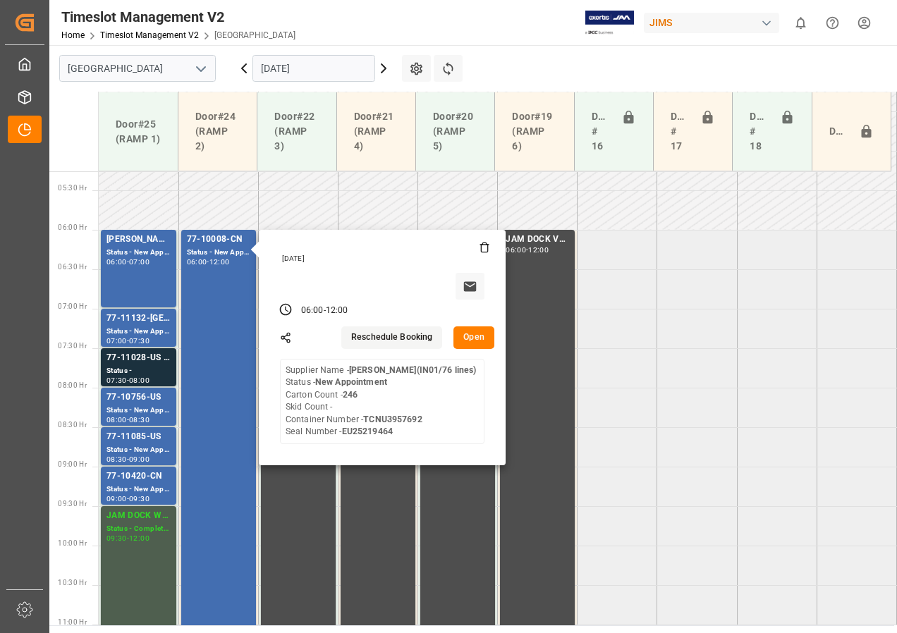
click at [471, 333] on button "Open" at bounding box center [473, 337] width 41 height 23
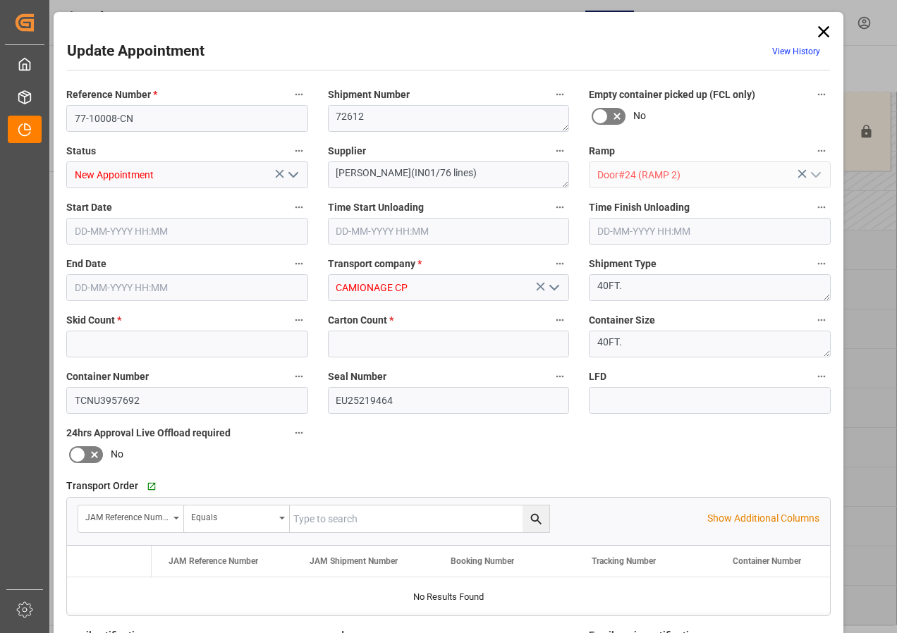
type input "0"
type input "246"
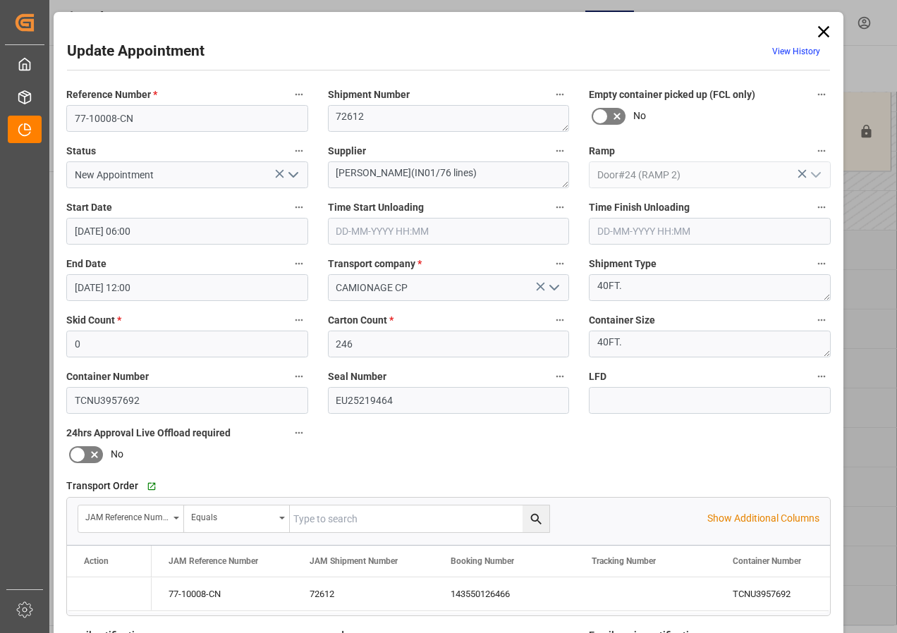
type input "[DATE] 06:00"
type input "[DATE] 12:00"
type input "[DATE] 20:05"
drag, startPoint x: 336, startPoint y: 171, endPoint x: 479, endPoint y: 180, distance: 144.1
click at [479, 180] on textarea "[PERSON_NAME](IN01/76 lines)" at bounding box center [449, 174] width 242 height 27
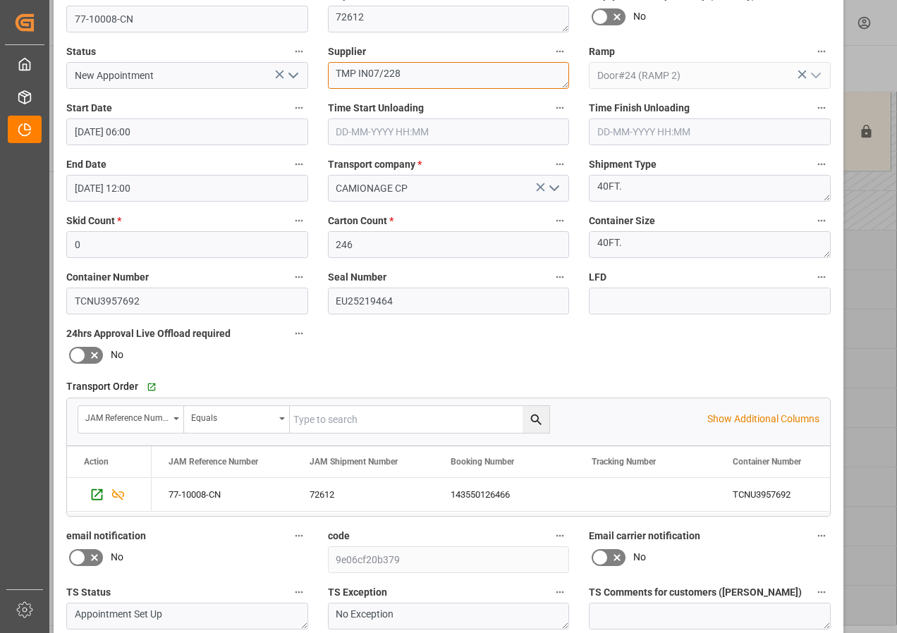
scroll to position [224, 0]
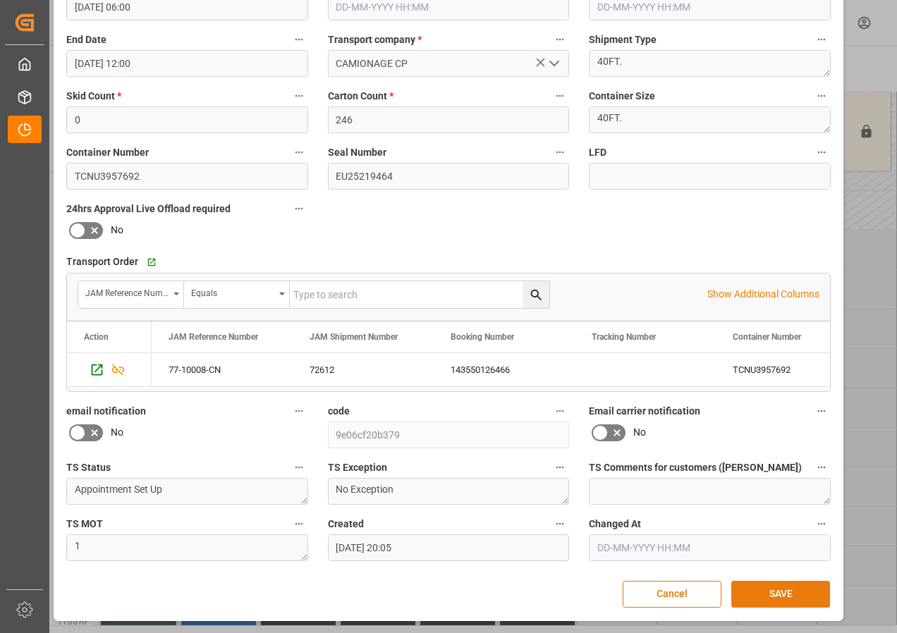
type textarea "TMP IN07/228"
click at [766, 594] on button "SAVE" at bounding box center [780, 594] width 99 height 27
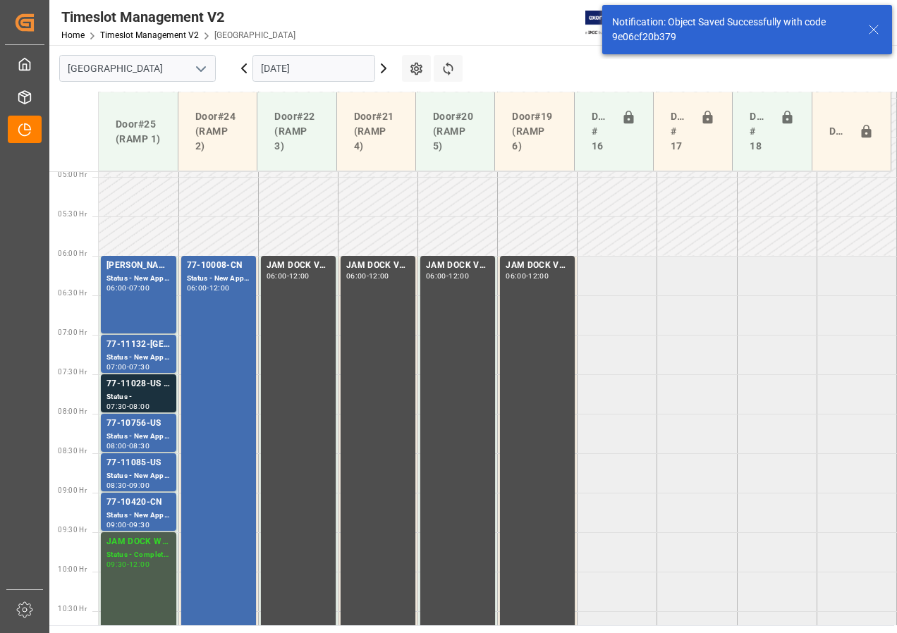
scroll to position [415, 0]
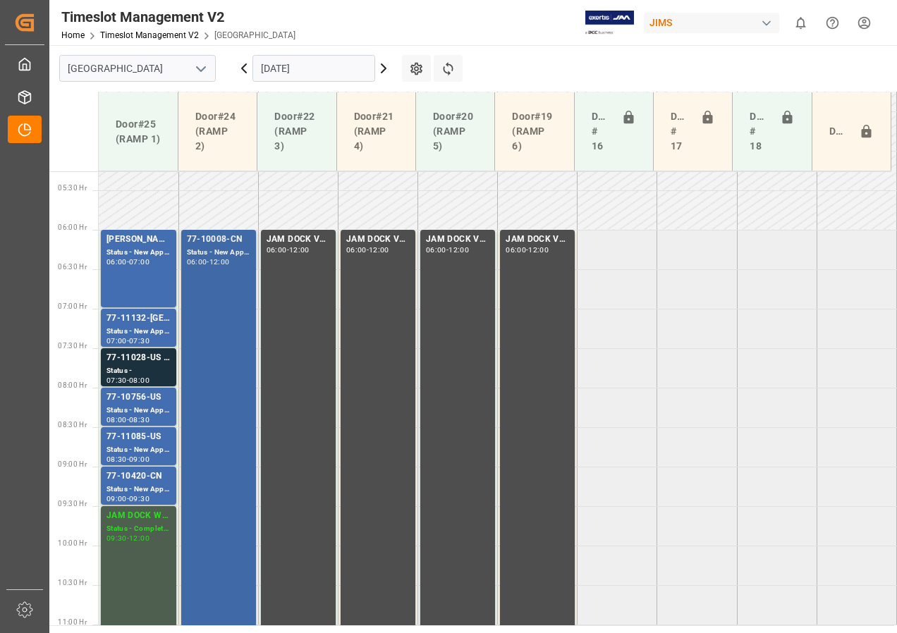
click at [203, 274] on div "77-10008-CN Status - New Appointment 06:00 - 12:00" at bounding box center [218, 466] width 63 height 467
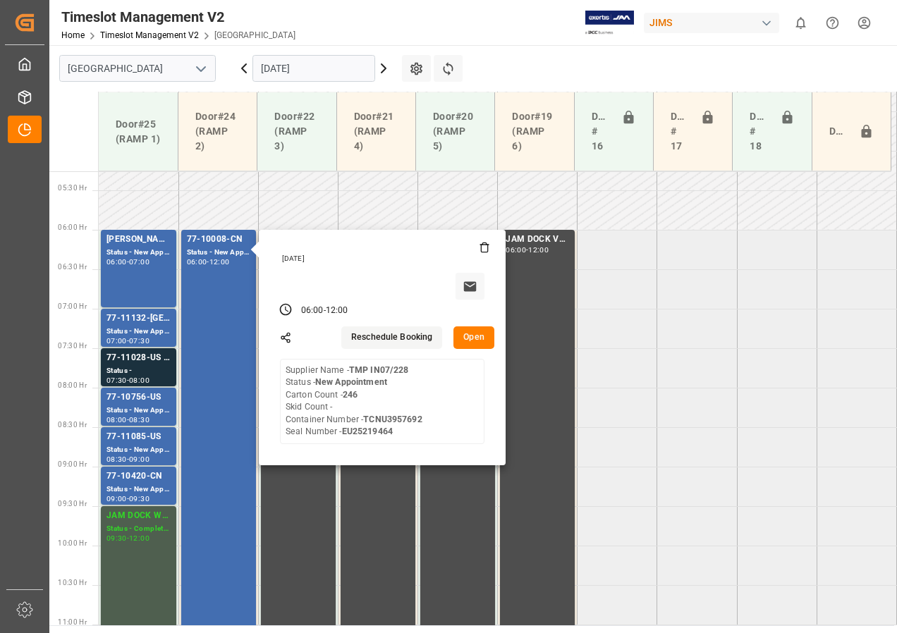
click at [271, 71] on input "[DATE]" at bounding box center [313, 68] width 123 height 27
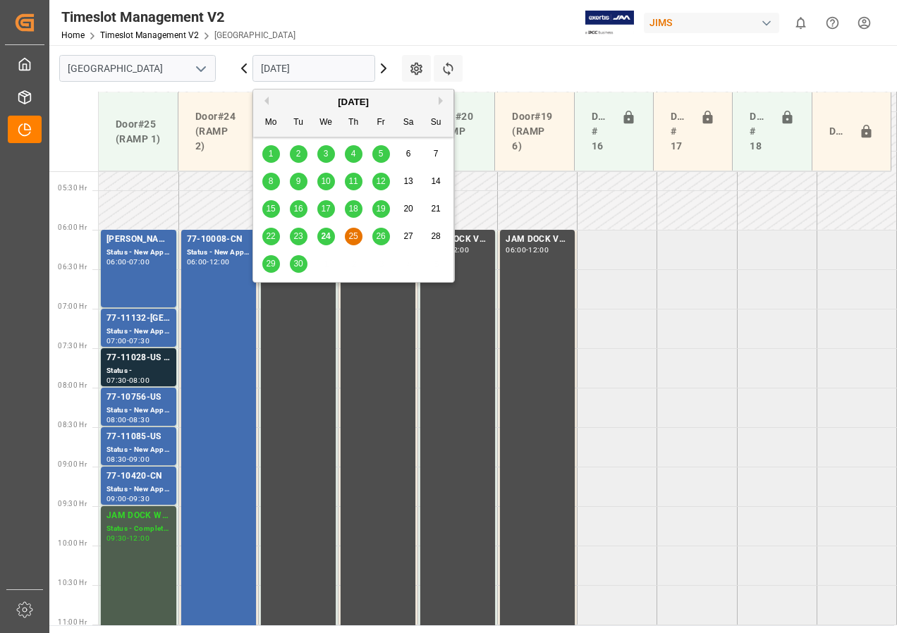
click at [324, 233] on span "24" at bounding box center [325, 236] width 9 height 10
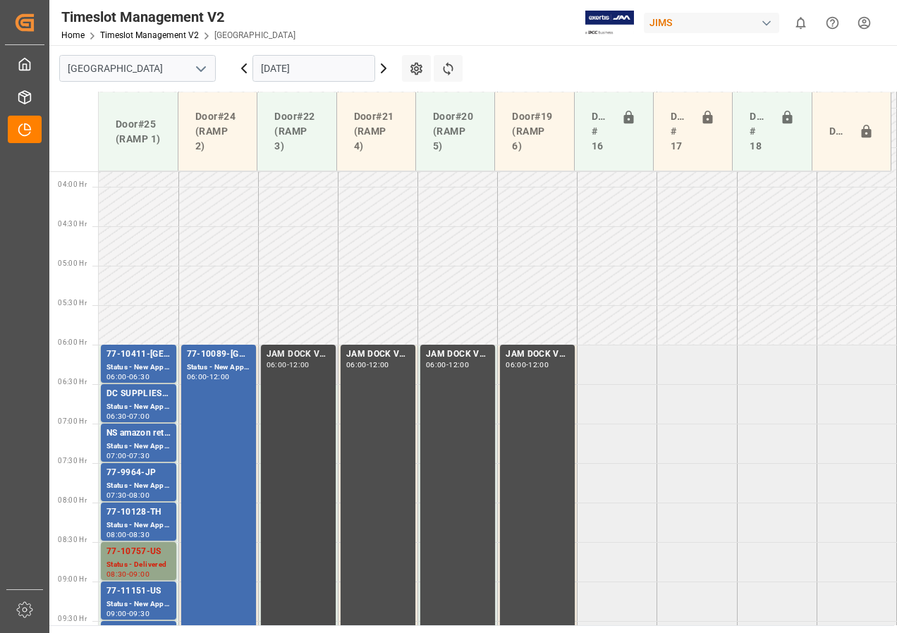
scroll to position [300, 0]
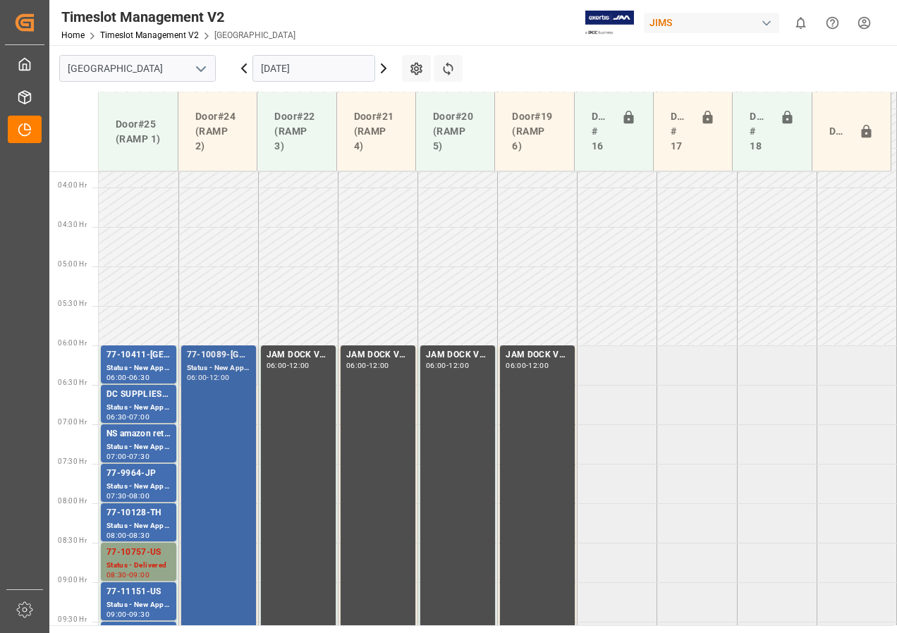
click at [220, 380] on div "12:00" at bounding box center [219, 377] width 20 height 6
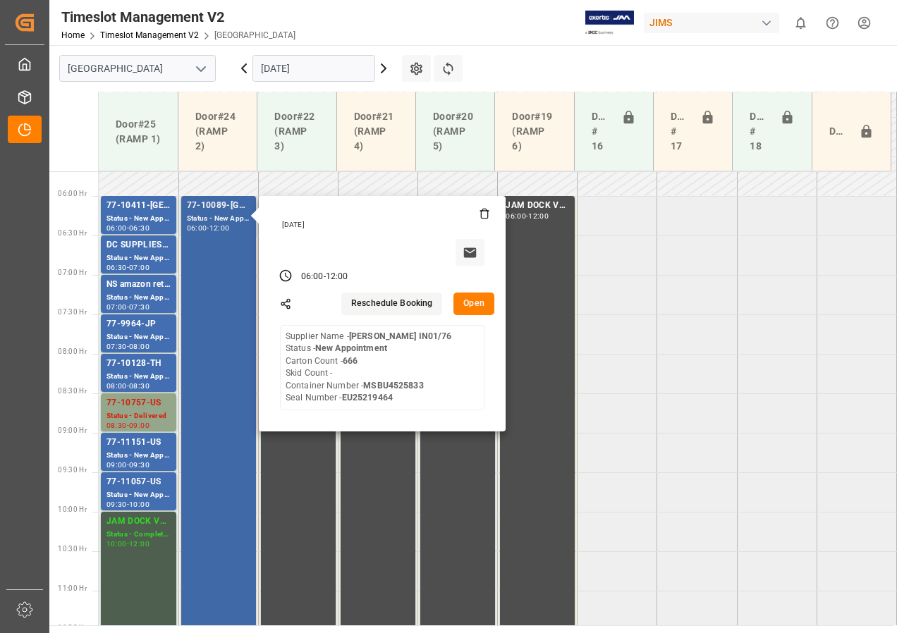
scroll to position [370, 0]
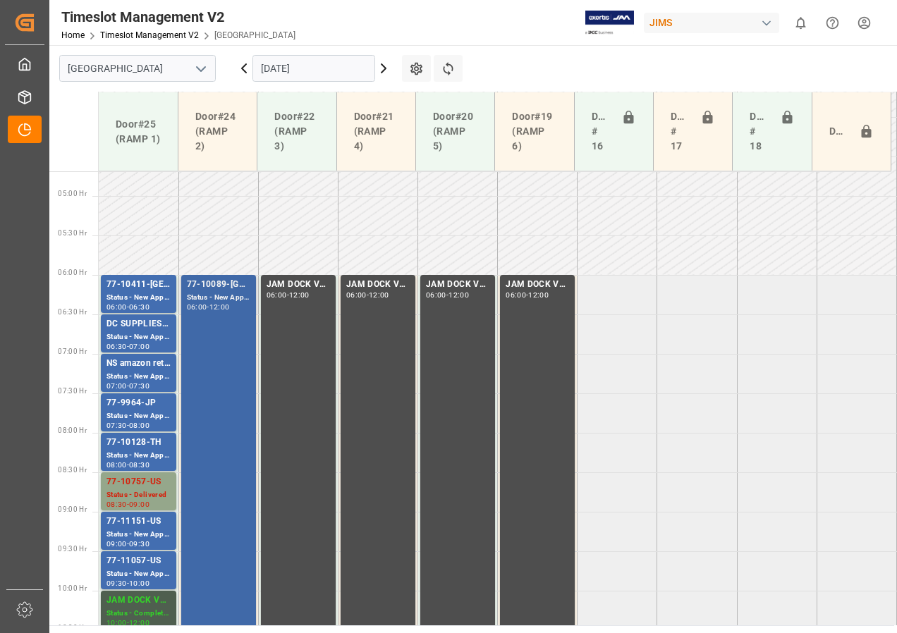
click at [209, 307] on div "-" at bounding box center [208, 307] width 2 height 6
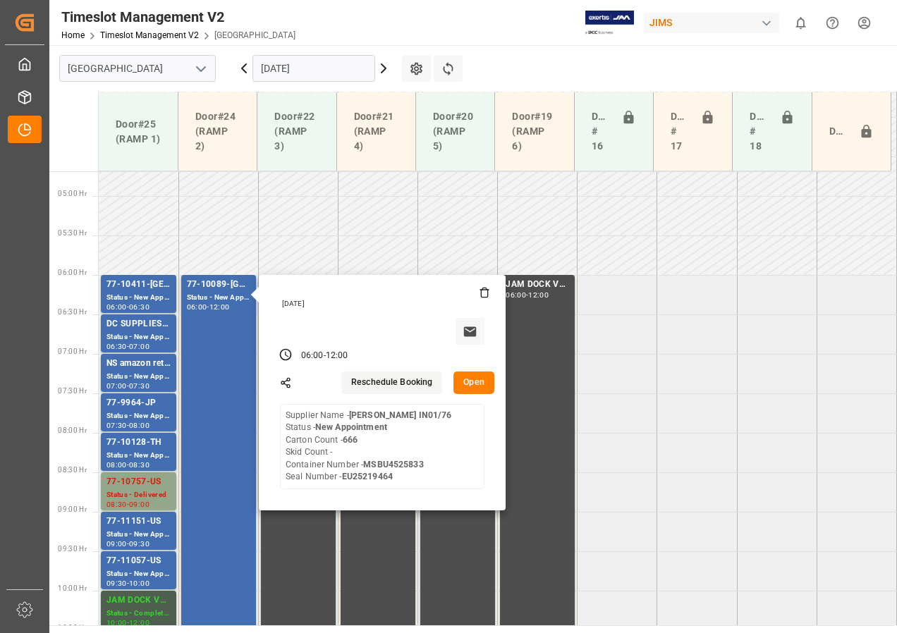
click at [472, 380] on button "Open" at bounding box center [473, 383] width 41 height 23
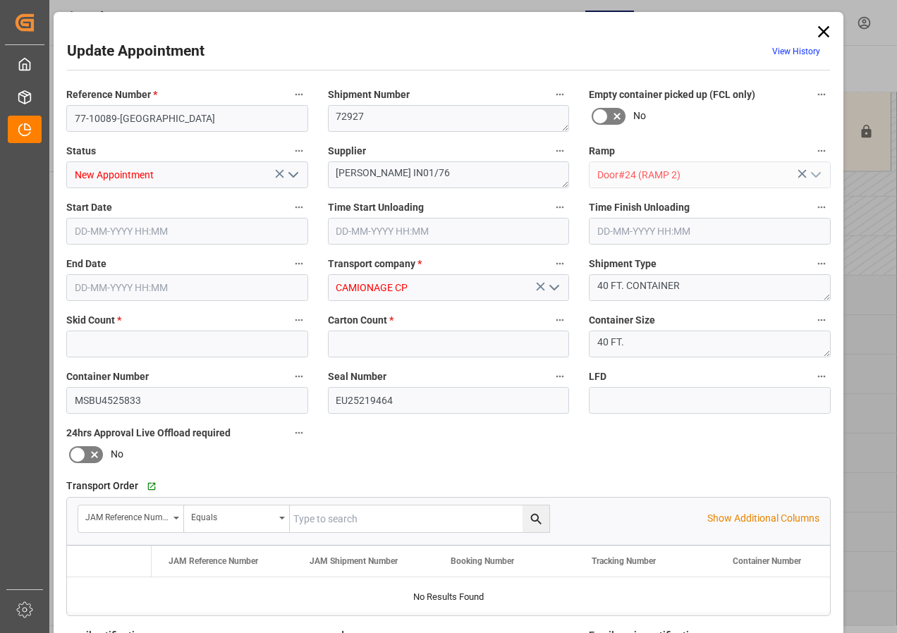
type input "0"
type input "666"
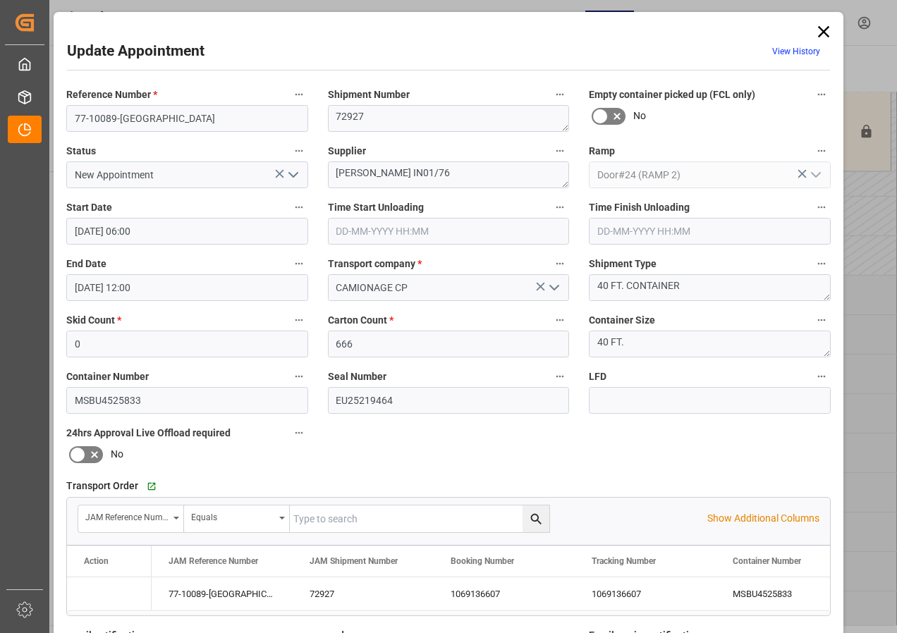
type input "[DATE] 06:00"
type input "[DATE] 12:00"
type input "[DATE] 20:04"
click at [295, 173] on polyline "open menu" at bounding box center [293, 175] width 8 height 4
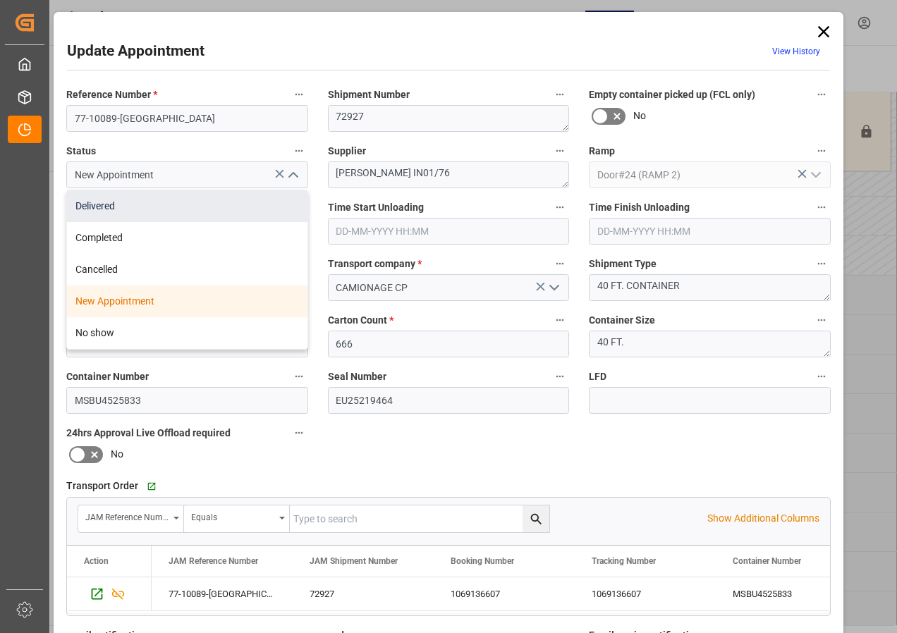
click at [108, 209] on div "Delivered" at bounding box center [187, 206] width 240 height 32
type input "Delivered"
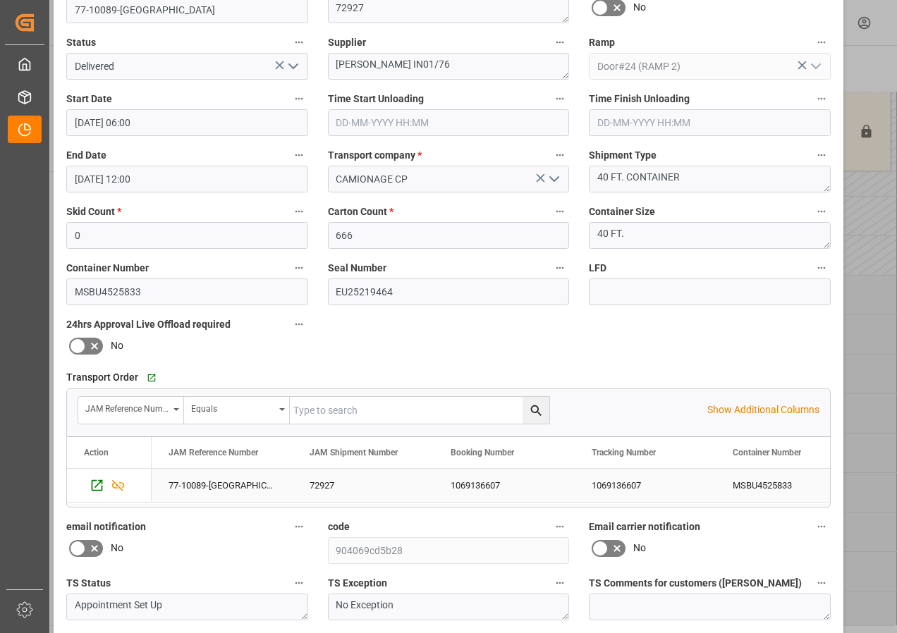
scroll to position [224, 0]
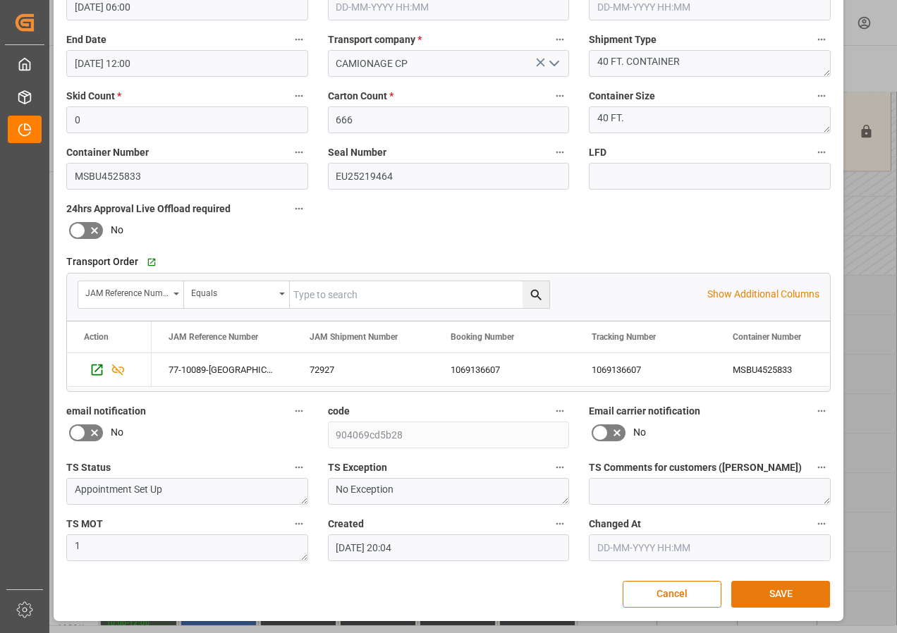
click at [772, 601] on button "SAVE" at bounding box center [780, 594] width 99 height 27
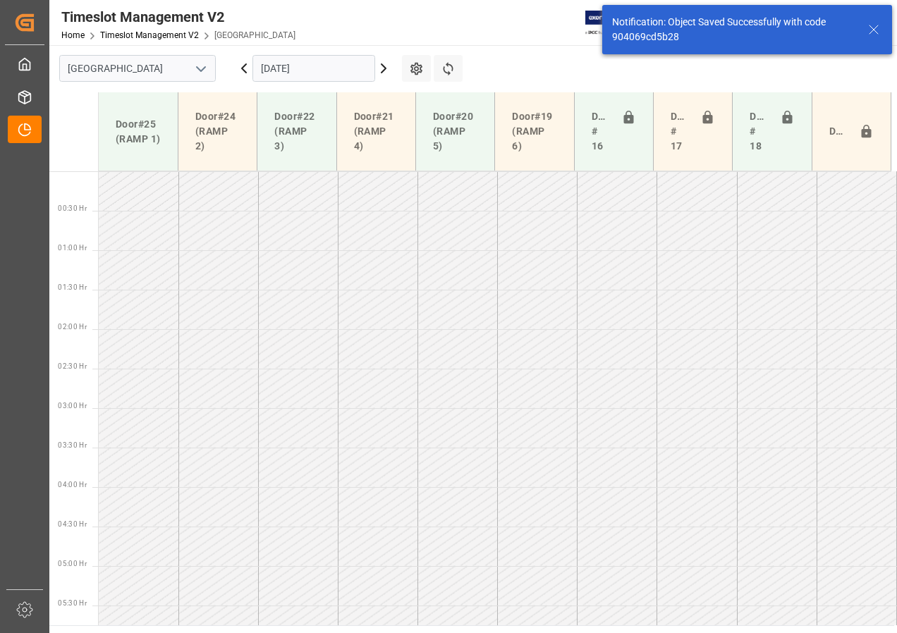
scroll to position [336, 0]
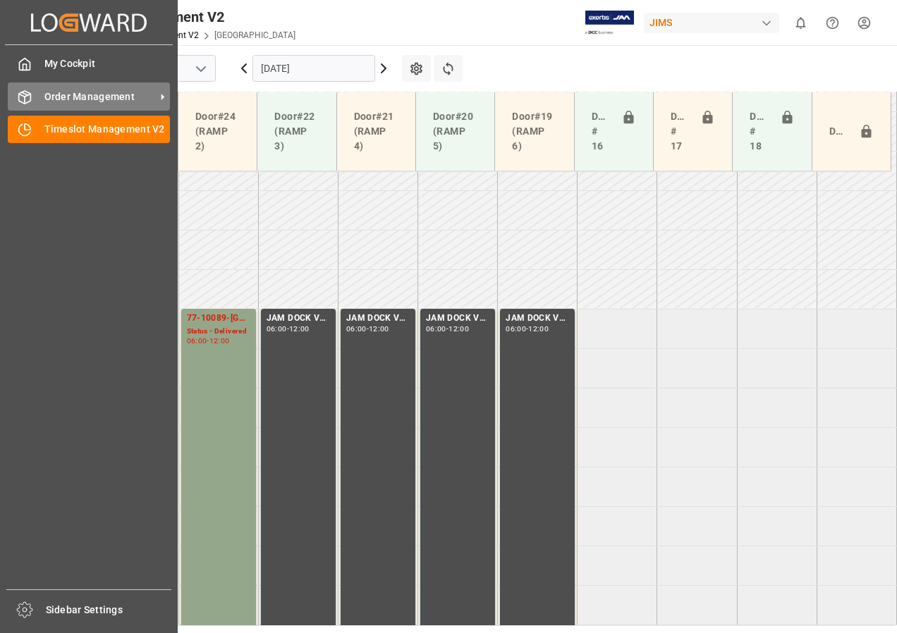
click at [61, 94] on span "Order Management" at bounding box center [99, 97] width 111 height 15
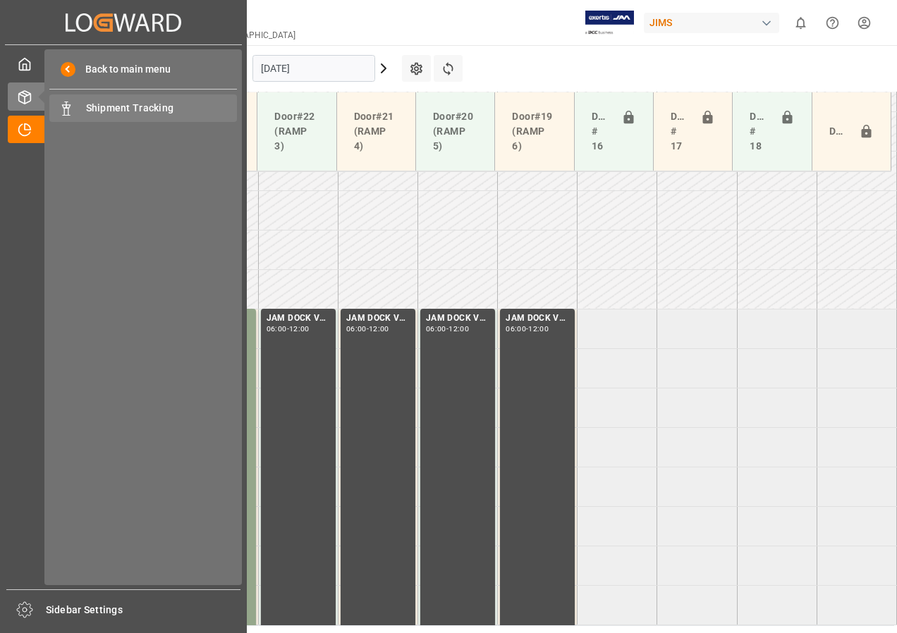
click at [96, 102] on span "Shipment Tracking" at bounding box center [162, 108] width 152 height 15
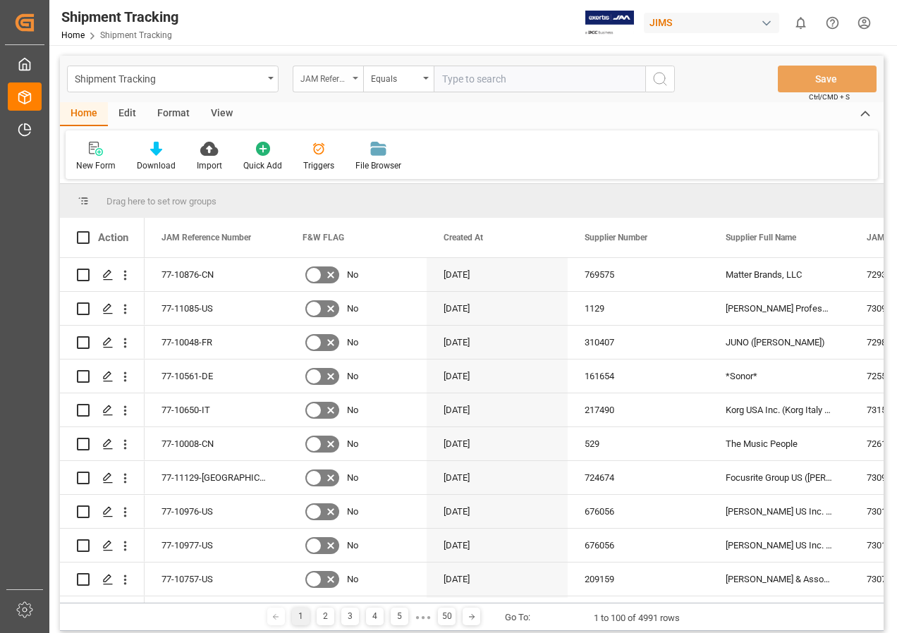
click at [352, 75] on div "JAM Reference Number" at bounding box center [328, 79] width 71 height 27
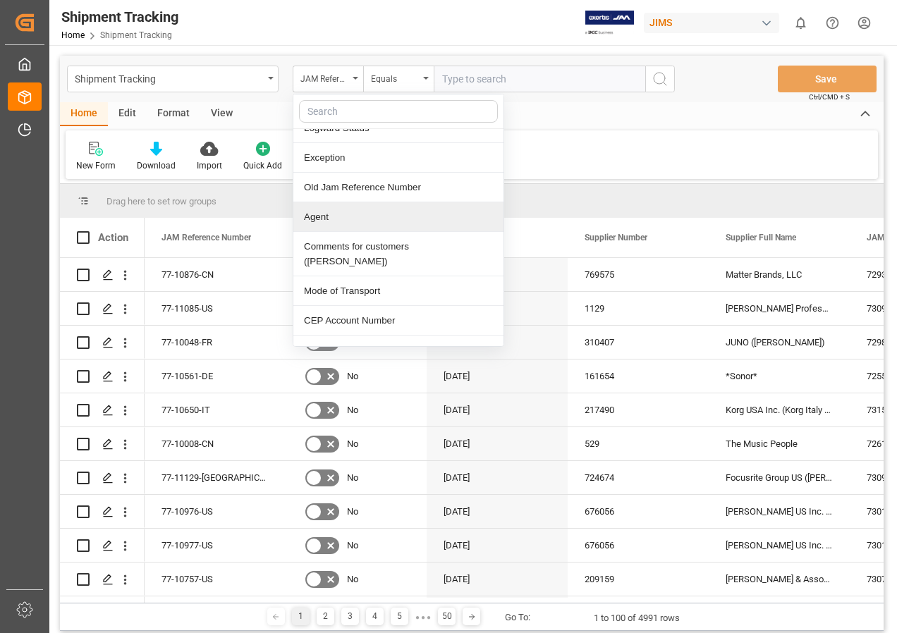
scroll to position [353, 0]
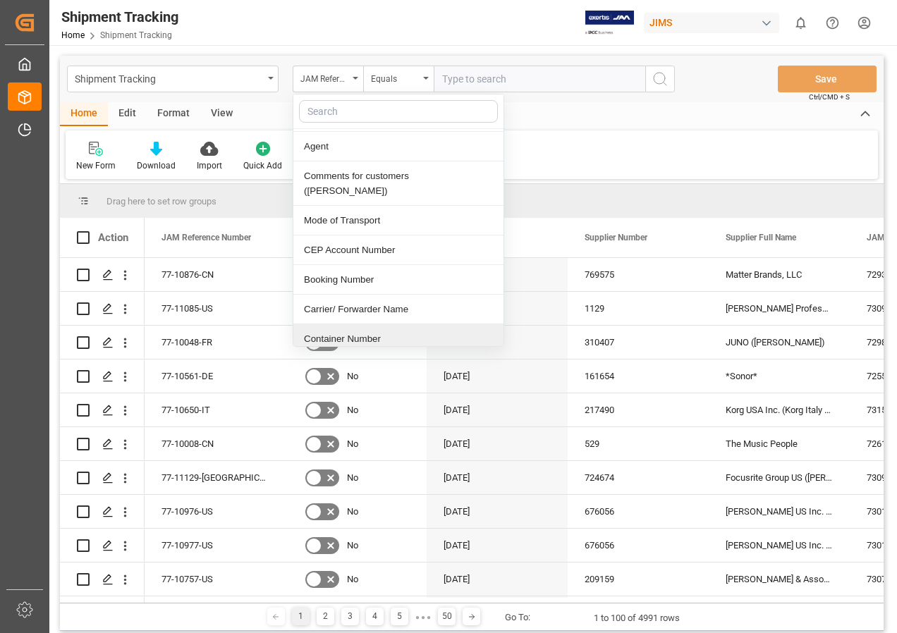
click at [363, 324] on div "Container Number" at bounding box center [398, 339] width 210 height 30
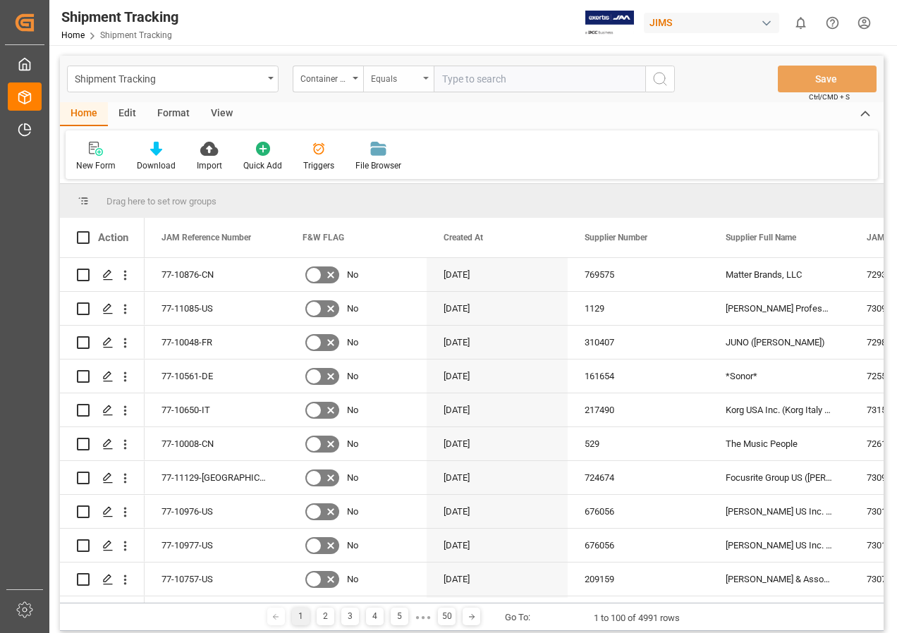
click at [423, 77] on icon "open menu" at bounding box center [426, 78] width 6 height 3
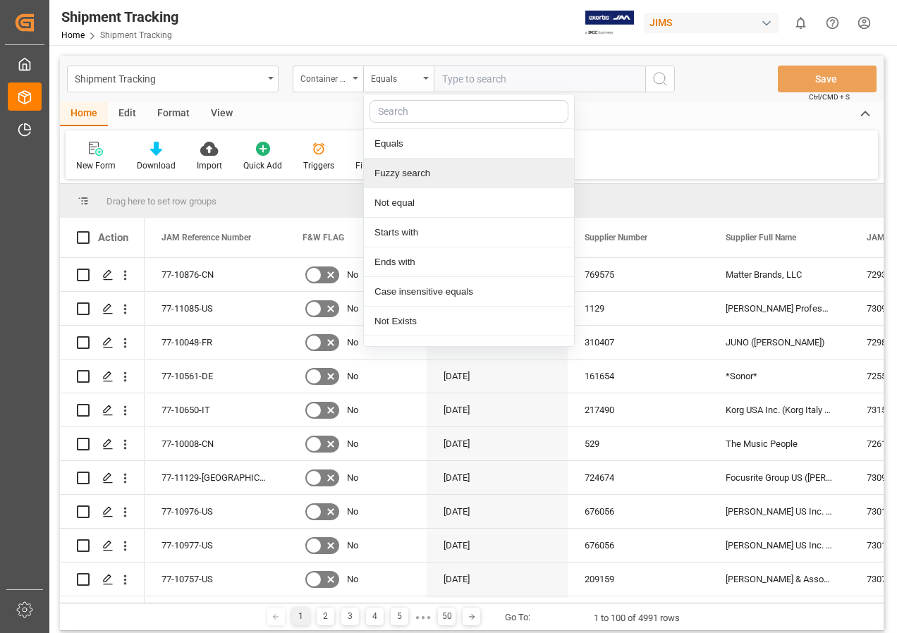
click at [402, 177] on div "Fuzzy search" at bounding box center [469, 174] width 210 height 30
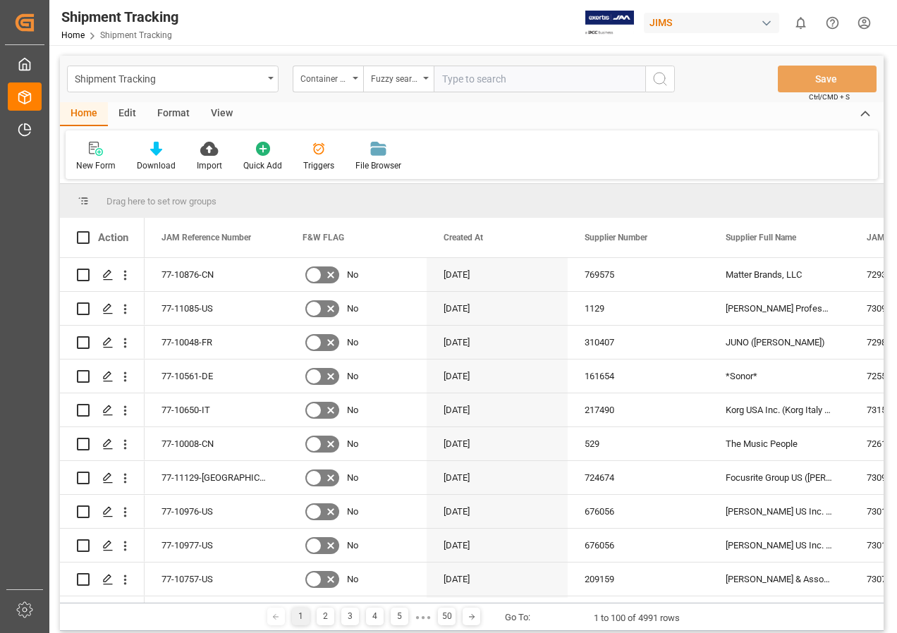
click at [449, 85] on input "text" at bounding box center [540, 79] width 212 height 27
paste input "FSCU4960246"
type input "FSCU4960246"
click at [660, 82] on icon "search button" at bounding box center [659, 79] width 17 height 17
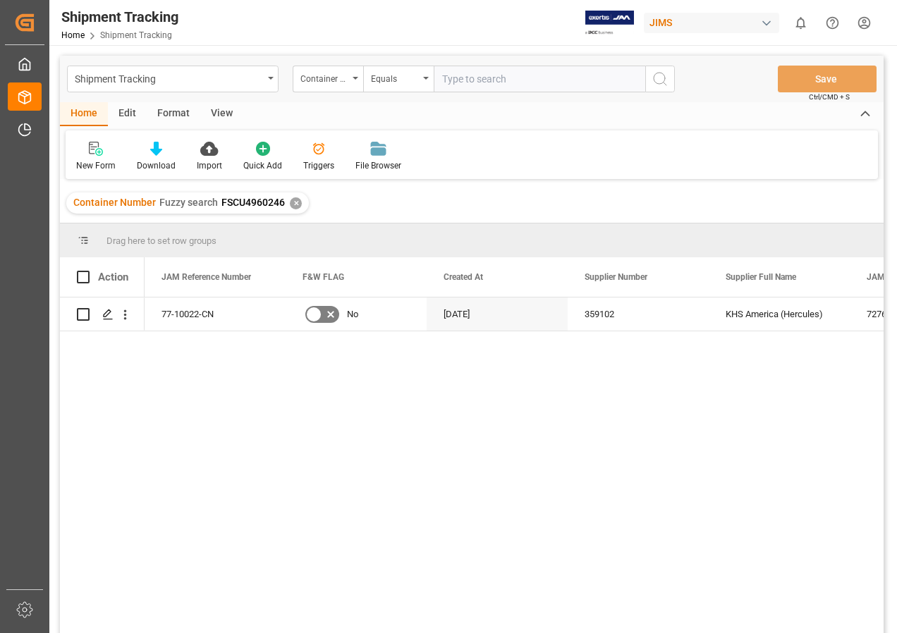
click at [212, 109] on div "View" at bounding box center [221, 114] width 43 height 24
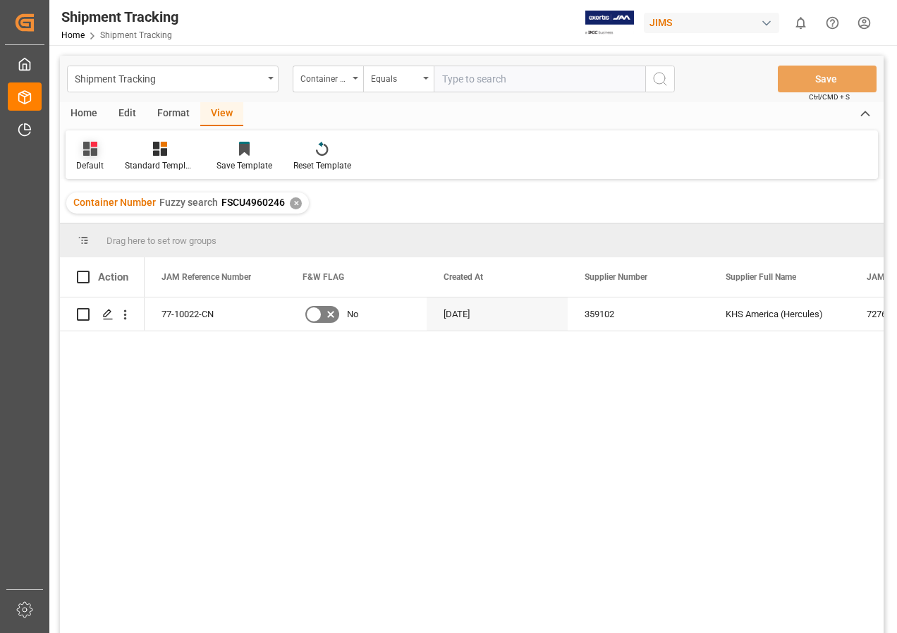
click at [92, 147] on icon at bounding box center [93, 145] width 6 height 6
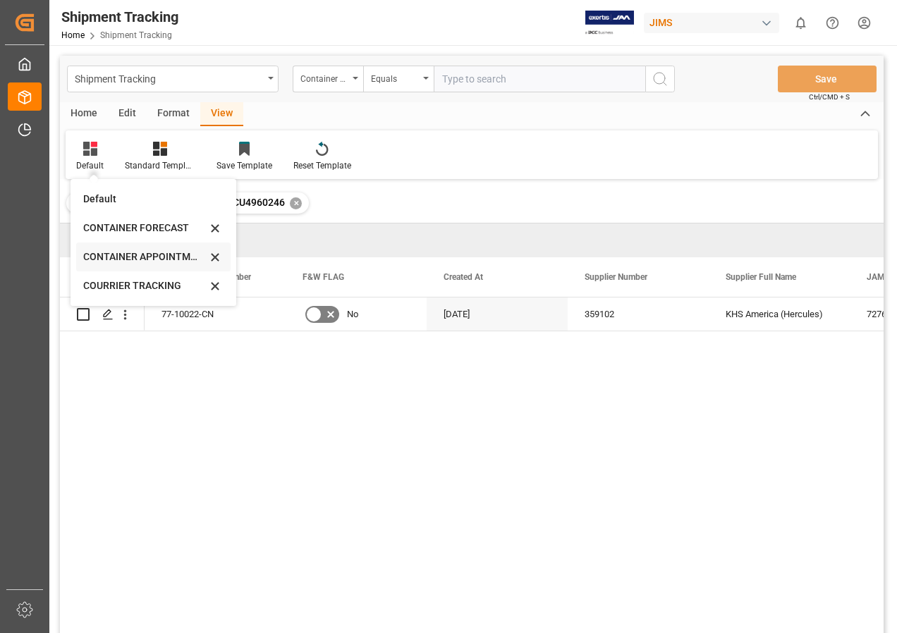
click at [121, 254] on div "CONTAINER APPOINTMENT" at bounding box center [144, 257] width 123 height 15
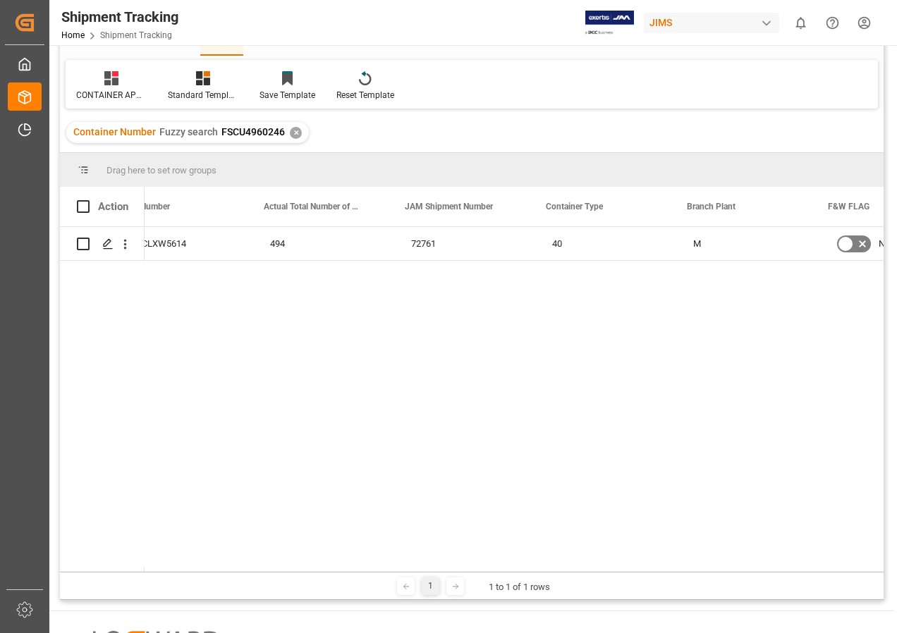
scroll to position [0, 506]
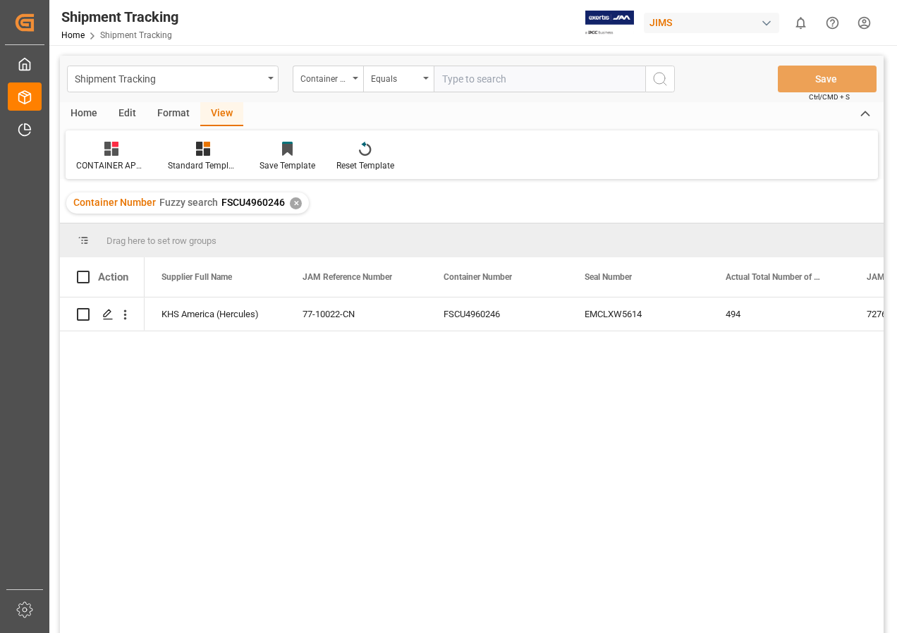
click at [294, 199] on div "✕" at bounding box center [296, 203] width 12 height 12
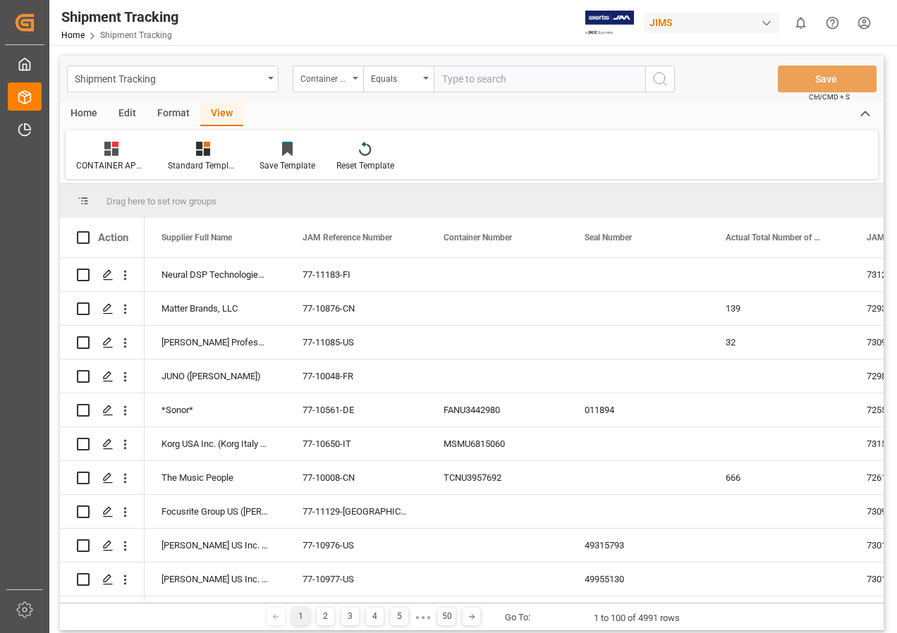
click at [481, 78] on input "text" at bounding box center [540, 79] width 212 height 27
click at [467, 83] on input "text" at bounding box center [540, 79] width 212 height 27
paste input "FSCU4963564"
type input "FSCU4963564"
click at [656, 83] on circle "search button" at bounding box center [659, 78] width 11 height 11
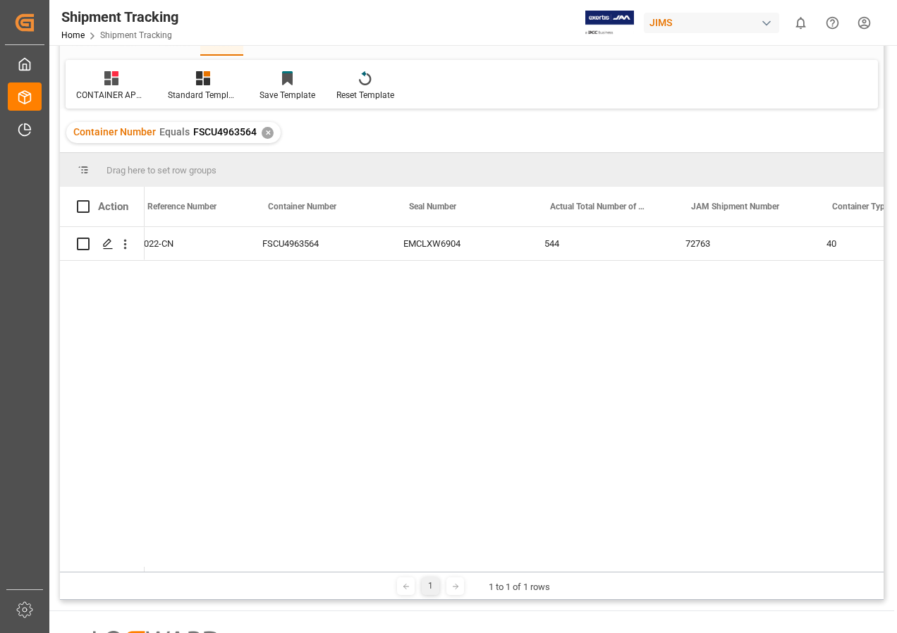
scroll to position [0, 189]
